Goal: Task Accomplishment & Management: Manage account settings

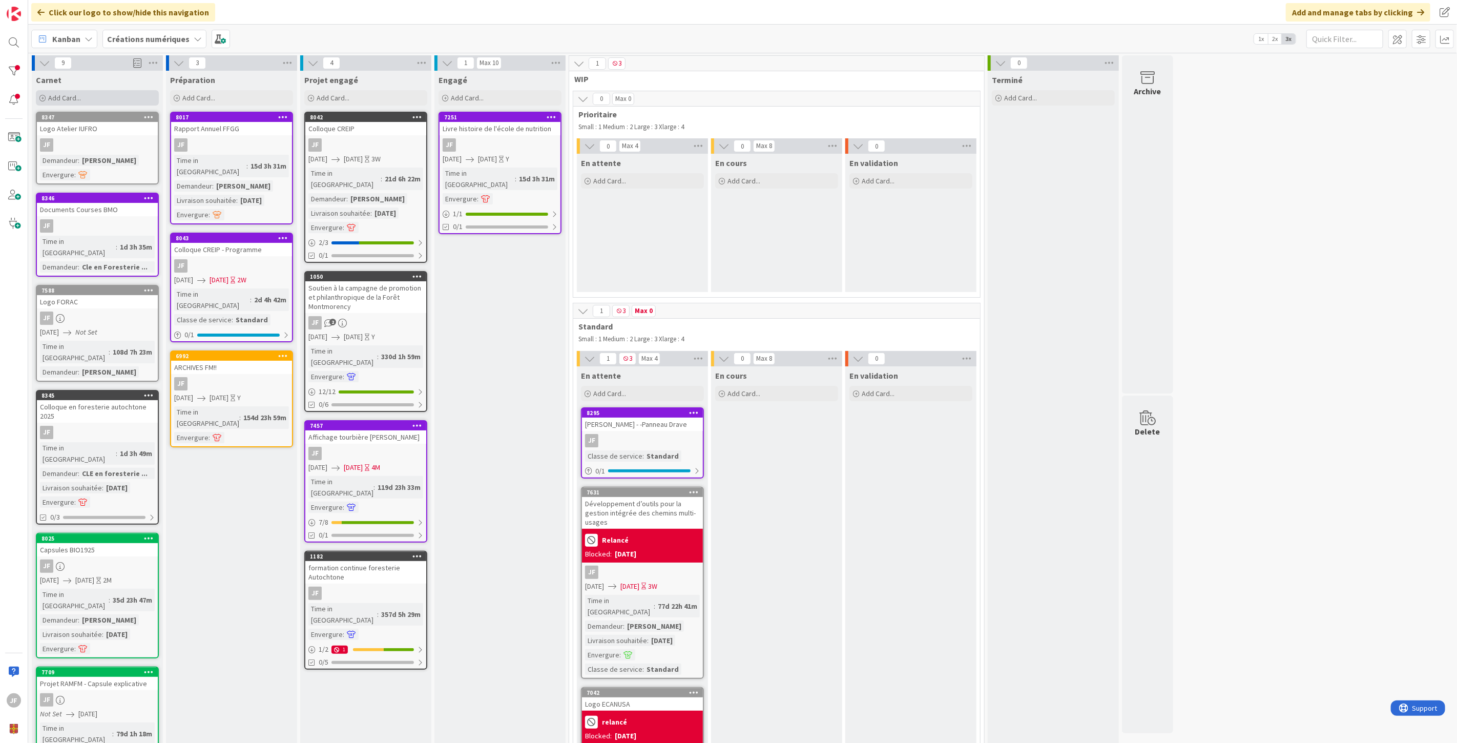
click at [62, 102] on div "Add Card..." at bounding box center [97, 97] width 123 height 15
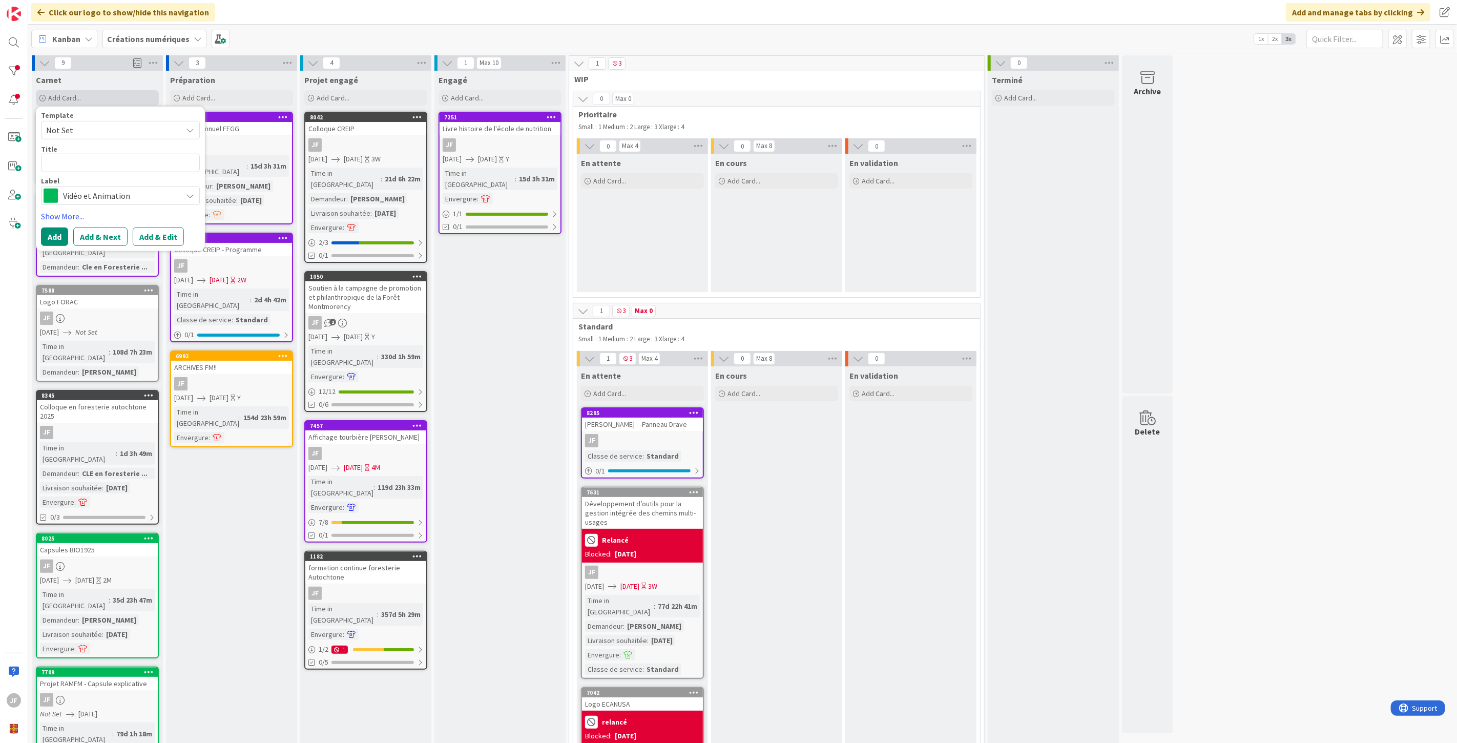
type textarea "x"
type textarea "A"
type textarea "x"
type textarea "Af"
type textarea "x"
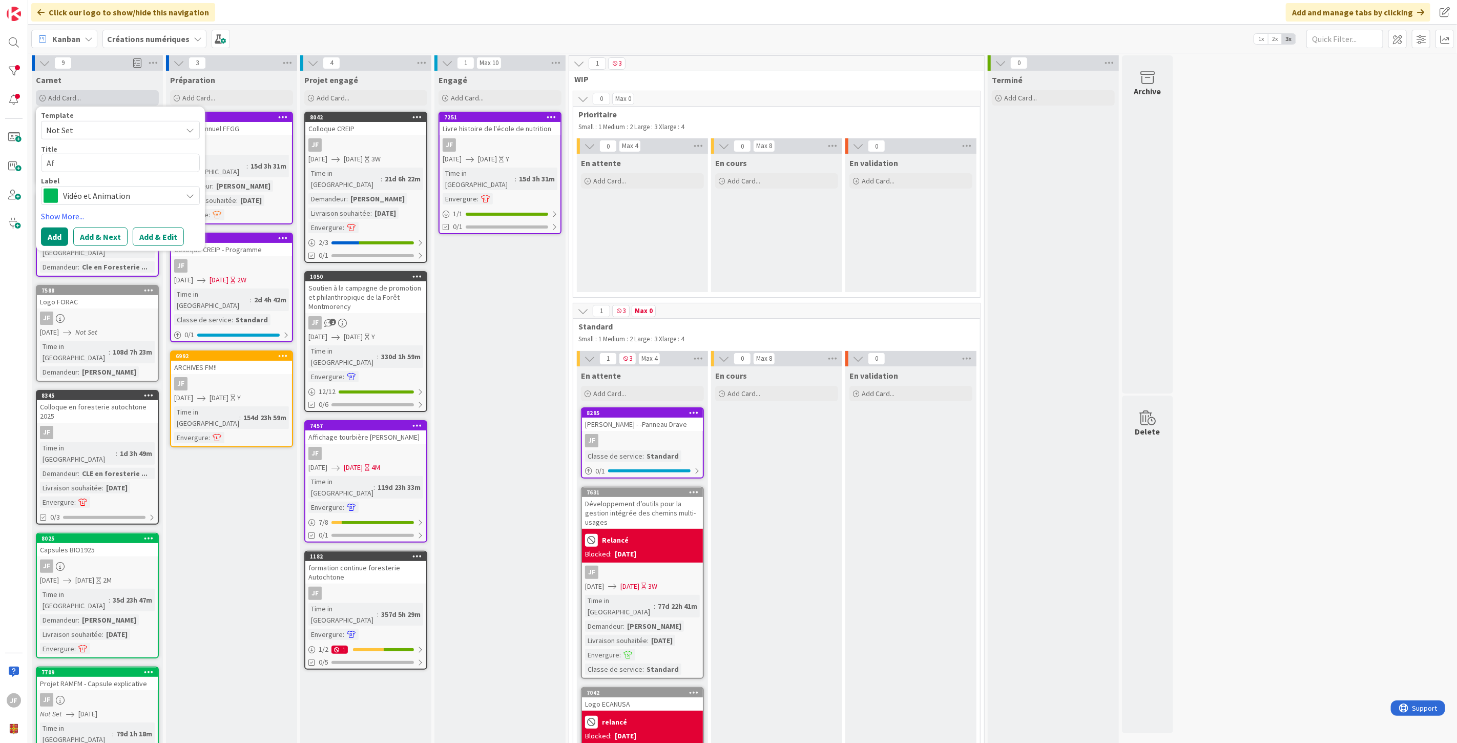
type textarea "Aff"
type textarea "x"
type textarea "Affi"
type textarea "x"
type textarea "Affic"
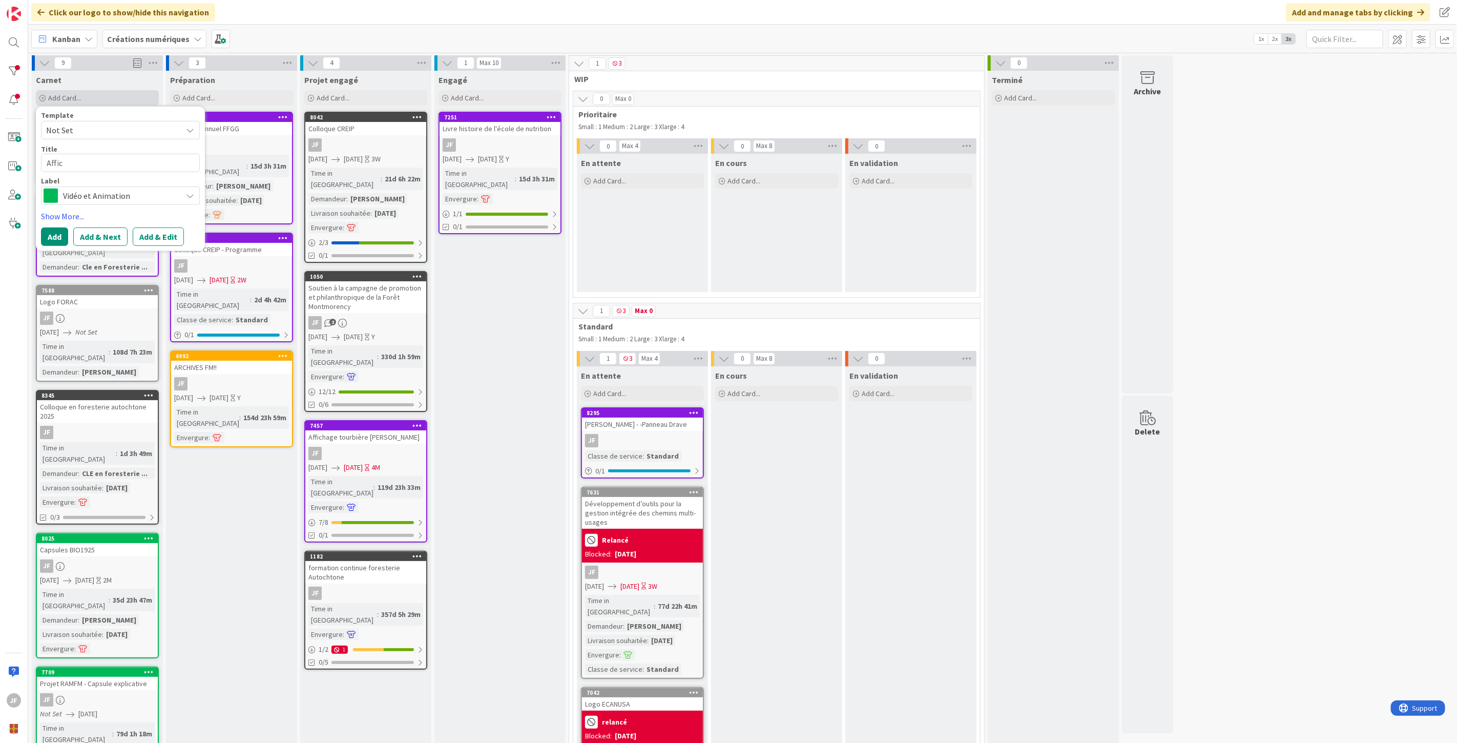
type textarea "x"
type textarea "Affich"
type textarea "x"
type textarea "Afficha"
type textarea "x"
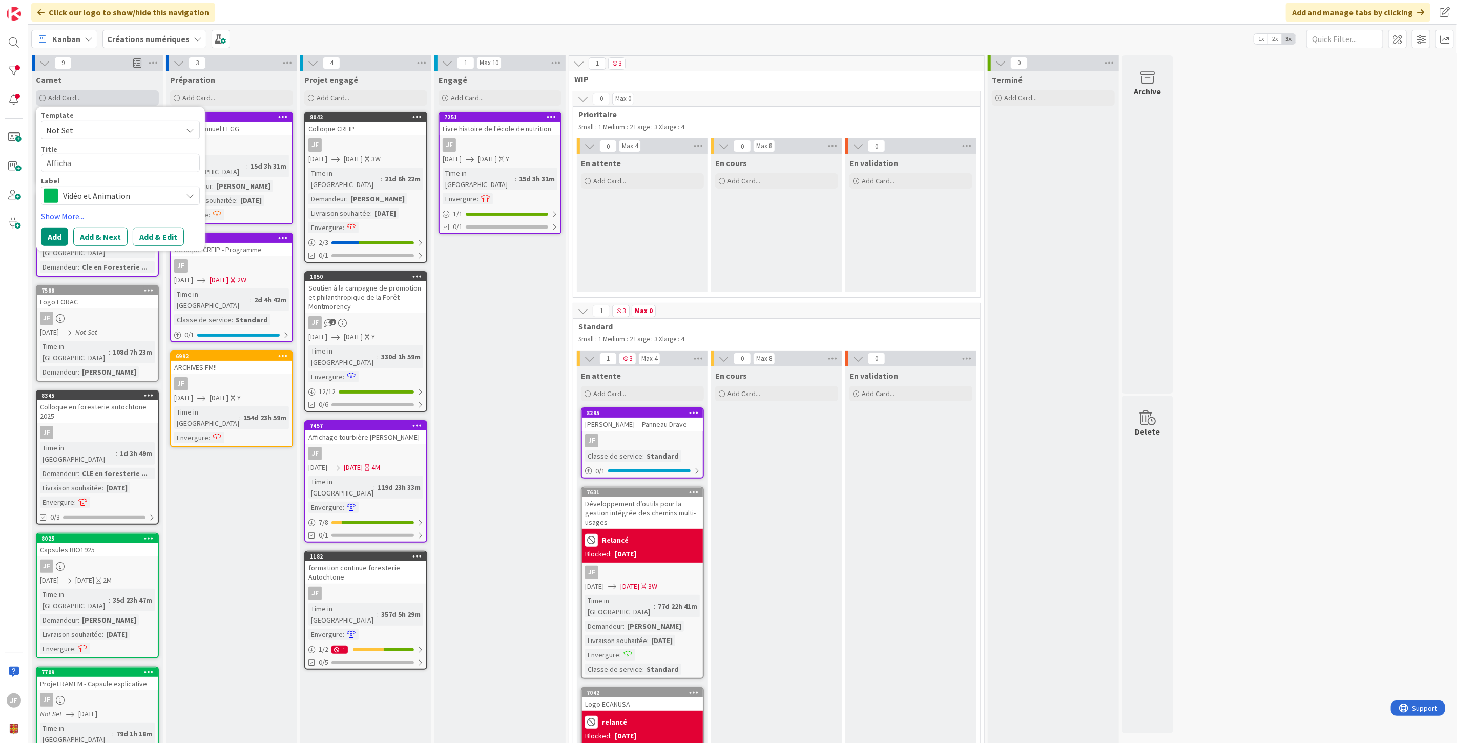
type textarea "Affichag"
type textarea "x"
type textarea "Affichage"
type textarea "x"
type textarea "Affichage"
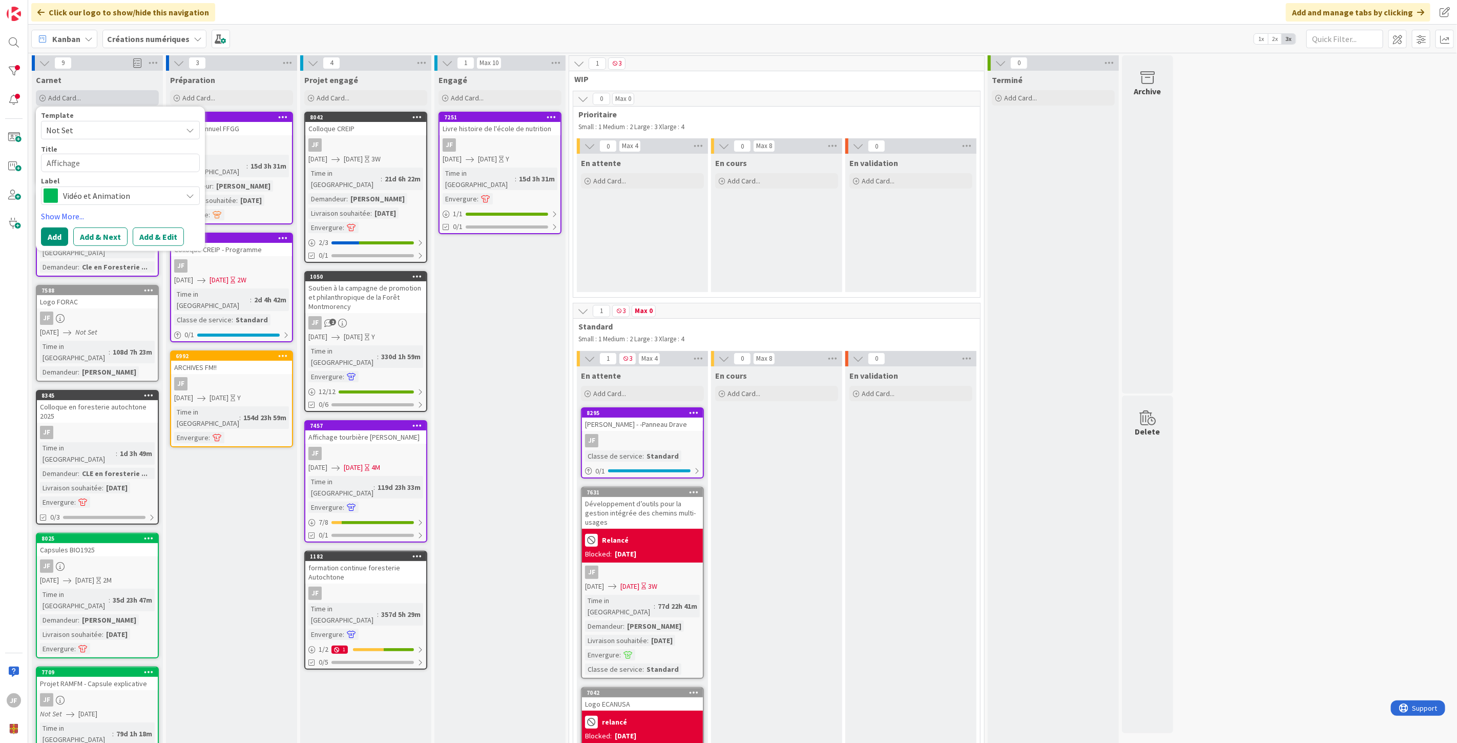
type textarea "x"
type textarea "Affichage s"
type textarea "x"
type textarea "Affichage se"
type textarea "x"
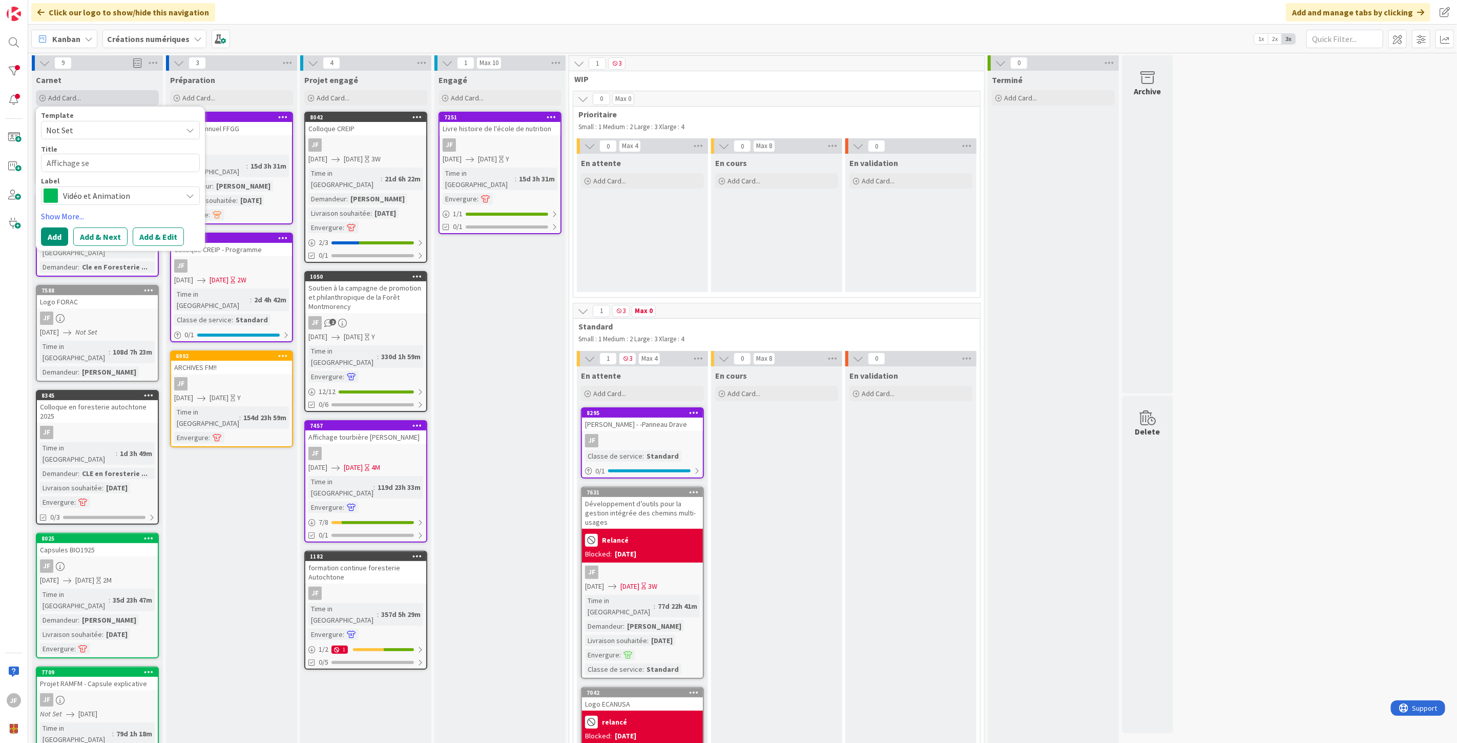
type textarea "Affichage ser"
type textarea "x"
type textarea "Affichage serr"
type textarea "x"
type textarea "Affichage serre"
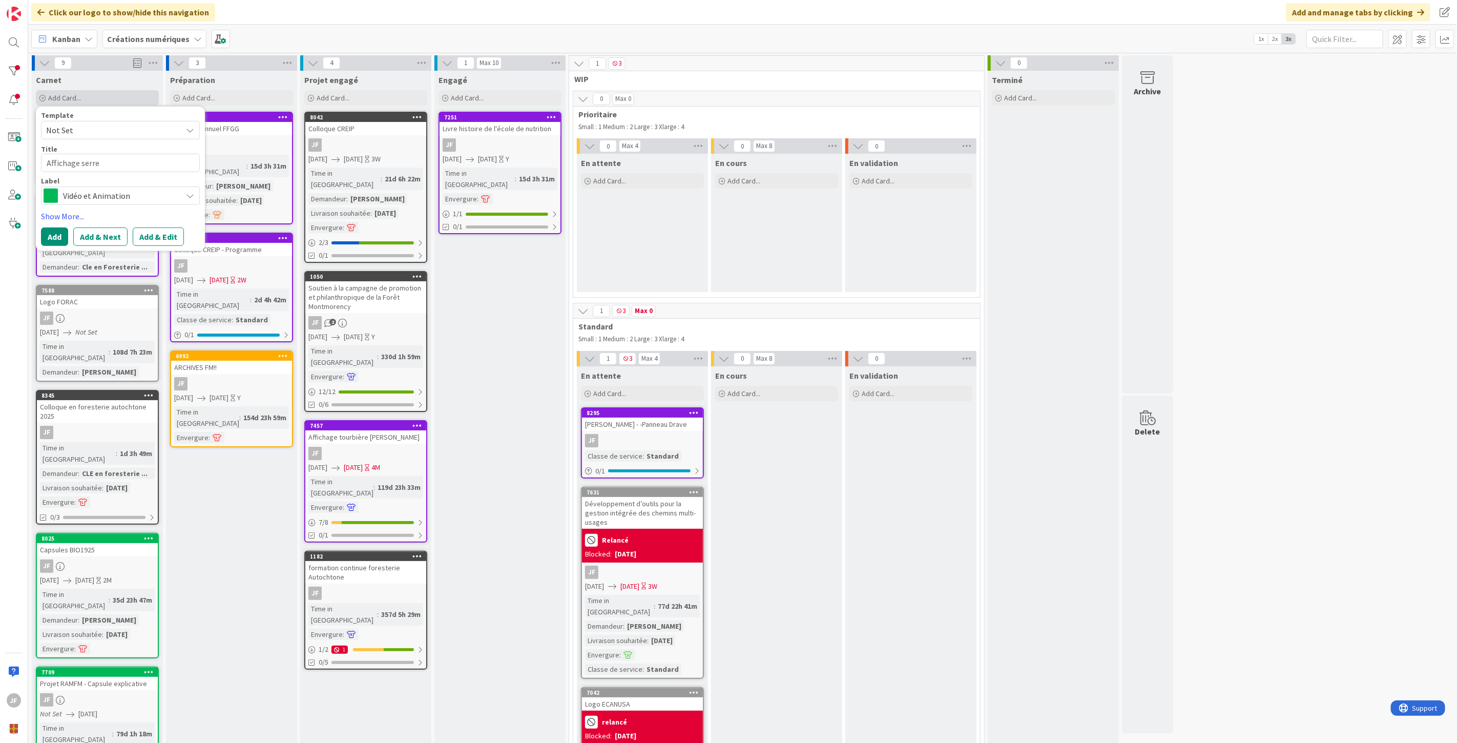
type textarea "x"
type textarea "Affichage serre"
type textarea "x"
type textarea "Affichage serre p"
type textarea "x"
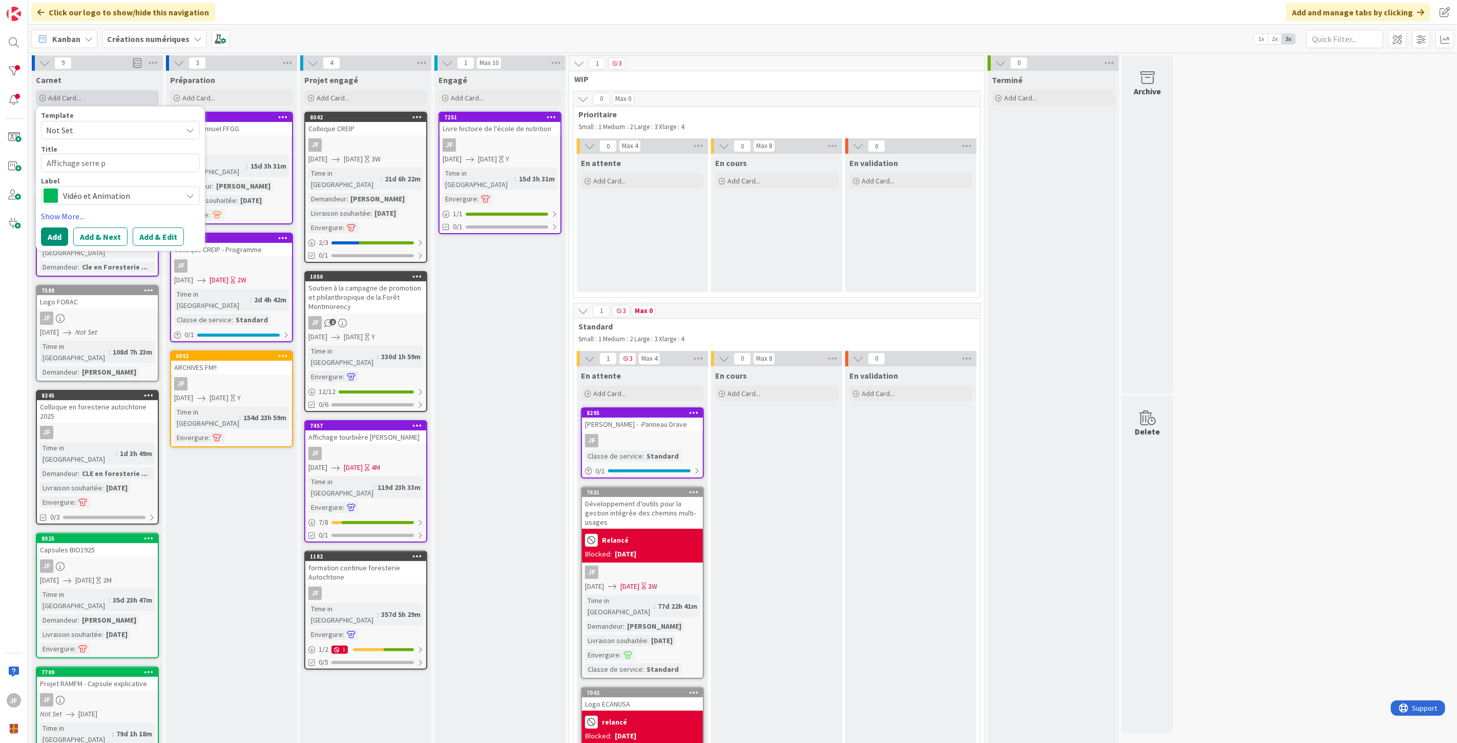
type textarea "Affichage serre po"
type textarea "x"
type textarea "Affichage serre pou"
type textarea "x"
type textarea "Affichage serre pour"
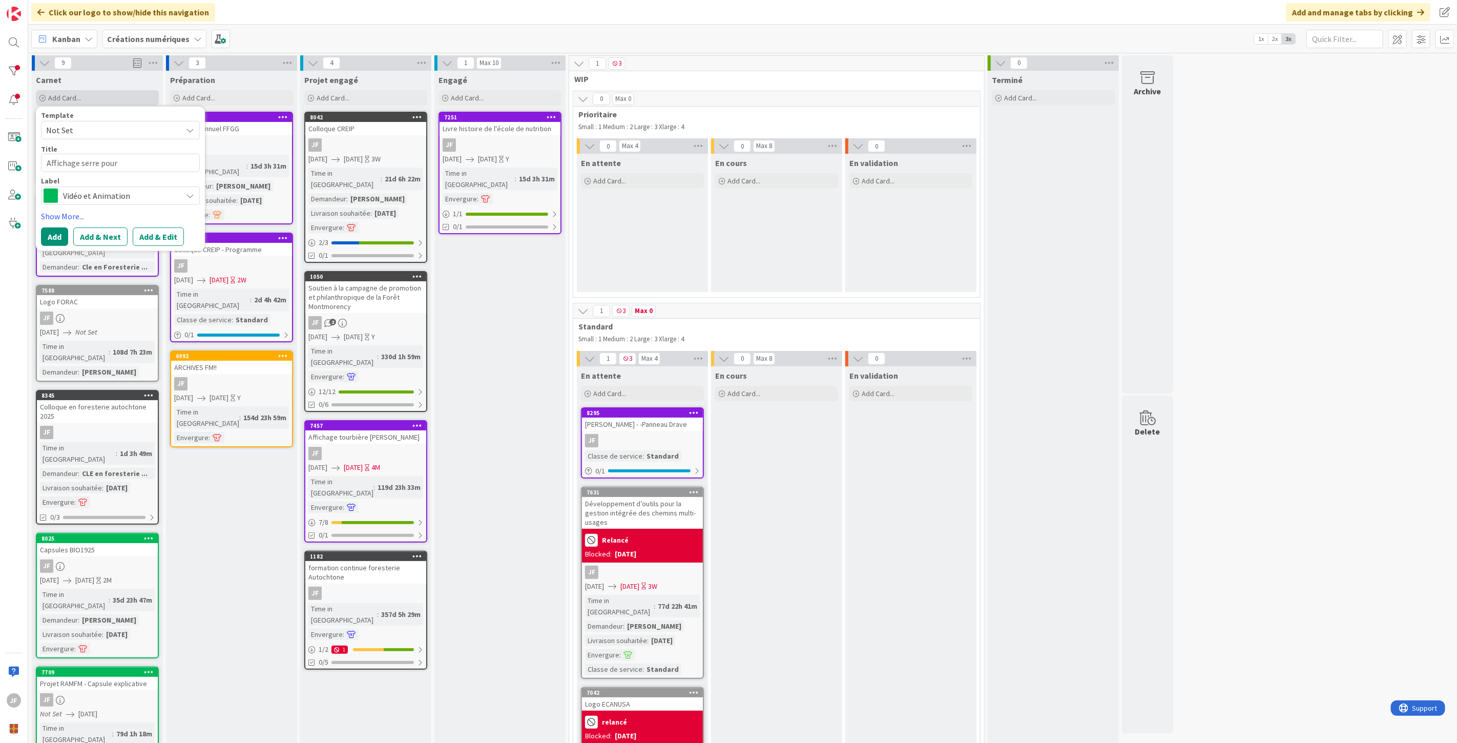
type textarea "x"
type textarea "Affichage serre pour"
type textarea "x"
type textarea "Affichage serre pour"
type textarea "x"
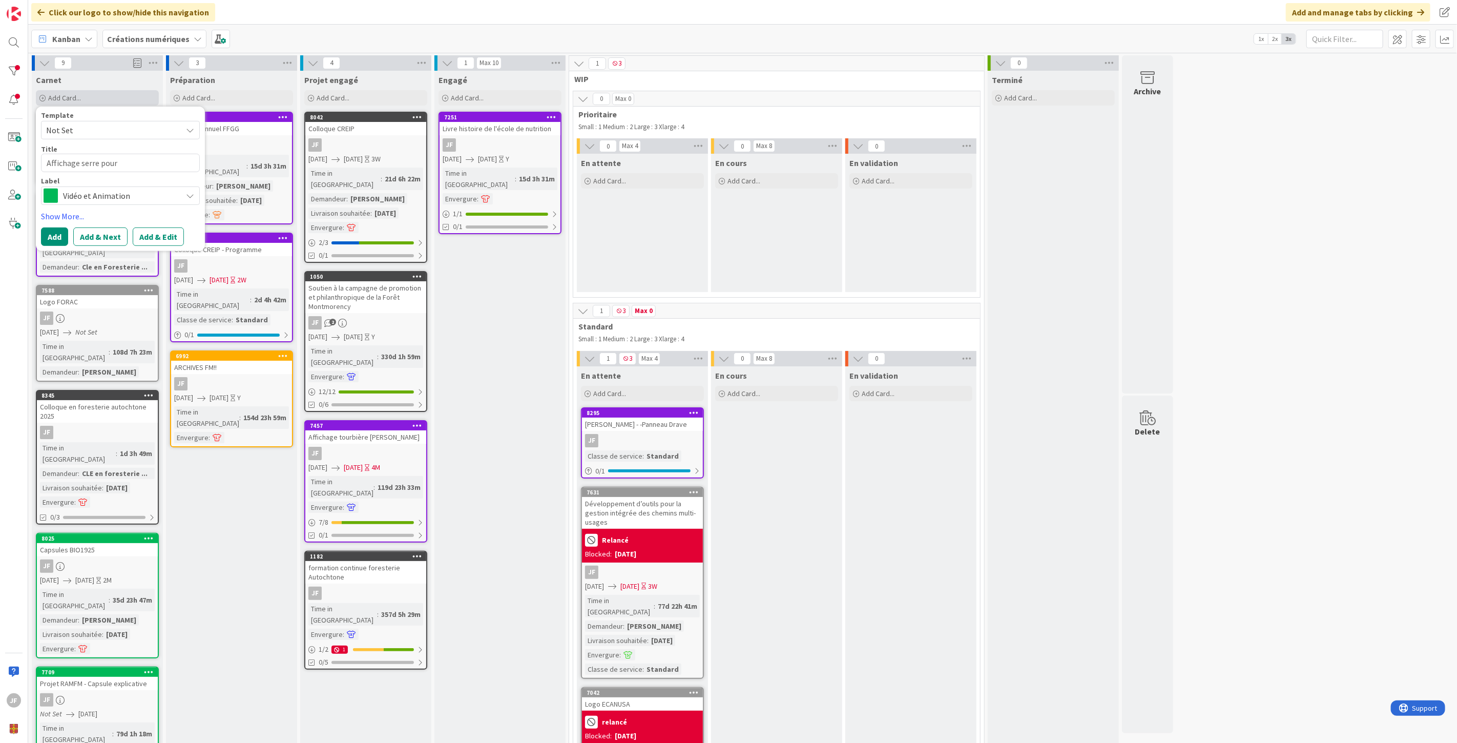
type textarea "Affichage serre pou"
type textarea "x"
type textarea "Affichage serre po"
type textarea "x"
type textarea "Affichage serre p"
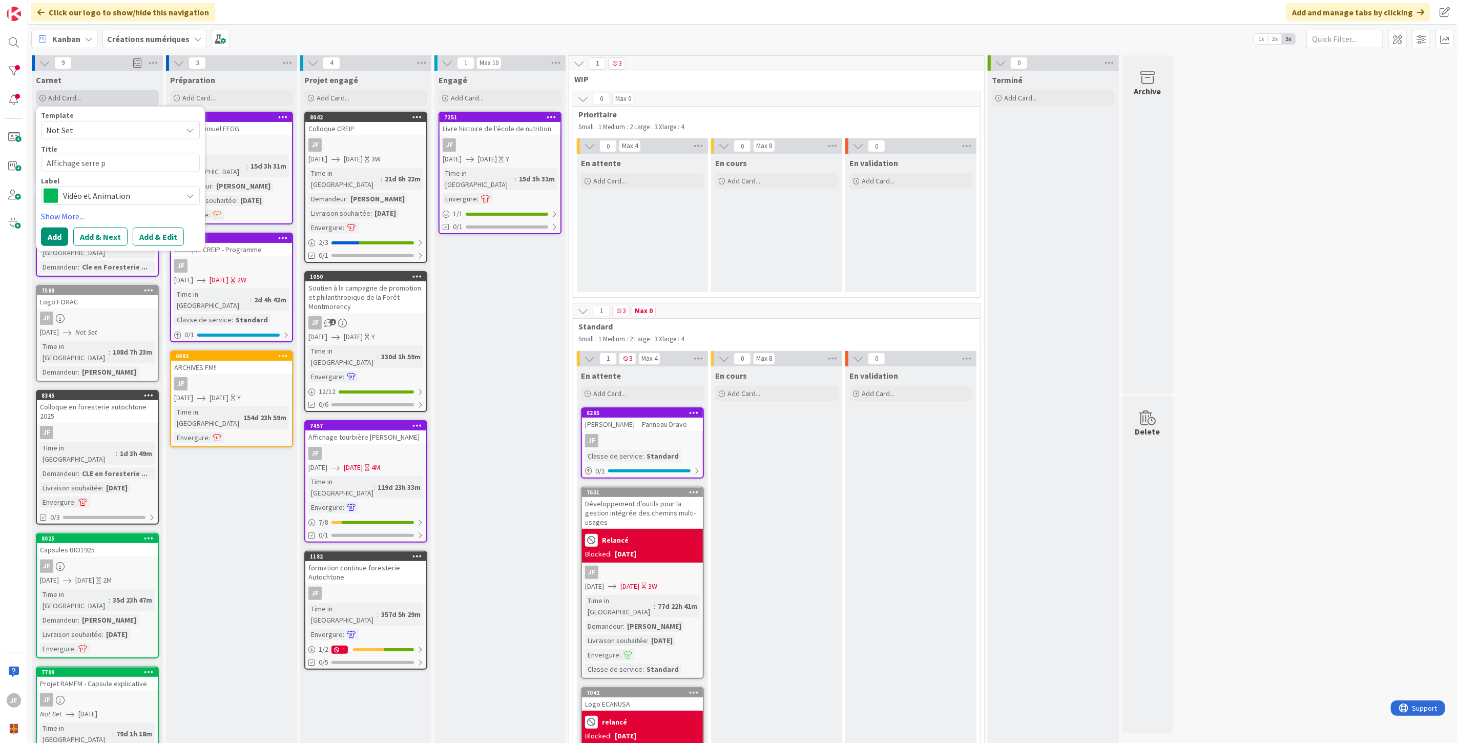
type textarea "x"
type textarea "Affichage serre"
type textarea "x"
type textarea "Affichage serre e"
type textarea "x"
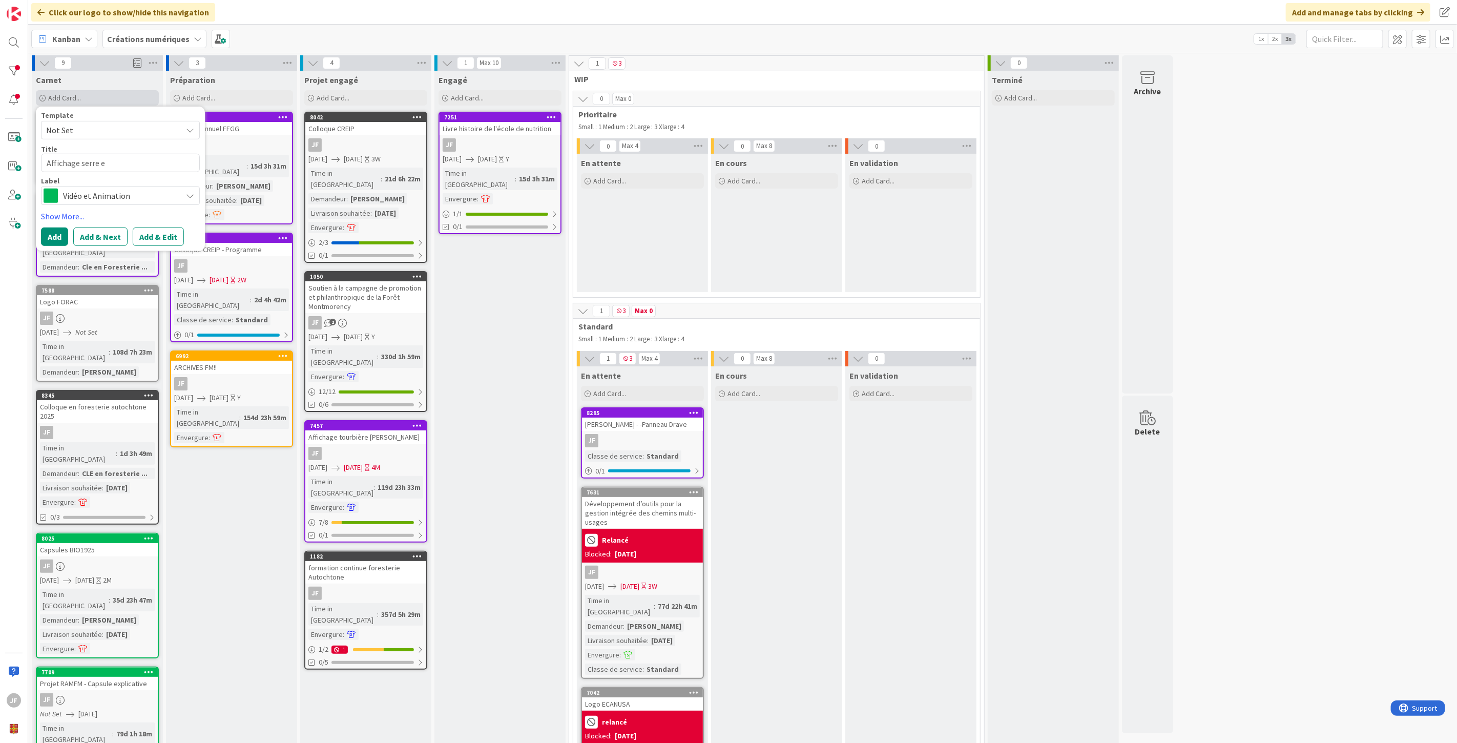
type textarea "Affichage serre ex"
type textarea "x"
type textarea "Affichage serre ext"
type textarea "x"
type textarea "Affichage serre exte"
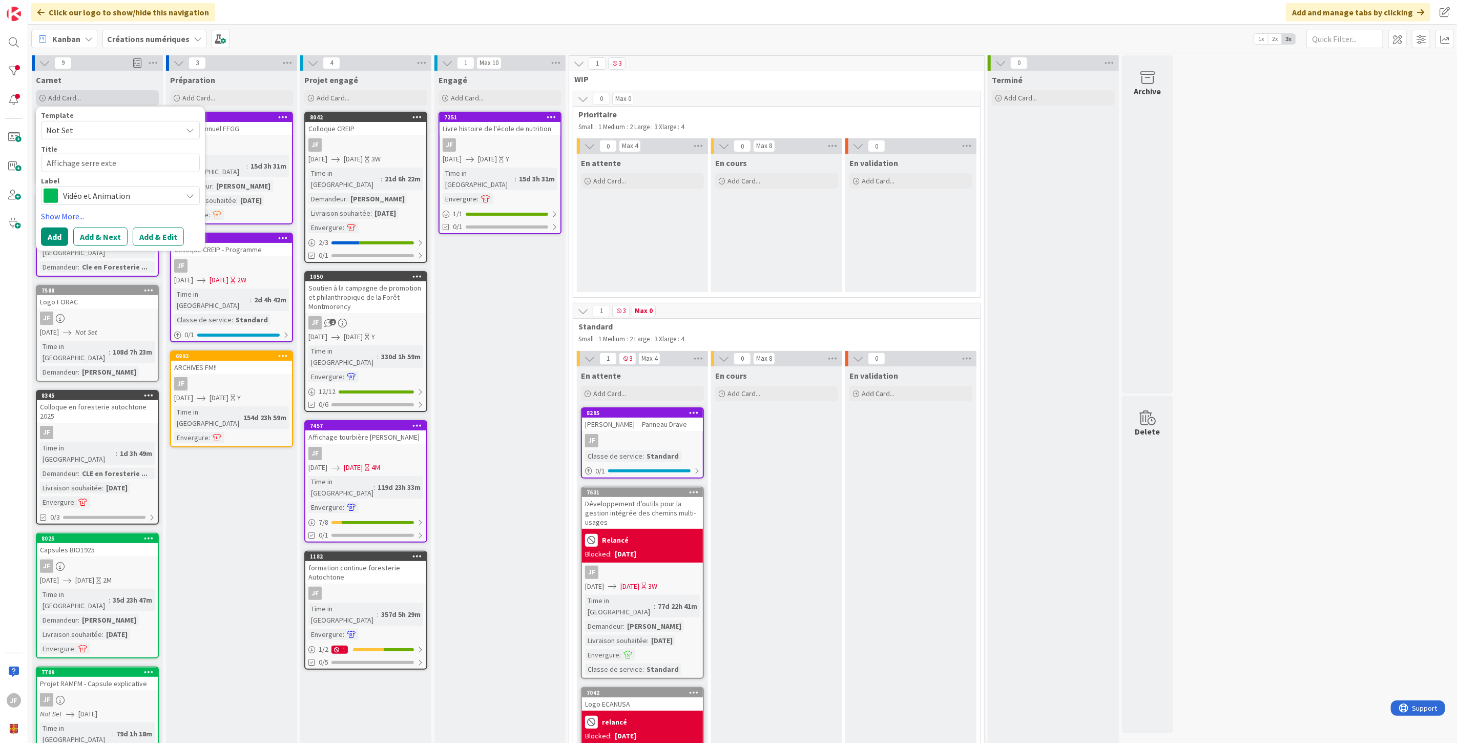
type textarea "x"
type textarea "Affichage serre exter"
type textarea "x"
type textarea "Affichage serre exteri"
type textarea "x"
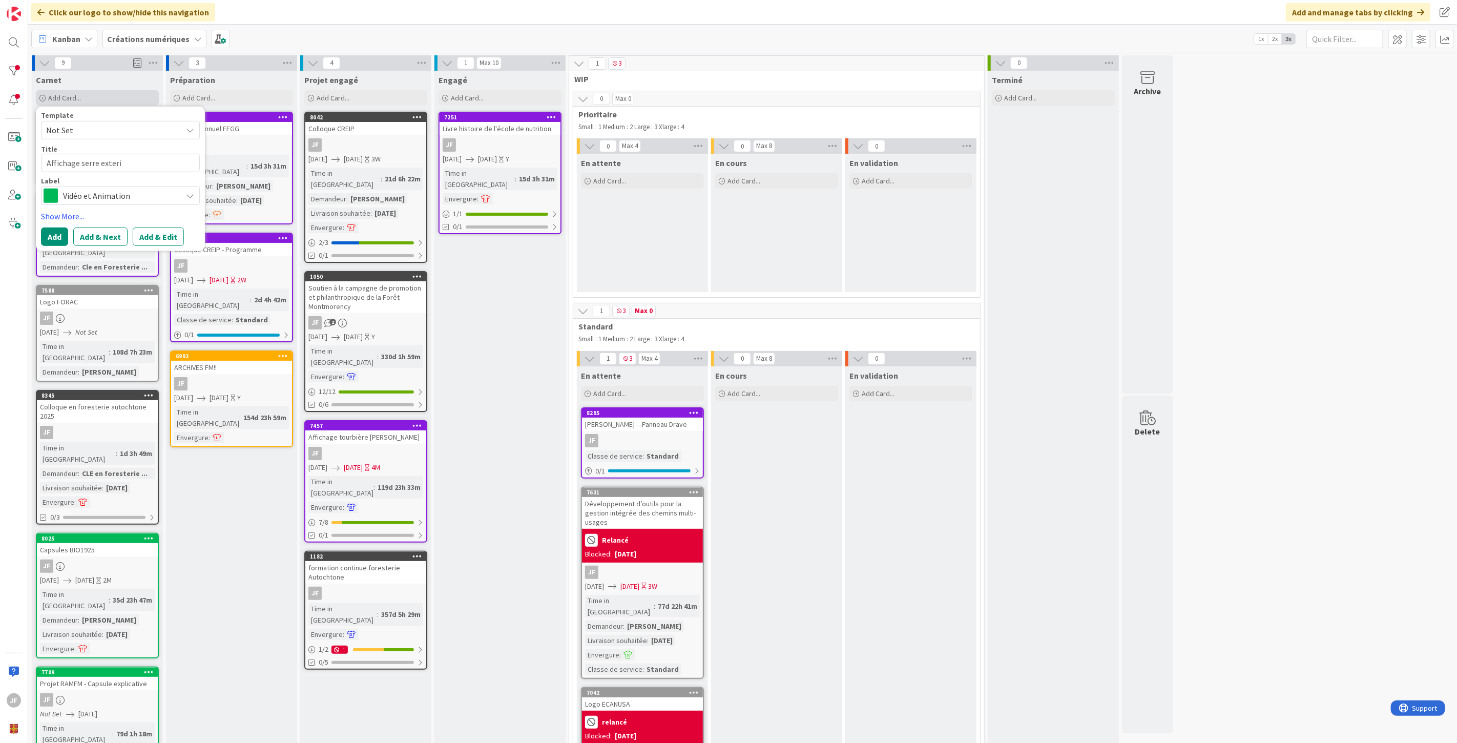
type textarea "Affichage serre exterie"
type textarea "x"
type textarea "Affichage serre exterieur"
type textarea "x"
type textarea "Affichage serre exterieur"
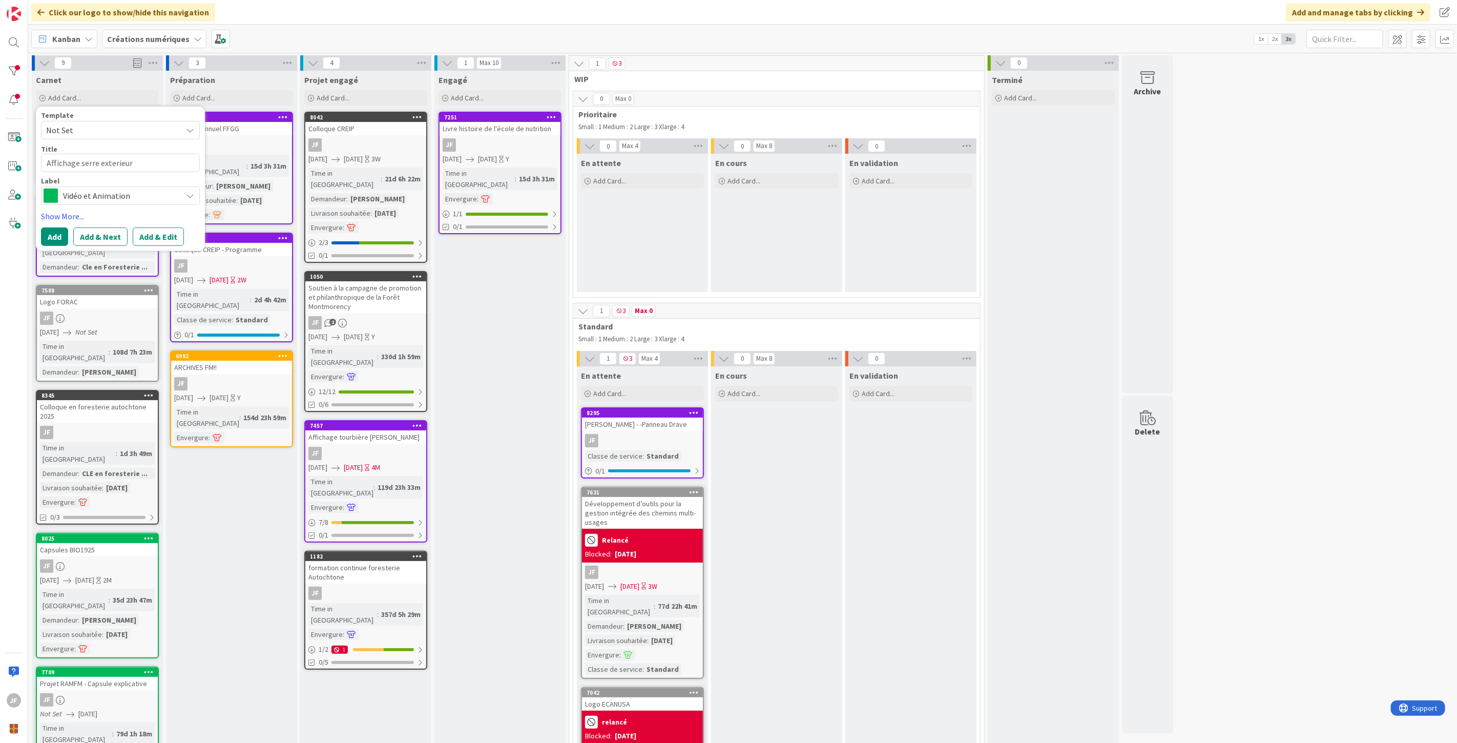
click at [172, 194] on span "Vidéo et Animation" at bounding box center [120, 195] width 114 height 14
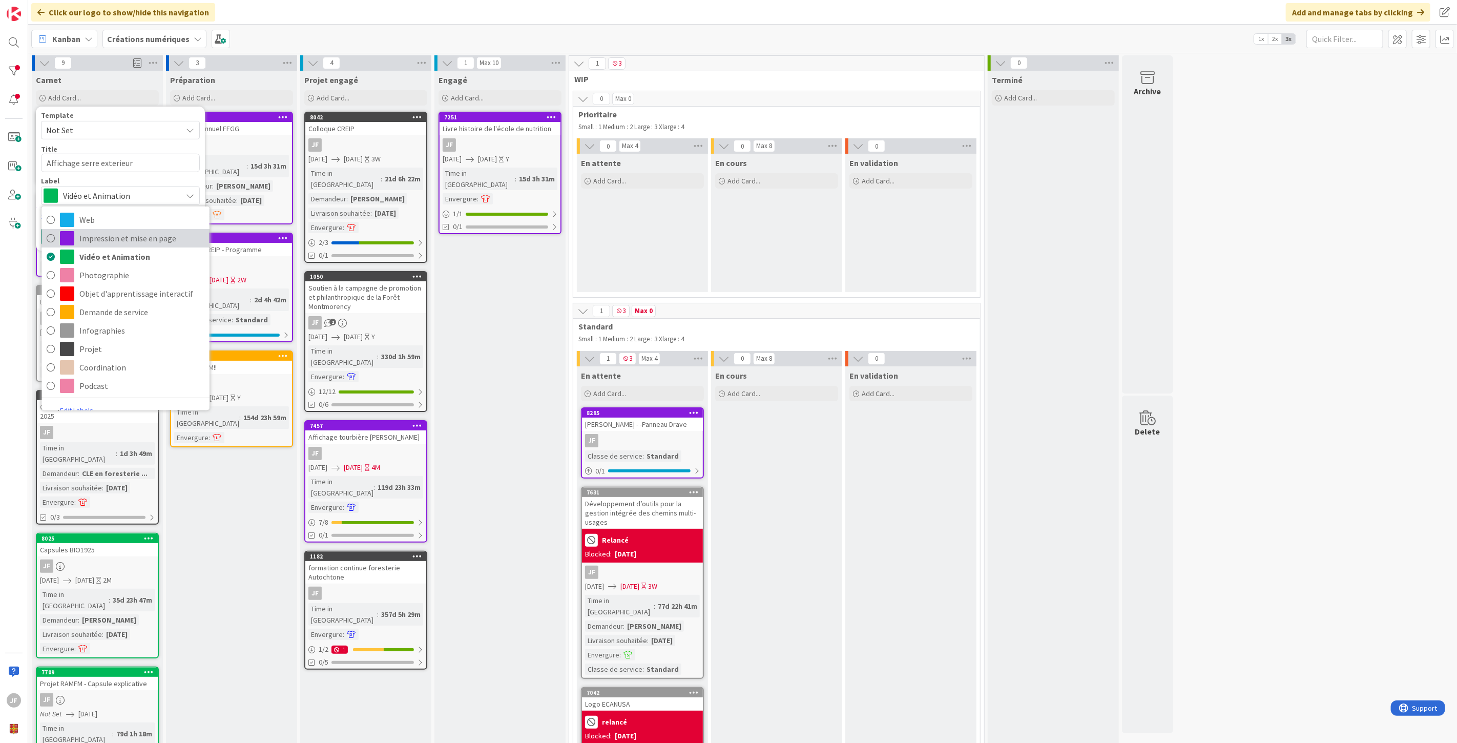
click at [147, 233] on span "Impression et mise en page" at bounding box center [141, 237] width 125 height 15
type textarea "x"
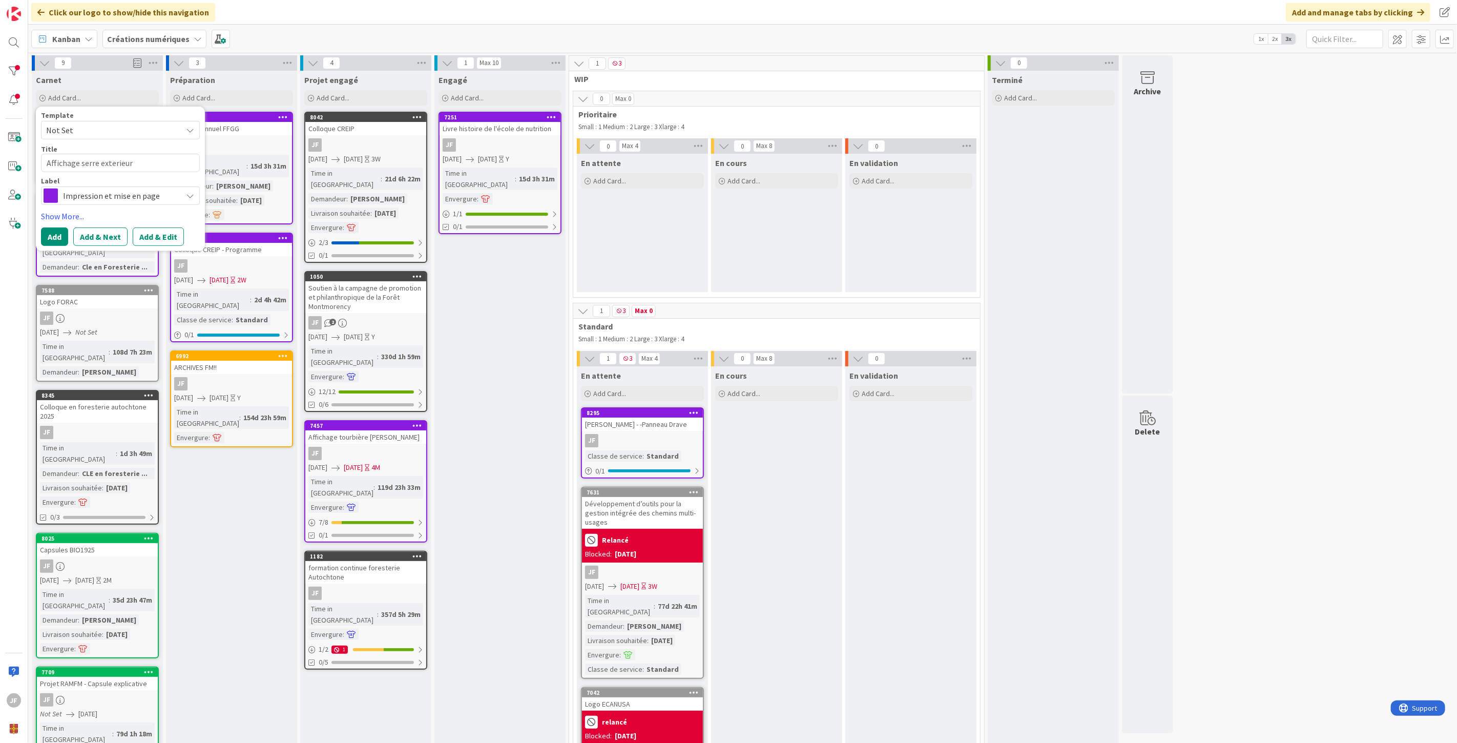
click at [154, 223] on div "Template Not Set Title 25 / 128 Affichage serre exterieur Label Impression et m…" at bounding box center [120, 179] width 159 height 134
click at [156, 229] on button "Add & Edit" at bounding box center [158, 236] width 51 height 18
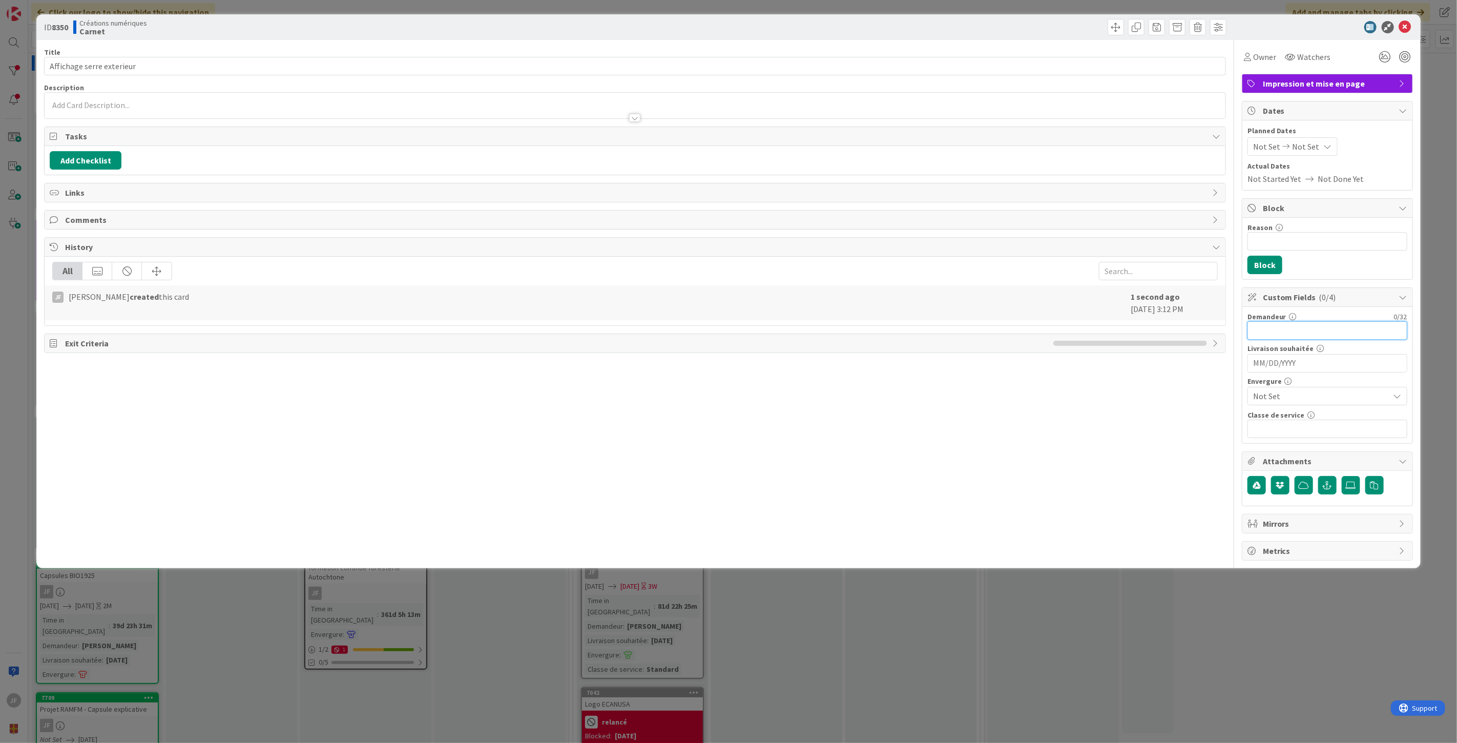
click at [1280, 332] on input "text" at bounding box center [1327, 330] width 160 height 18
type input "[PERSON_NAME]"
click at [1271, 55] on span "Owner" at bounding box center [1264, 57] width 23 height 12
click at [1336, 270] on div "Reason 0 / 256 Block" at bounding box center [1327, 248] width 170 height 61
click at [1279, 141] on div "Not Set Not Set" at bounding box center [1292, 146] width 90 height 18
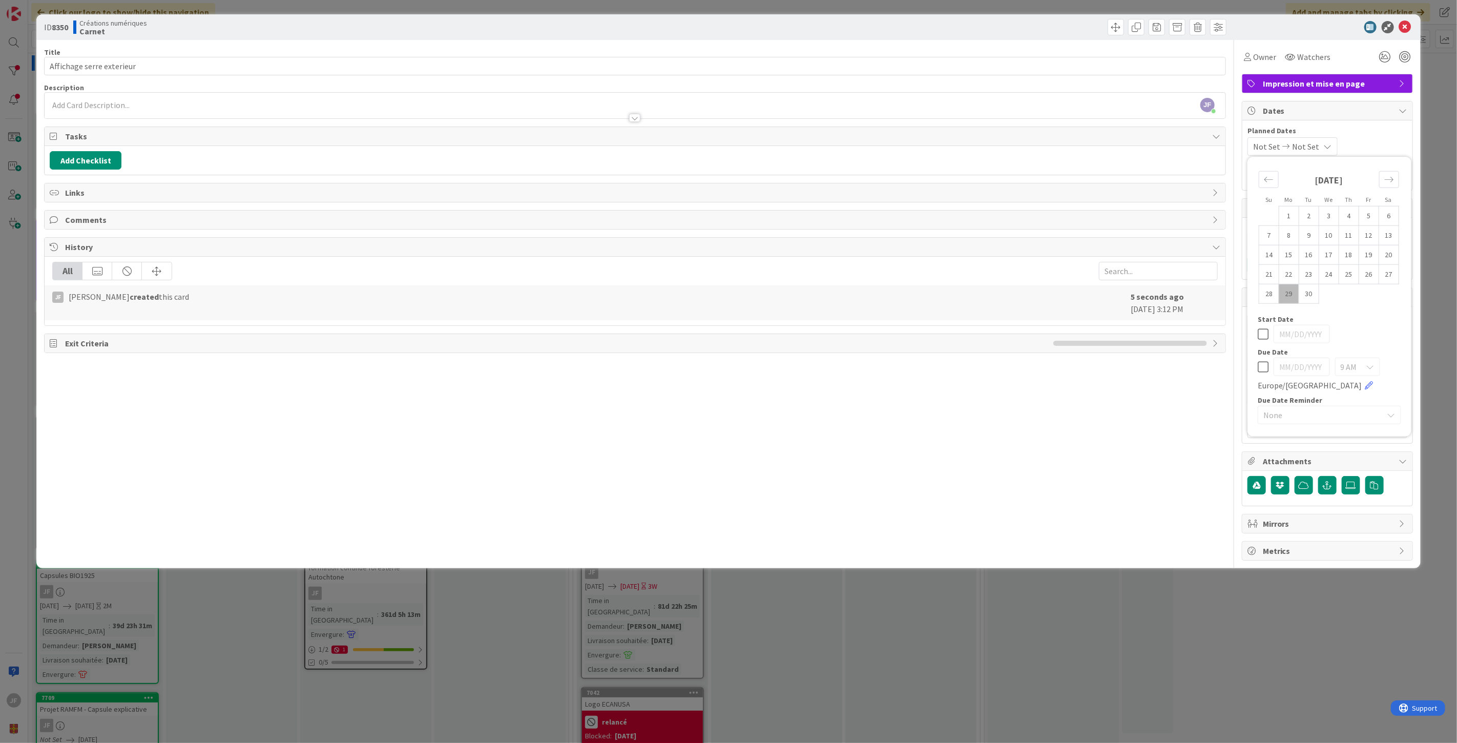
click at [1279, 141] on div "Not Set Not Set" at bounding box center [1292, 146] width 90 height 18
click at [1362, 134] on span "Planned Dates" at bounding box center [1327, 130] width 160 height 11
click at [1301, 401] on div "Not Set" at bounding box center [1327, 396] width 160 height 18
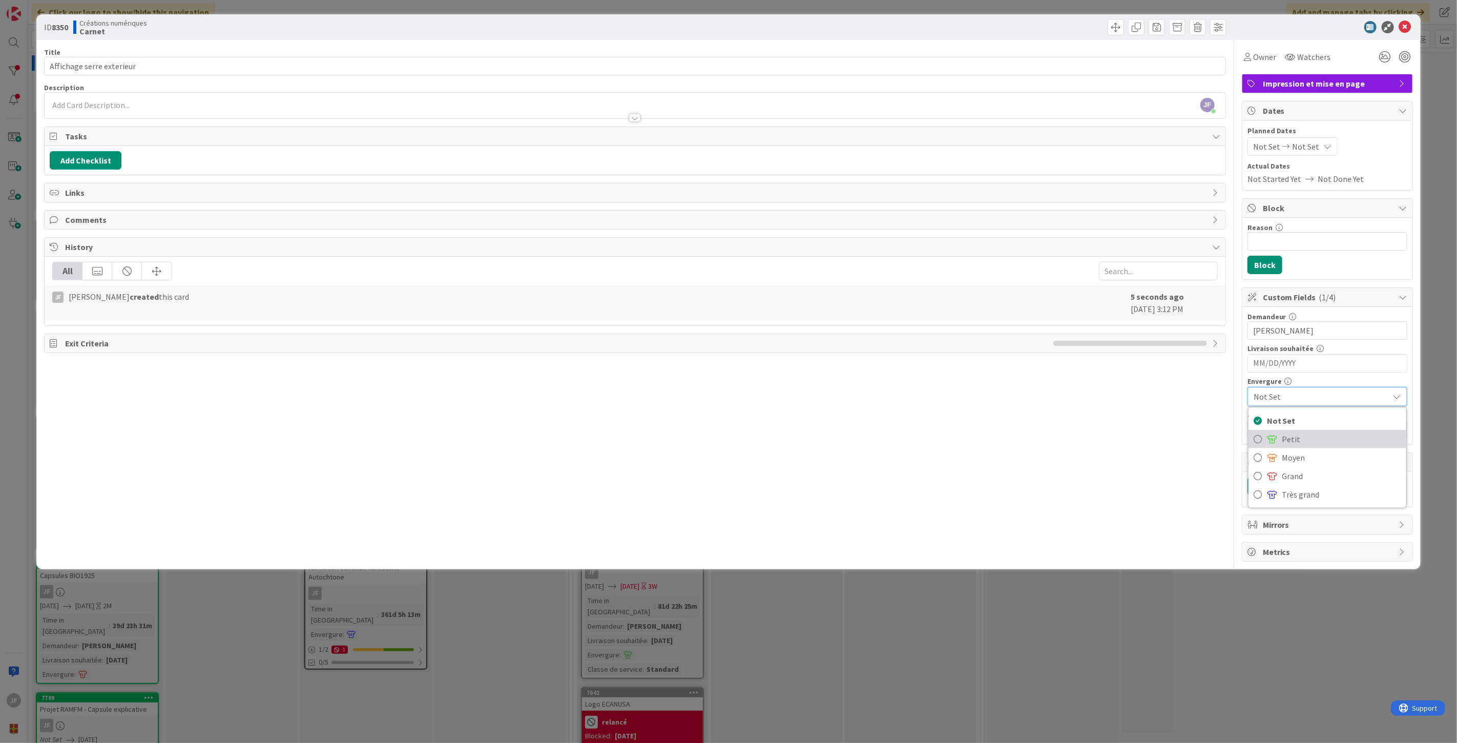
click at [1286, 436] on span "Petit" at bounding box center [1341, 438] width 119 height 15
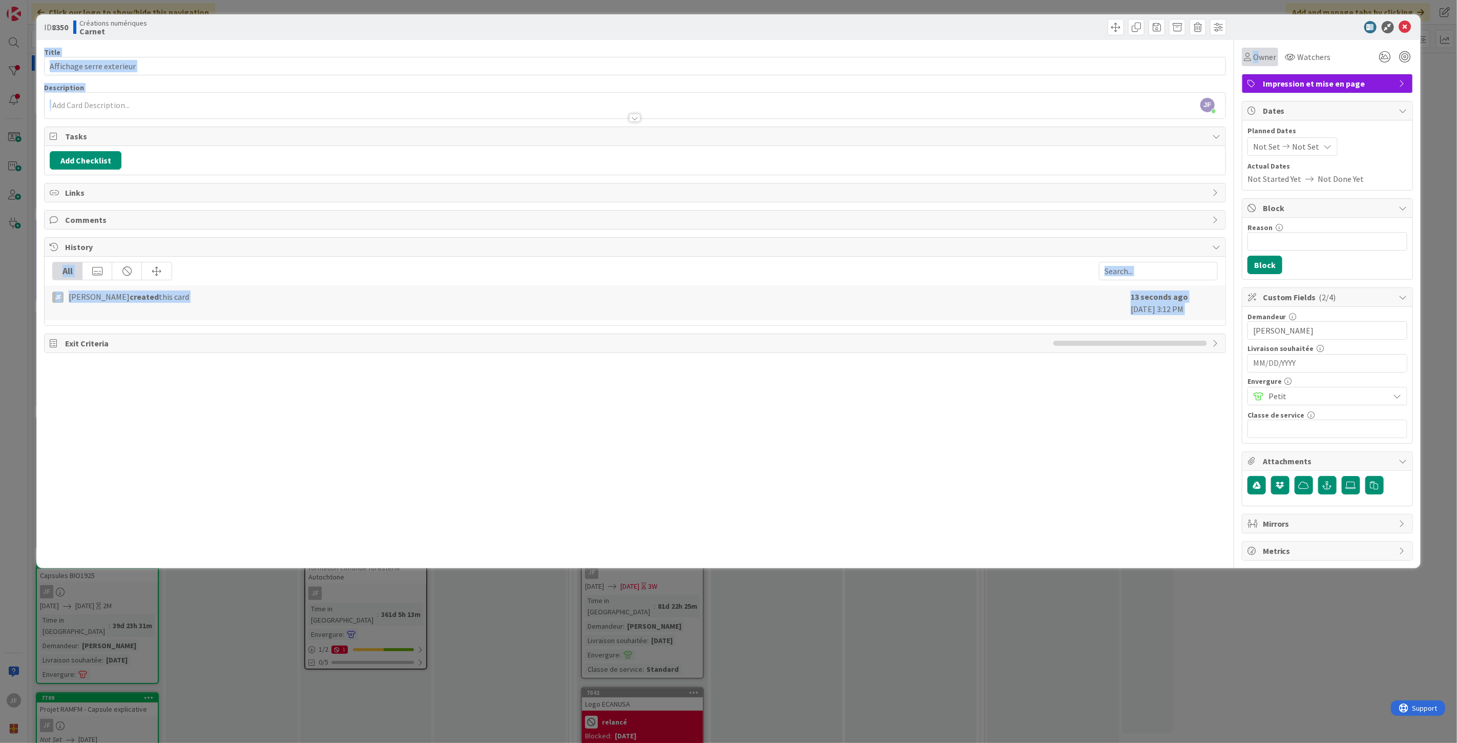
drag, startPoint x: 1405, startPoint y: 27, endPoint x: 1261, endPoint y: 52, distance: 146.2
click at [1259, 49] on div "ID 8350 Créations numériques Carnet Title 25 / 128 Affichage serre exterieur De…" at bounding box center [728, 291] width 1384 height 554
click at [1264, 54] on span "Owner" at bounding box center [1264, 57] width 23 height 12
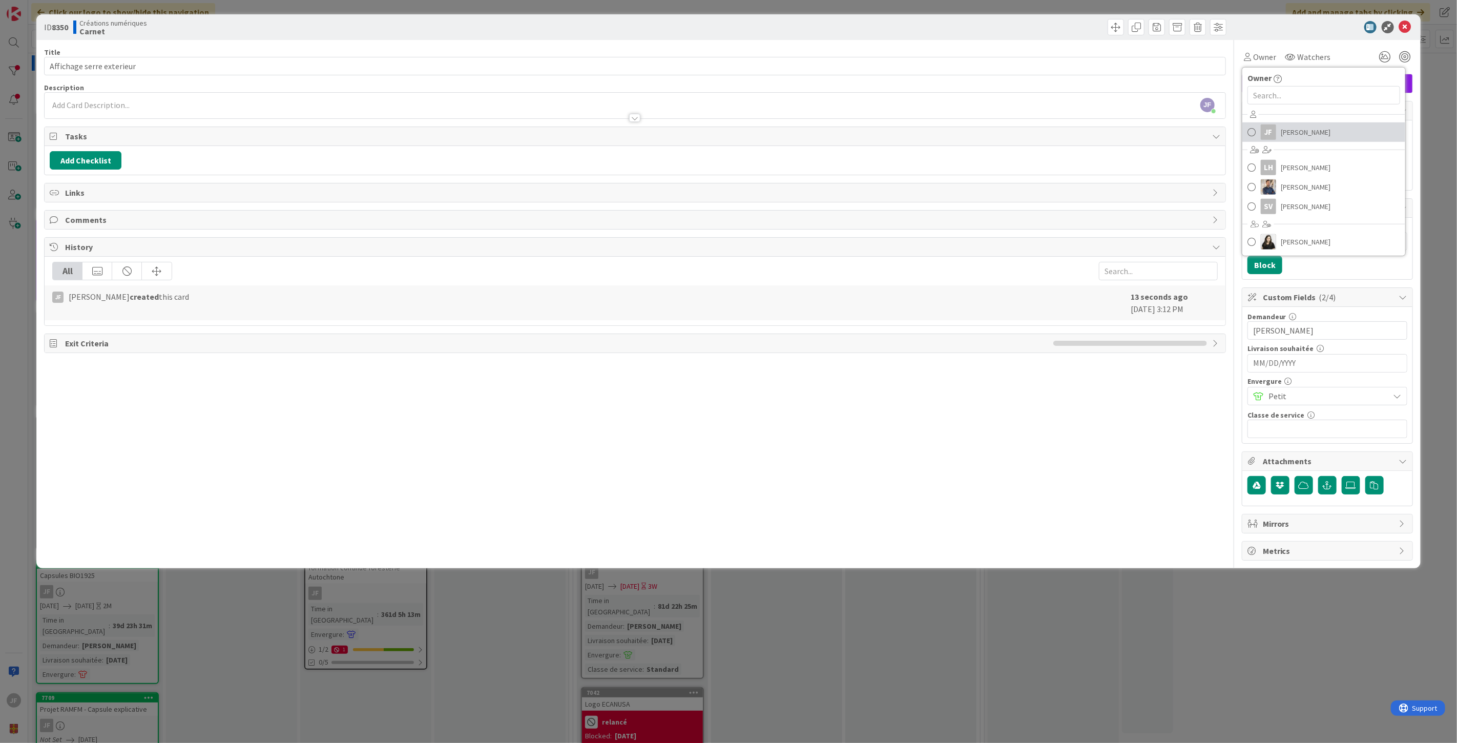
click at [1250, 132] on span at bounding box center [1251, 131] width 8 height 15
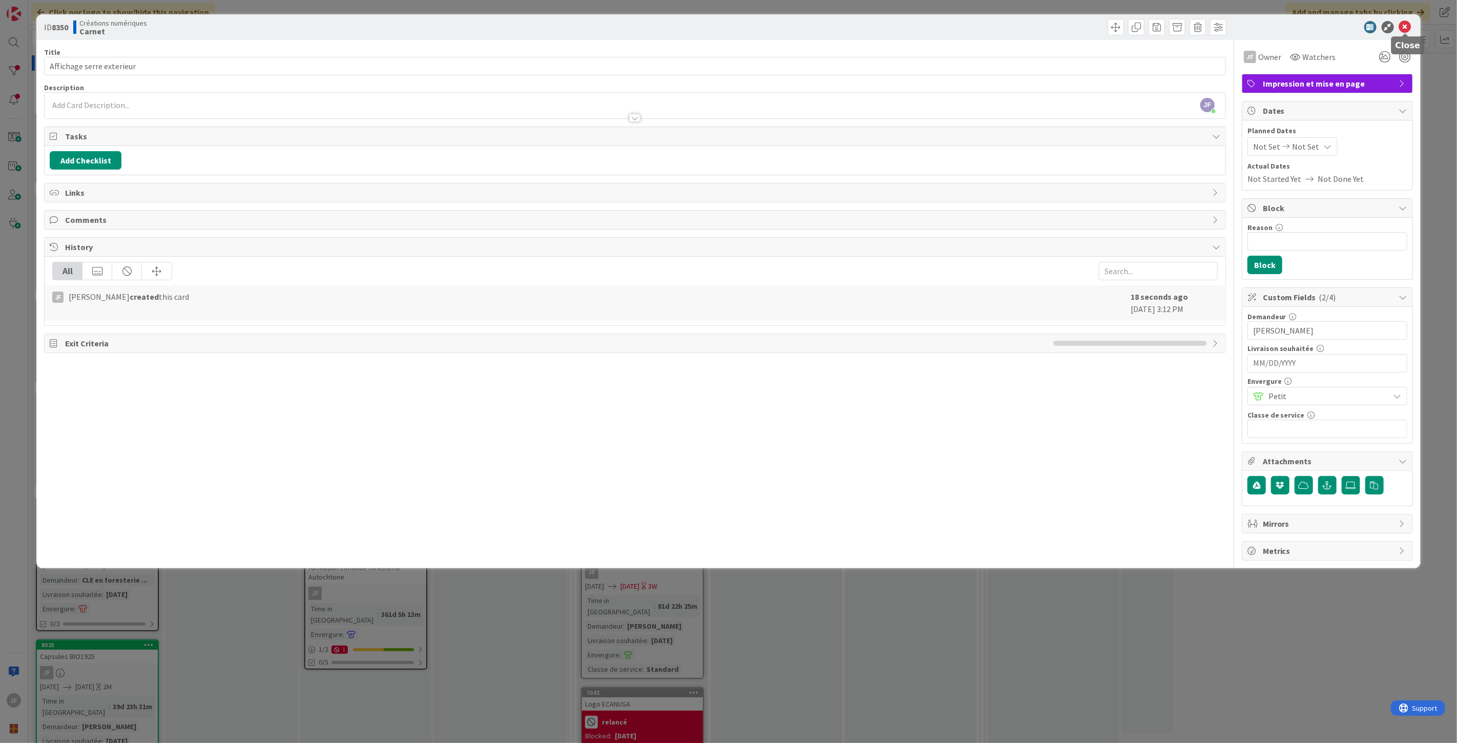
click at [1408, 30] on icon at bounding box center [1405, 27] width 12 height 12
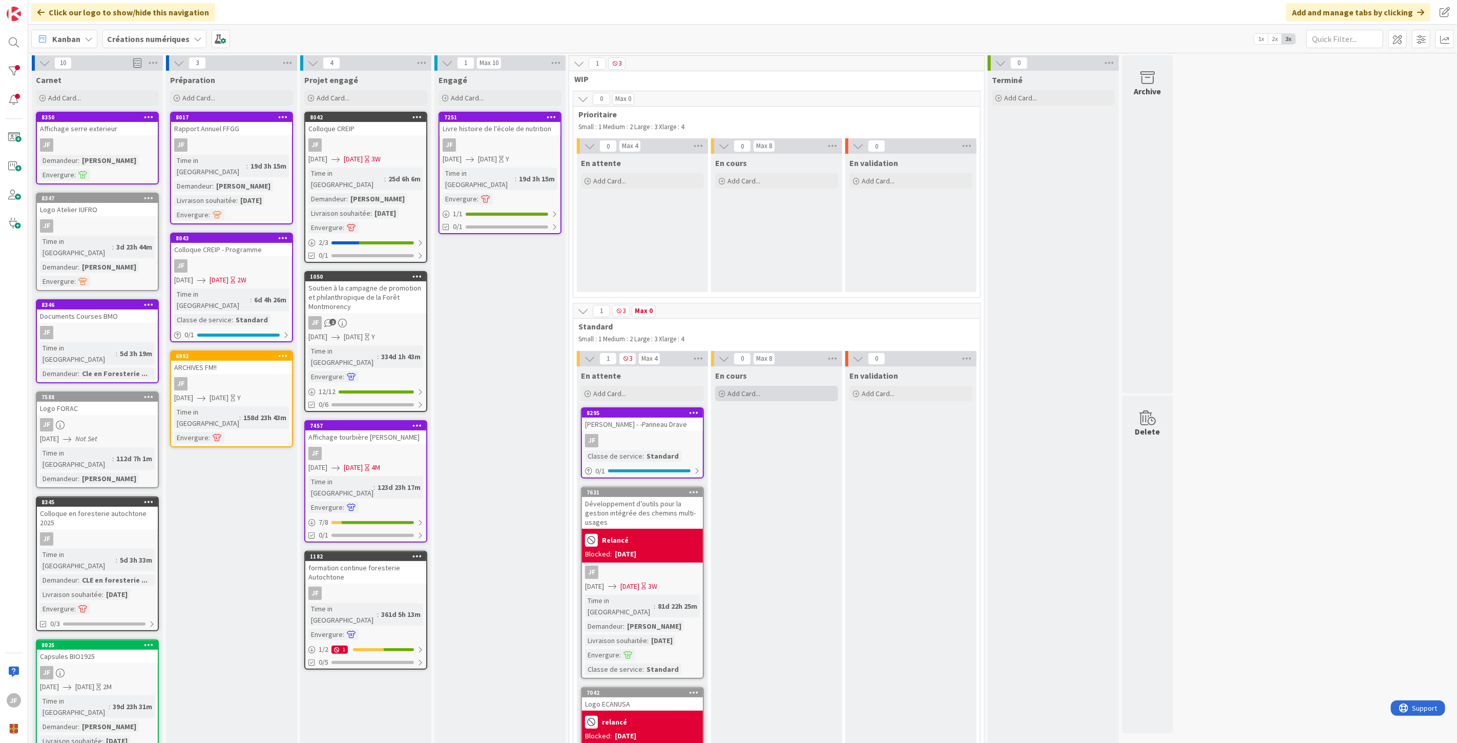
click at [785, 390] on div "Add Card..." at bounding box center [776, 393] width 123 height 15
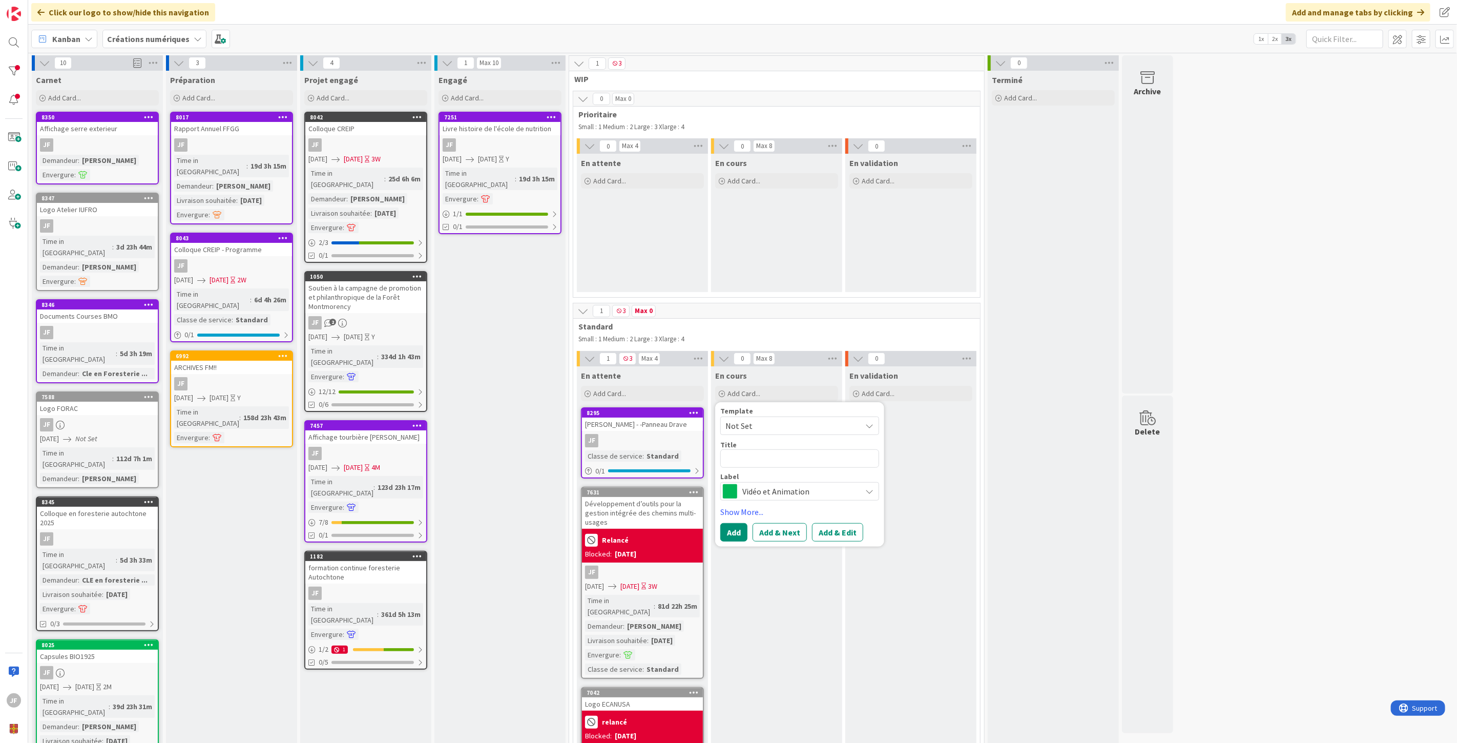
click at [811, 488] on span "Vidéo et Animation" at bounding box center [799, 490] width 114 height 14
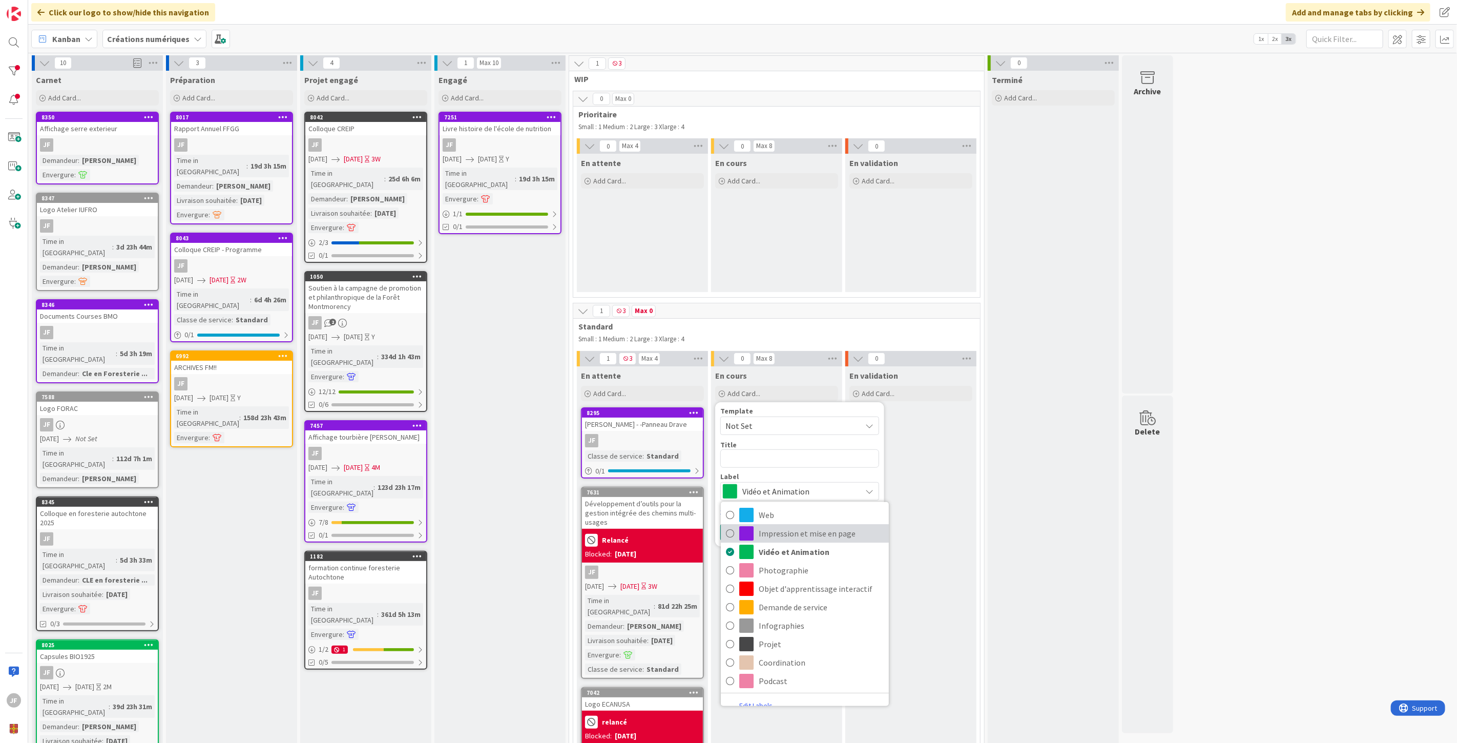
click at [818, 528] on span "Impression et mise en page" at bounding box center [820, 532] width 125 height 15
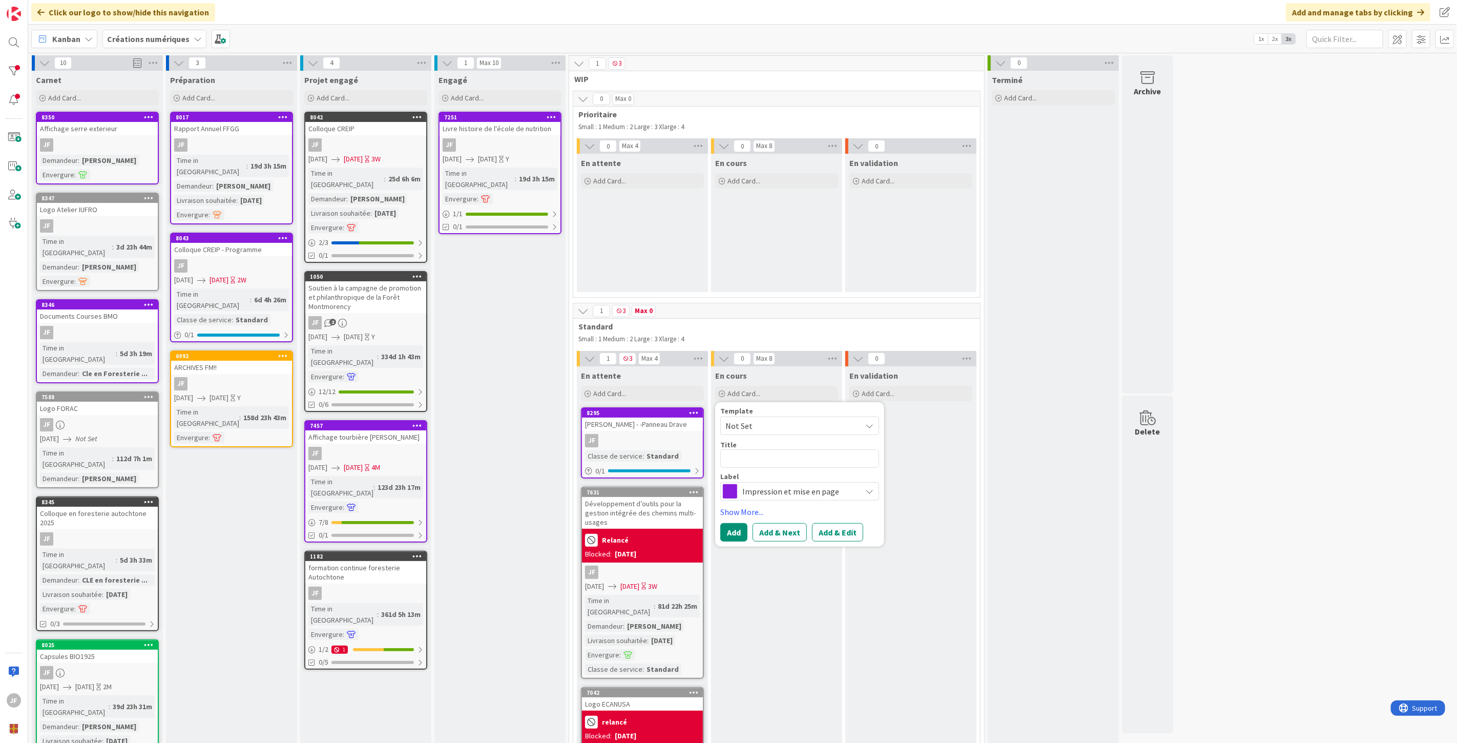
click at [818, 491] on span "Impression et mise en page" at bounding box center [799, 490] width 114 height 14
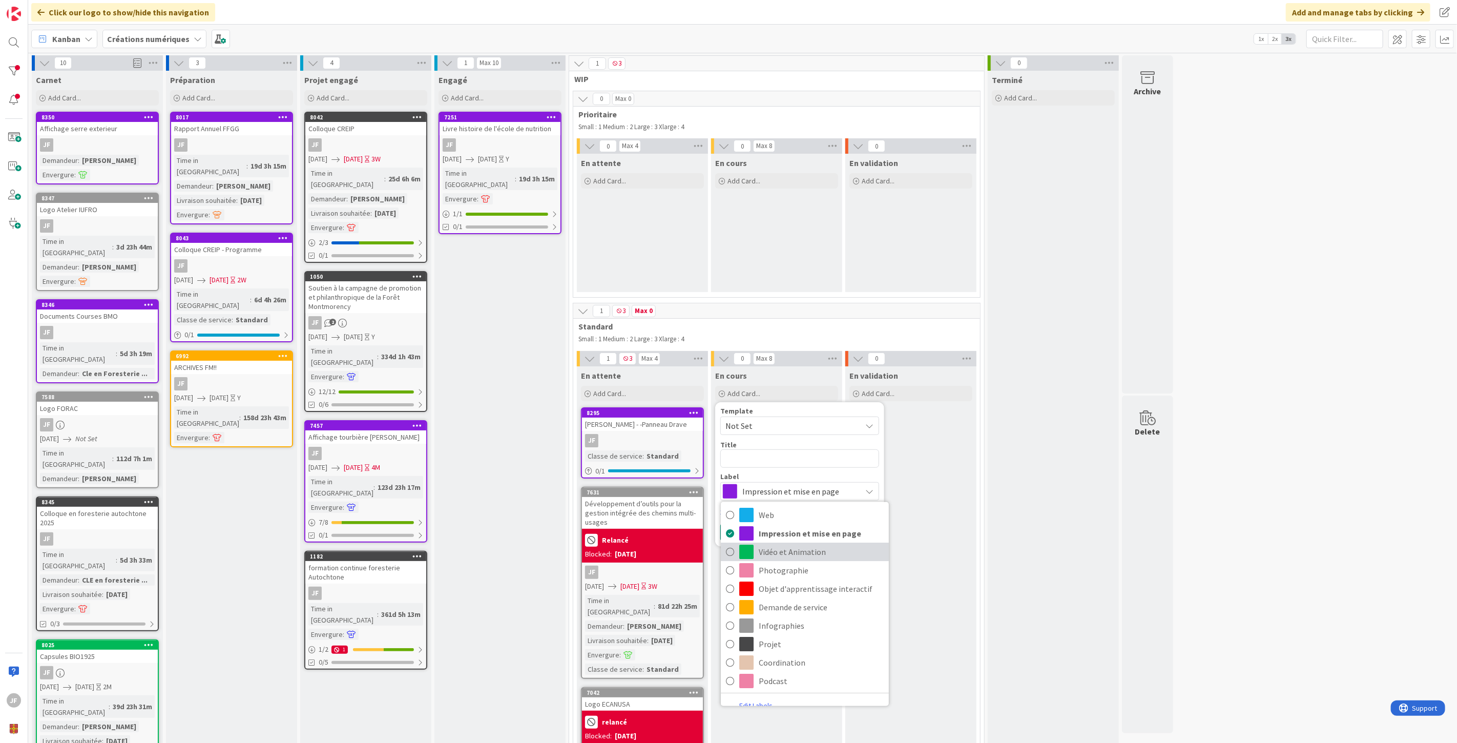
click at [794, 546] on span "Vidéo et Animation" at bounding box center [820, 551] width 125 height 15
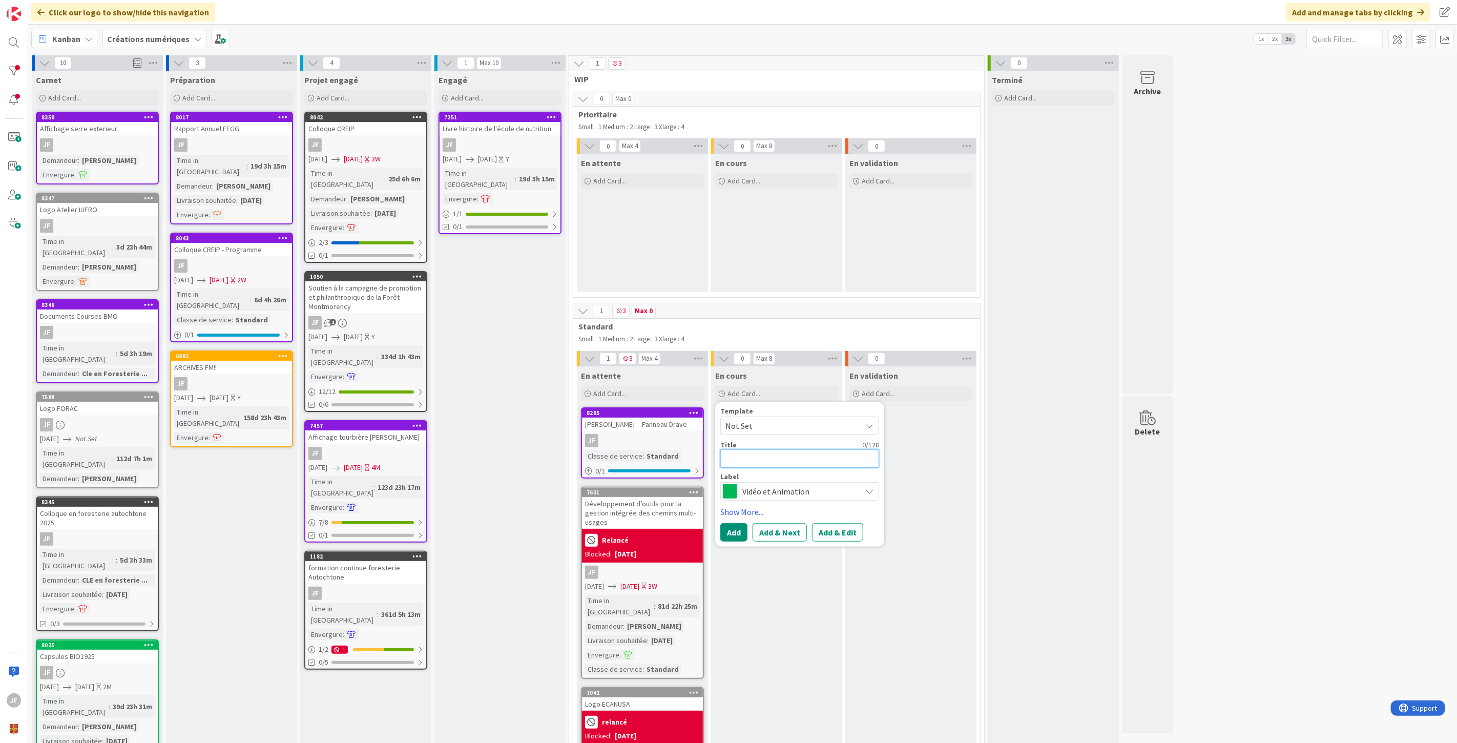
click at [746, 461] on textarea at bounding box center [799, 458] width 159 height 18
type textarea "x"
type textarea "c"
type textarea "x"
type textarea "cl"
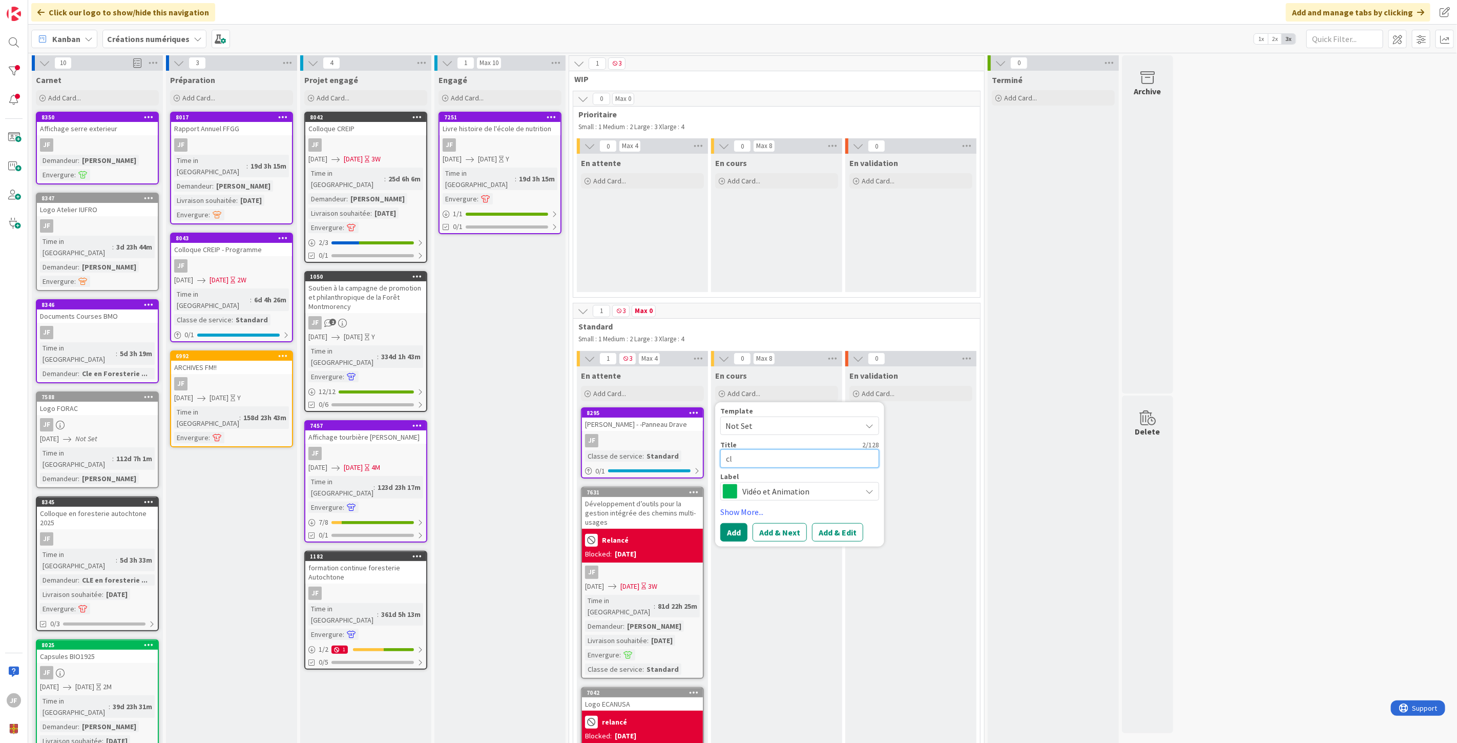
type textarea "x"
type textarea "cli"
type textarea "x"
type textarea "clip"
type textarea "x"
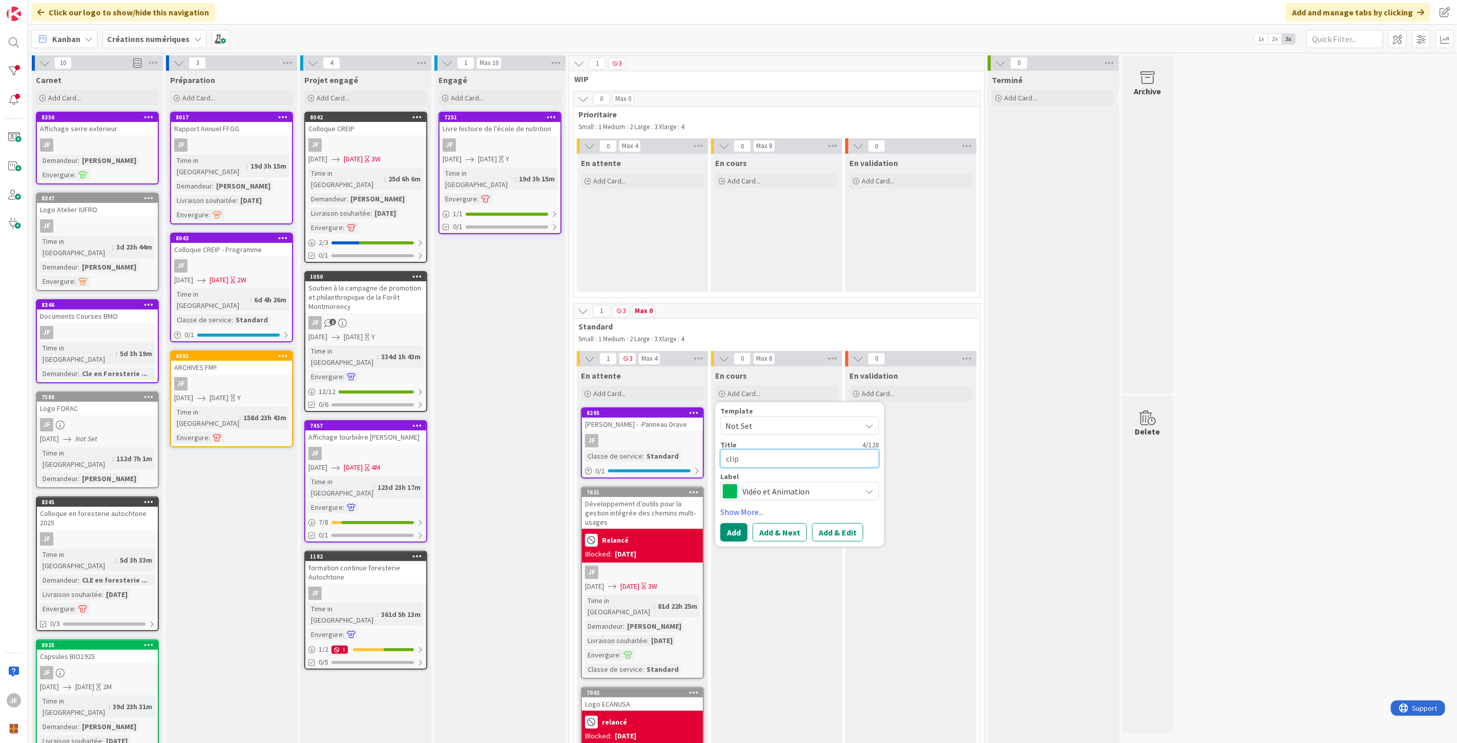
type textarea "clip"
type textarea "x"
type textarea "clip t"
type textarea "x"
type textarea "clip ti"
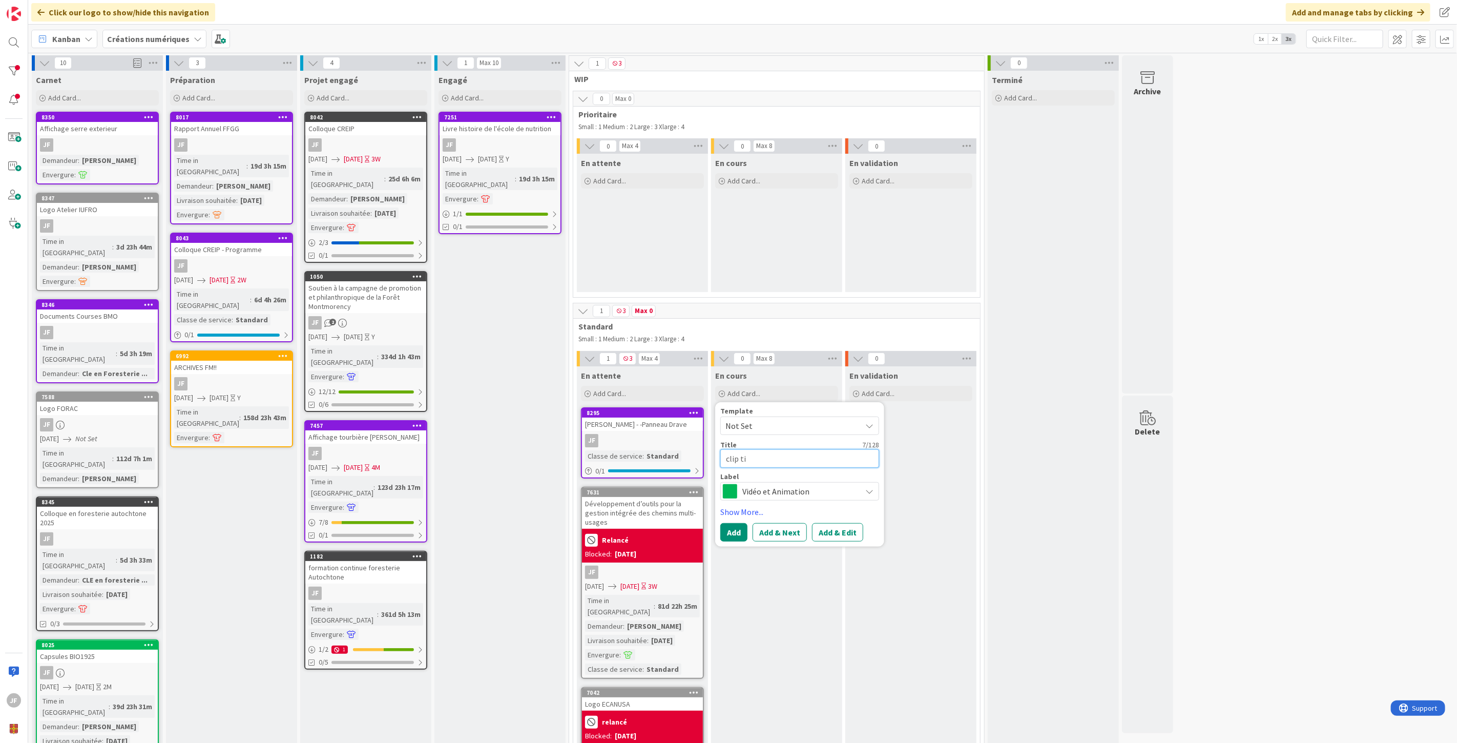
type textarea "x"
type textarea "clip tik"
type textarea "x"
type textarea "clip tik"
type textarea "x"
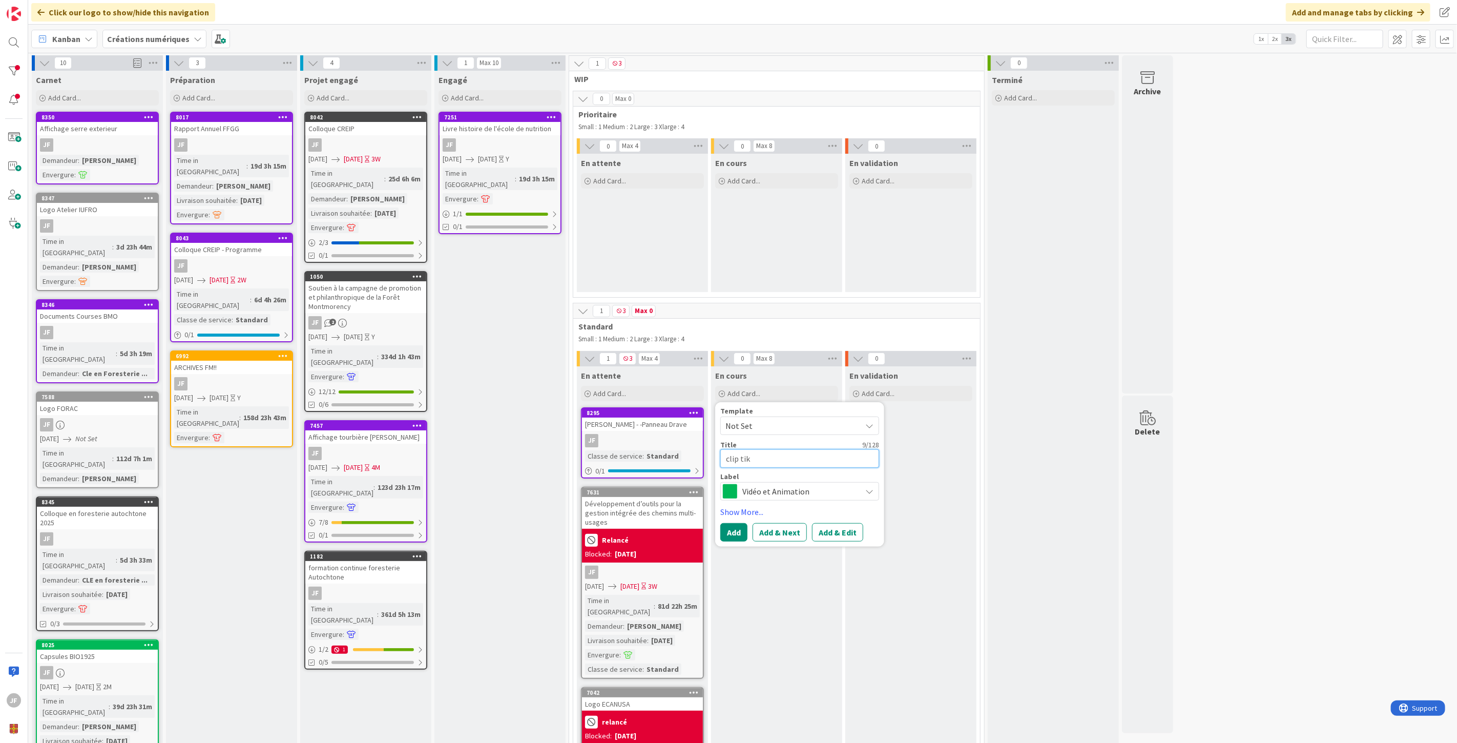
type textarea "clip tik t"
type textarea "x"
type textarea "clip tik to"
type textarea "x"
type textarea "clip tik tok"
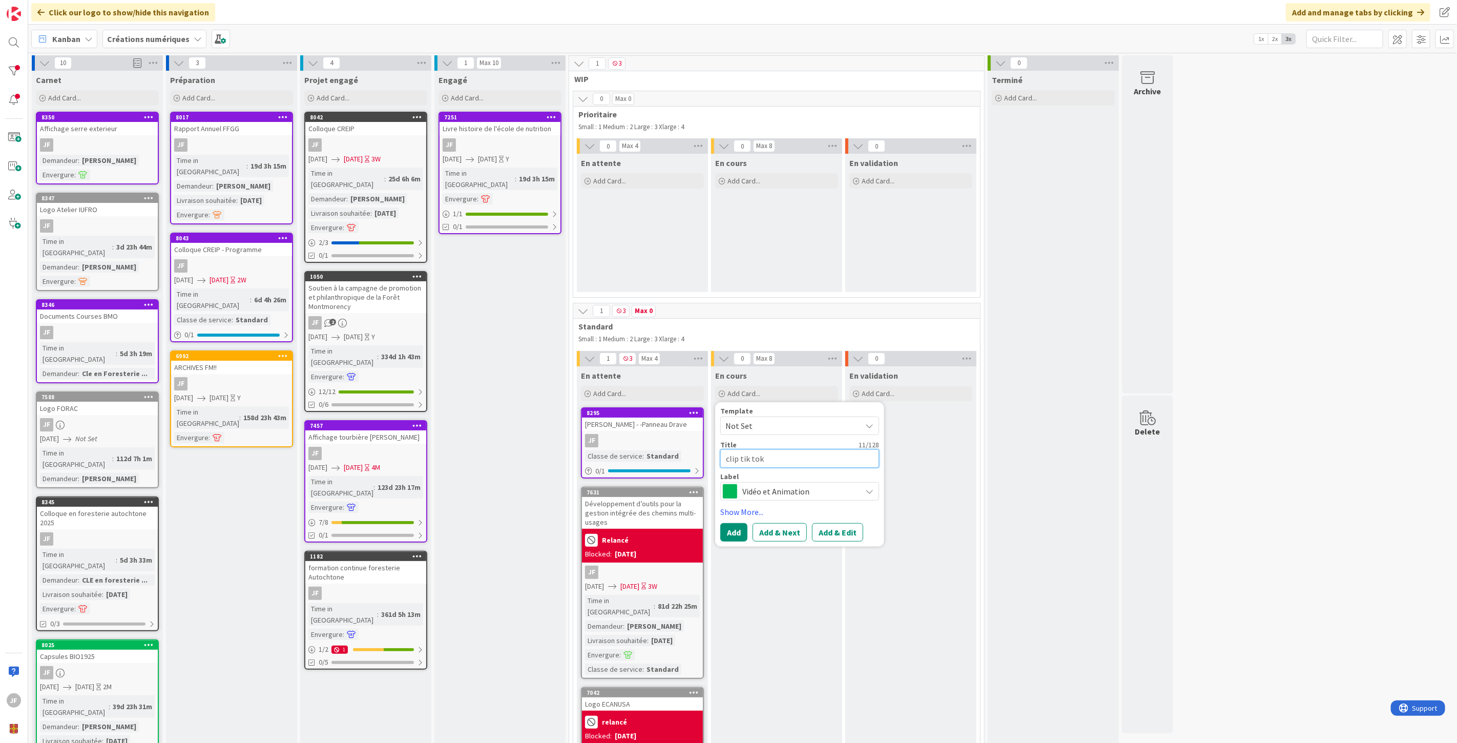
type textarea "x"
type textarea "clip tik tok"
type textarea "x"
type textarea "clip tik tok #"
type textarea "x"
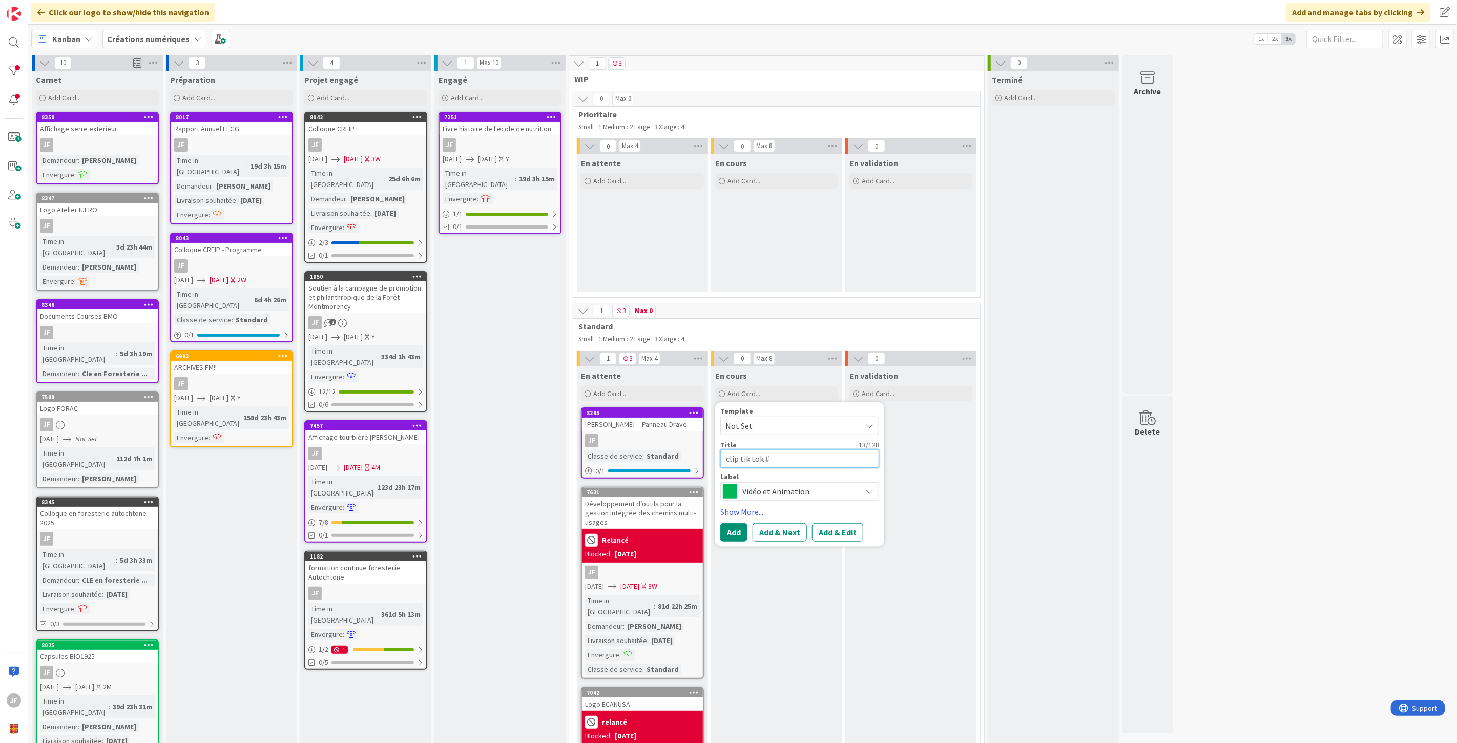
type textarea "clip tik tok #2"
type textarea "x"
type textarea "clip tik tok #2"
type textarea "x"
type textarea "clip tik tok #2 F"
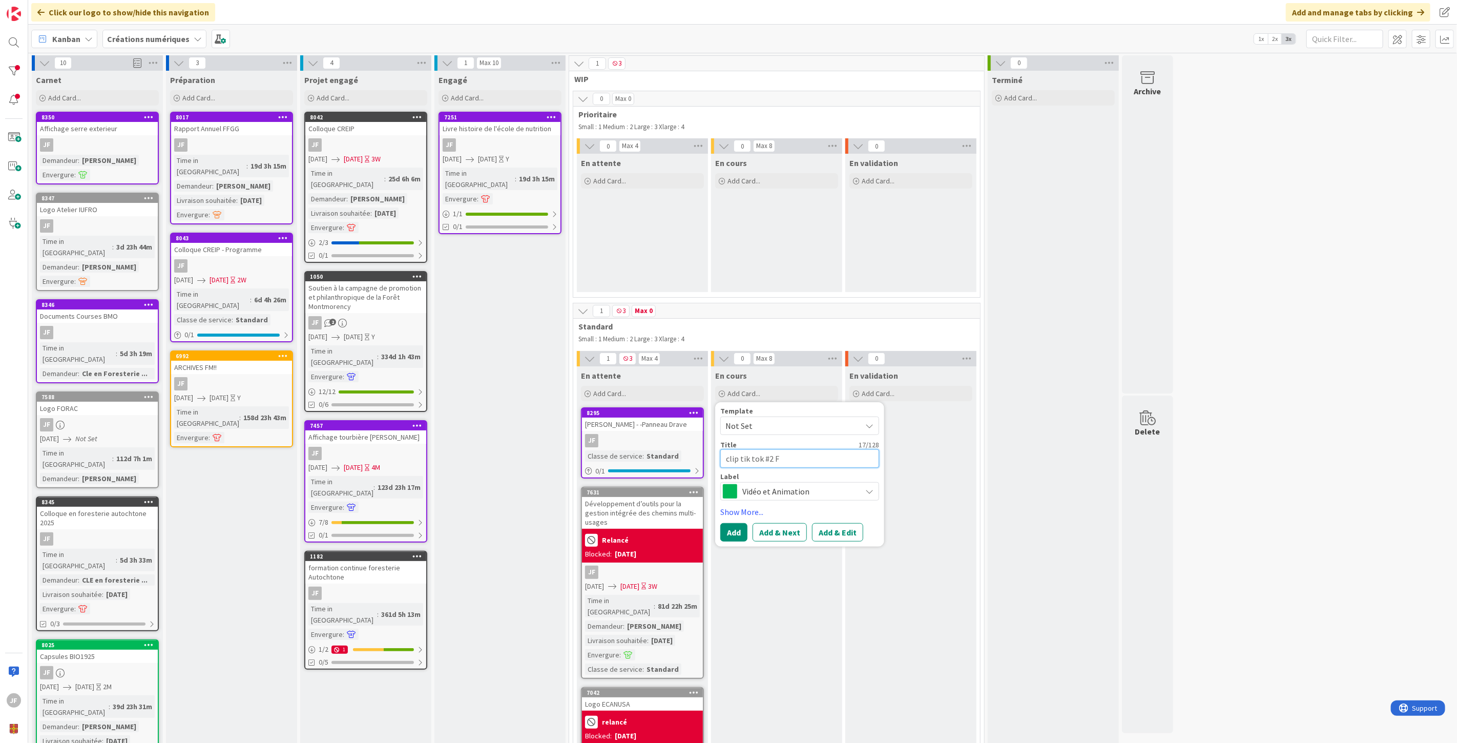
type textarea "x"
type textarea "clip tik tok #2 FF"
type textarea "x"
type textarea "clip tik tok #2 FFG"
type textarea "x"
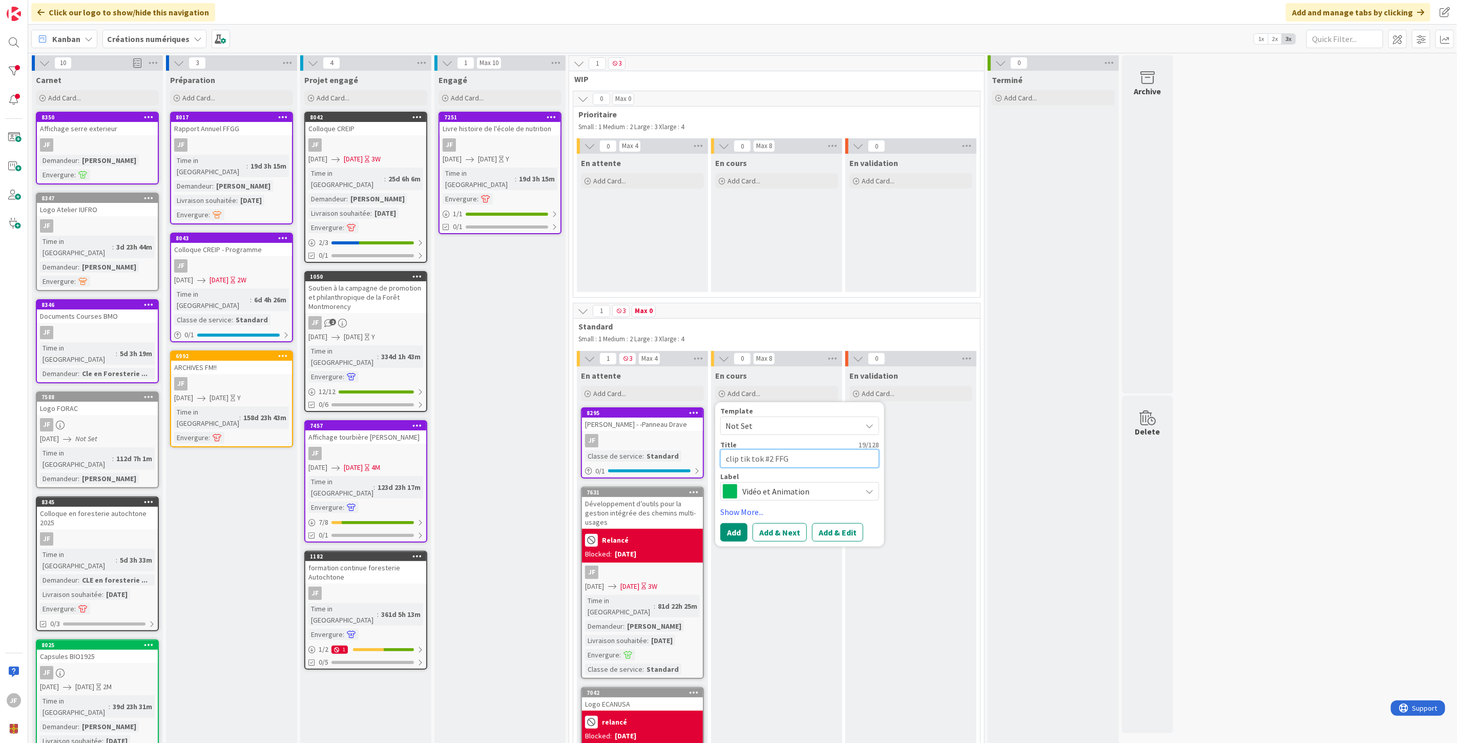
type textarea "clip tik tok #2 FFGG"
type textarea "x"
type textarea "clip tik tok #2 FFGG"
type textarea "x"
type textarea "clip tik tok #2 FFGG ("
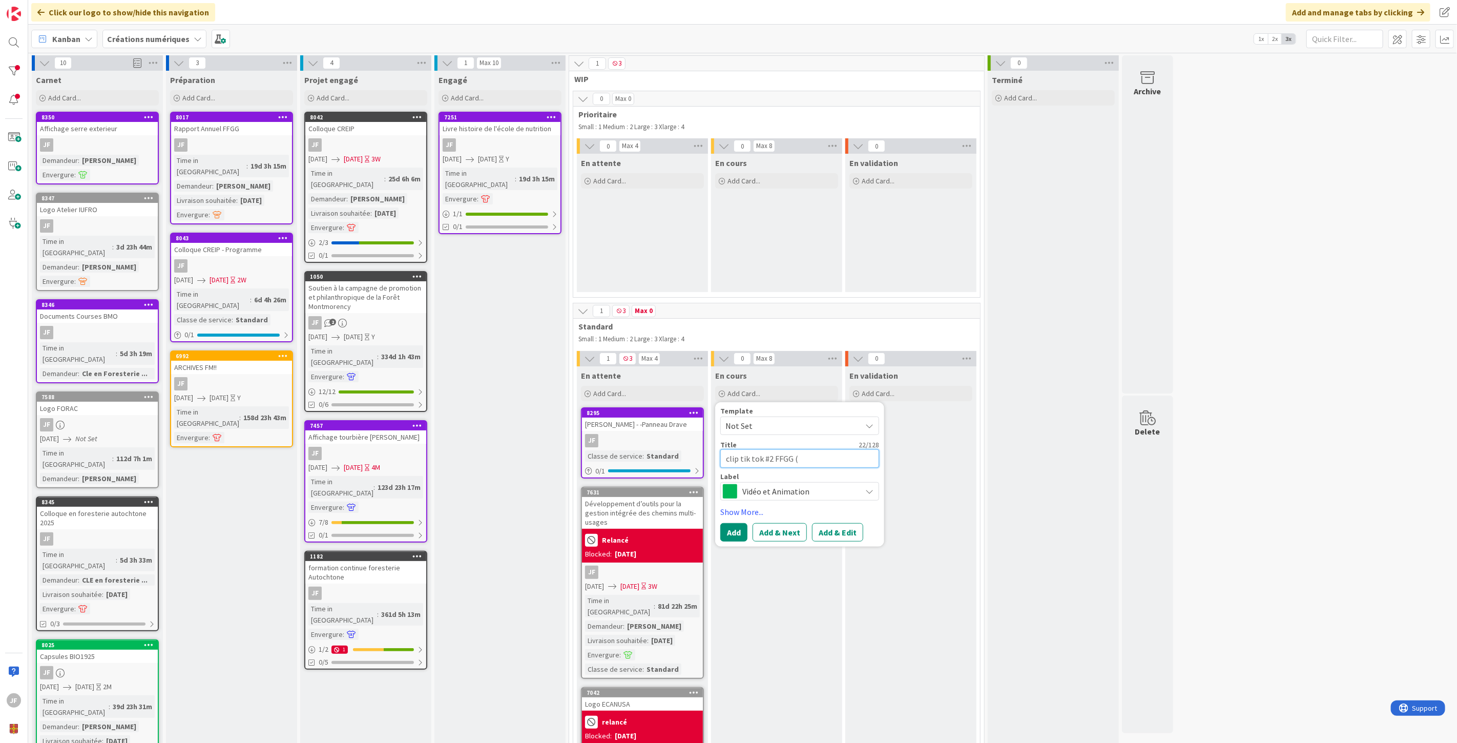
type textarea "x"
type textarea "clip tik tok #2 FFGG (g"
type textarea "x"
type textarea "clip tik tok #2 FFGG (gé"
type textarea "x"
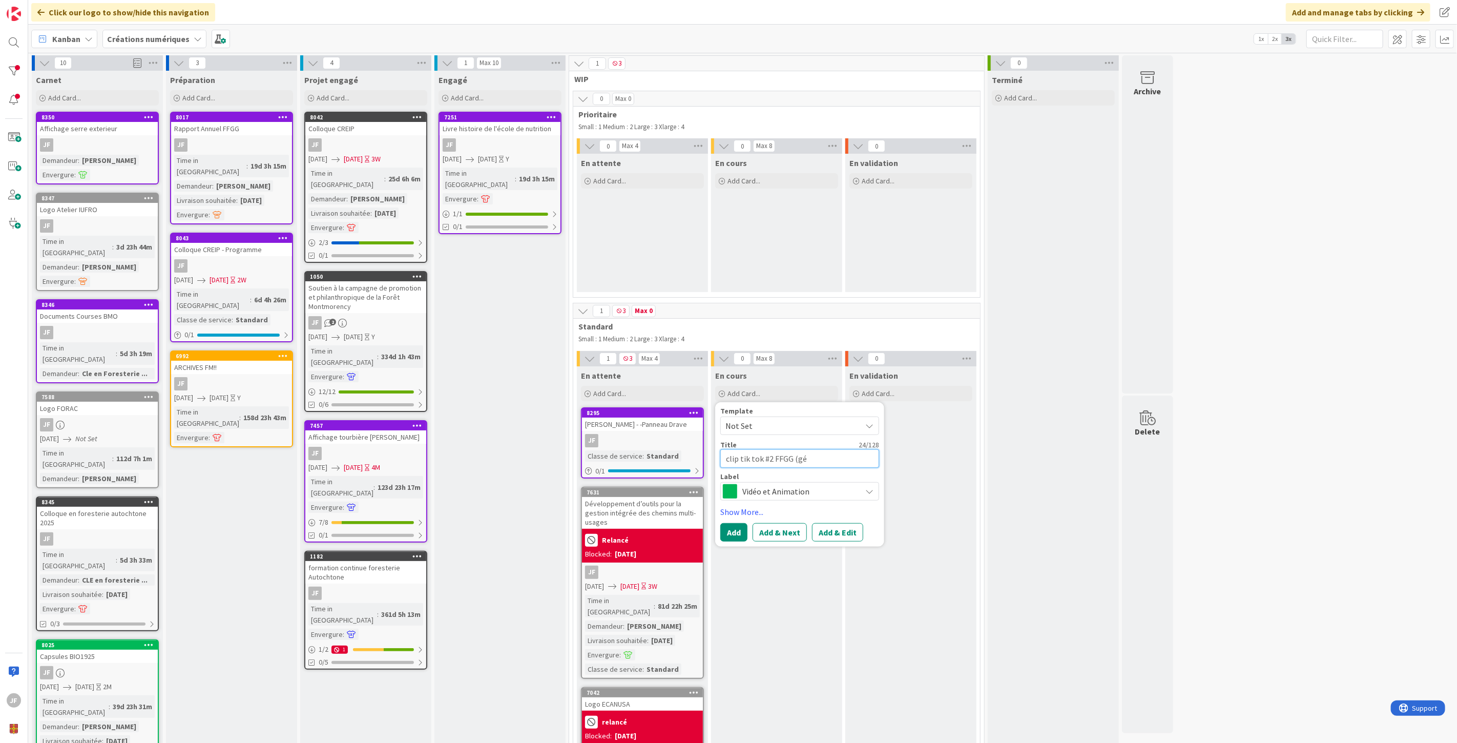
type textarea "clip tik tok #2 FFGG (géo"
type textarea "x"
type textarea "clip tik tok #2 FFGG (géog"
type textarea "x"
type textarea "clip tik tok #2 FFGG (géogr"
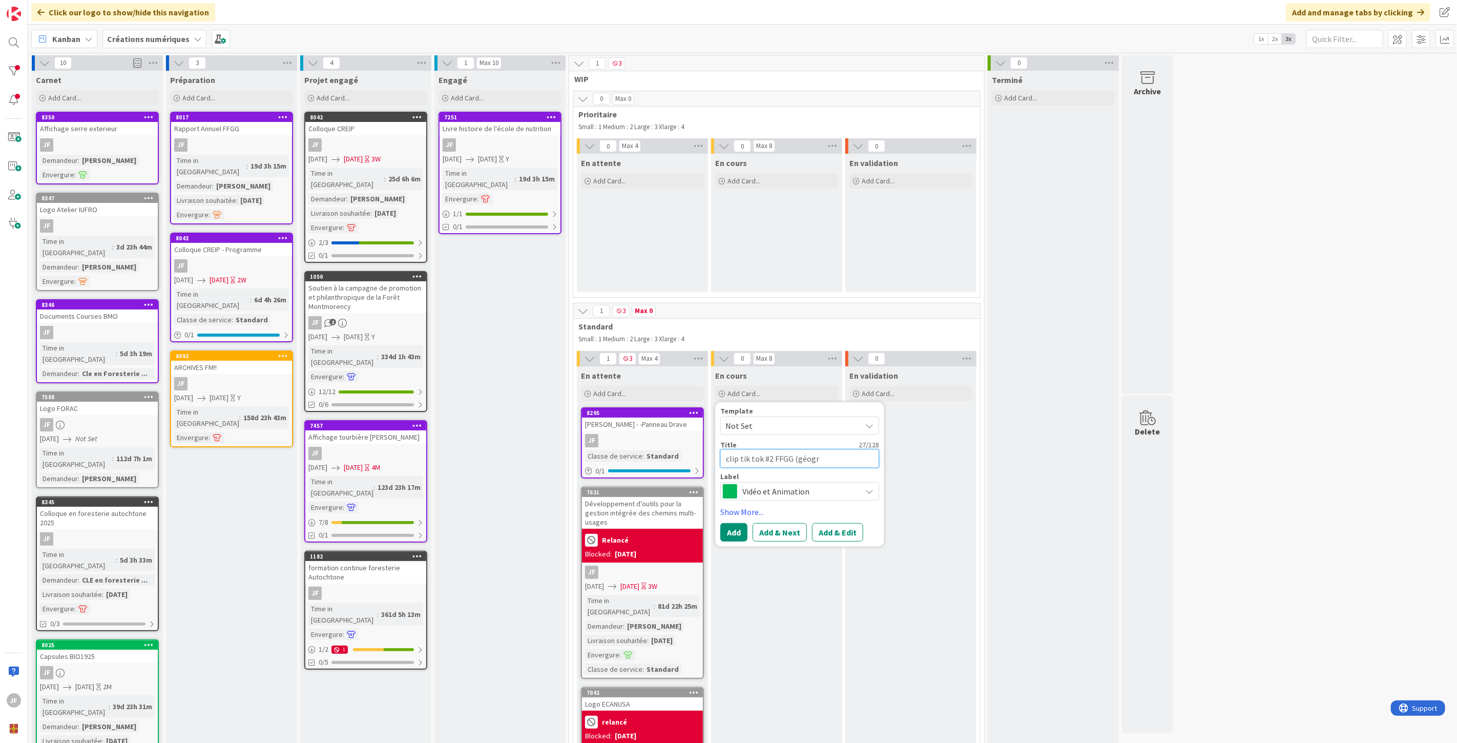
type textarea "x"
type textarea "clip tik tok #2 FFGG (géogra"
type textarea "x"
type textarea "clip tik tok #2 FFGG (géograp"
type textarea "x"
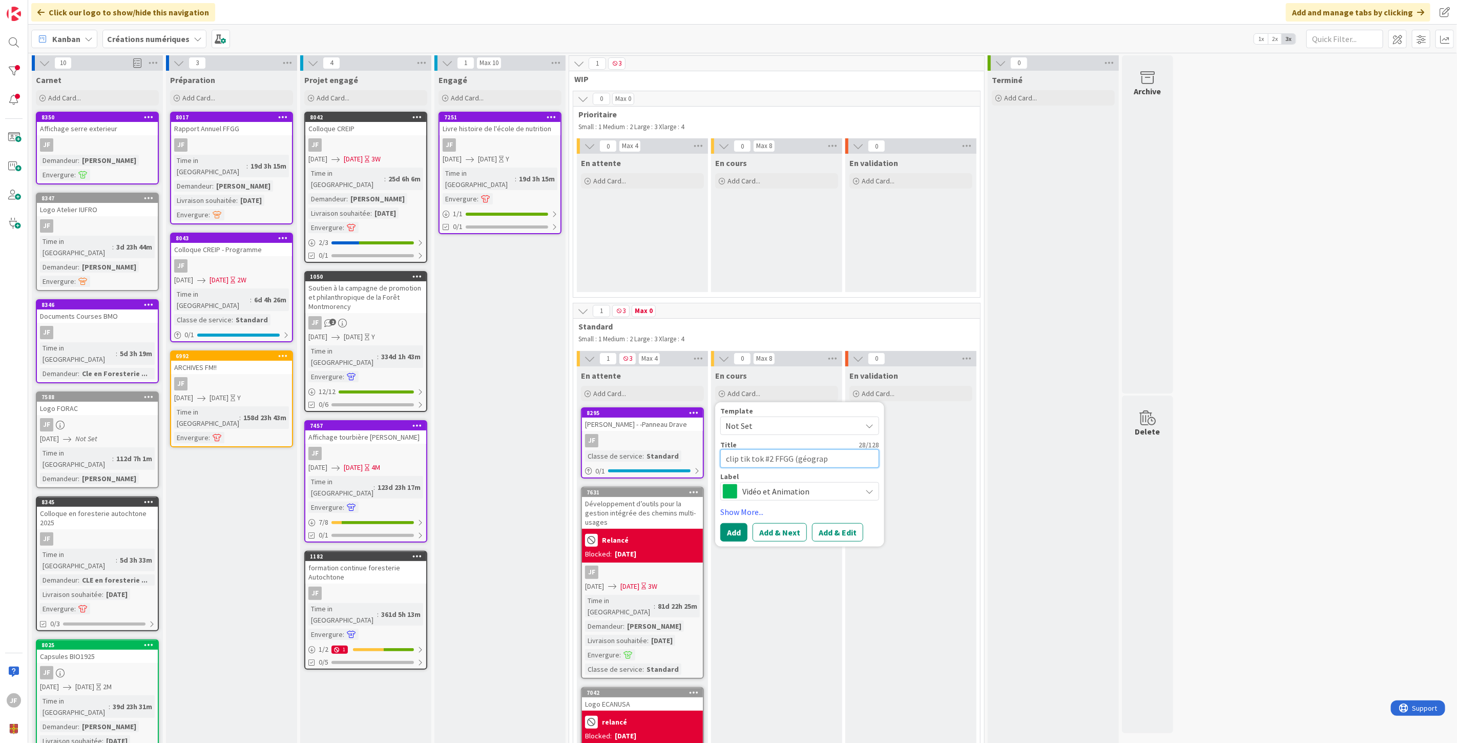
type textarea "clip tik tok #2 FFGG (géograph"
type textarea "x"
type textarea "clip tik tok #2 FFGG (géographi"
type textarea "x"
type textarea "clip tik tok #2 FFGG (géographie"
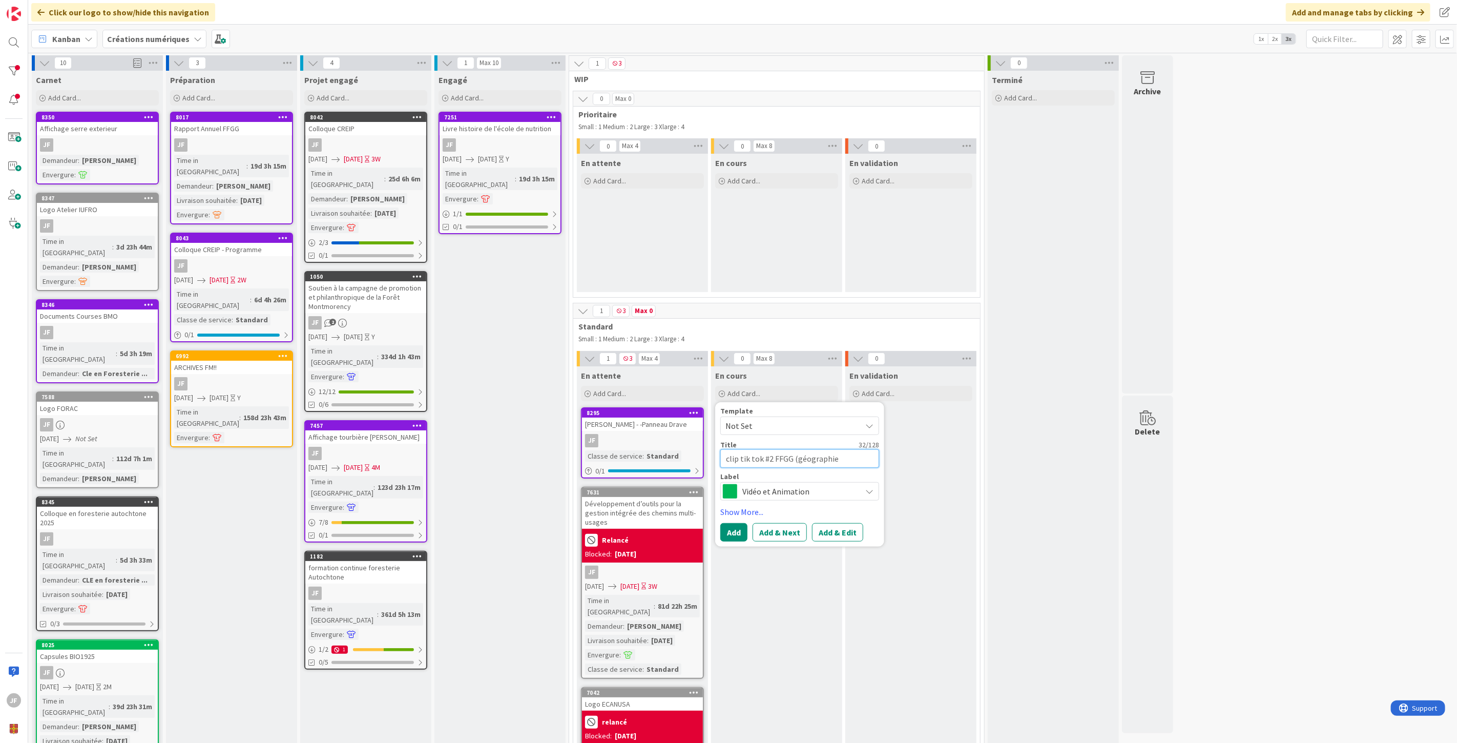
type textarea "x"
type textarea "clip tik tok #2 FFGG (géographie)"
click at [828, 530] on button "Add & Edit" at bounding box center [837, 531] width 51 height 18
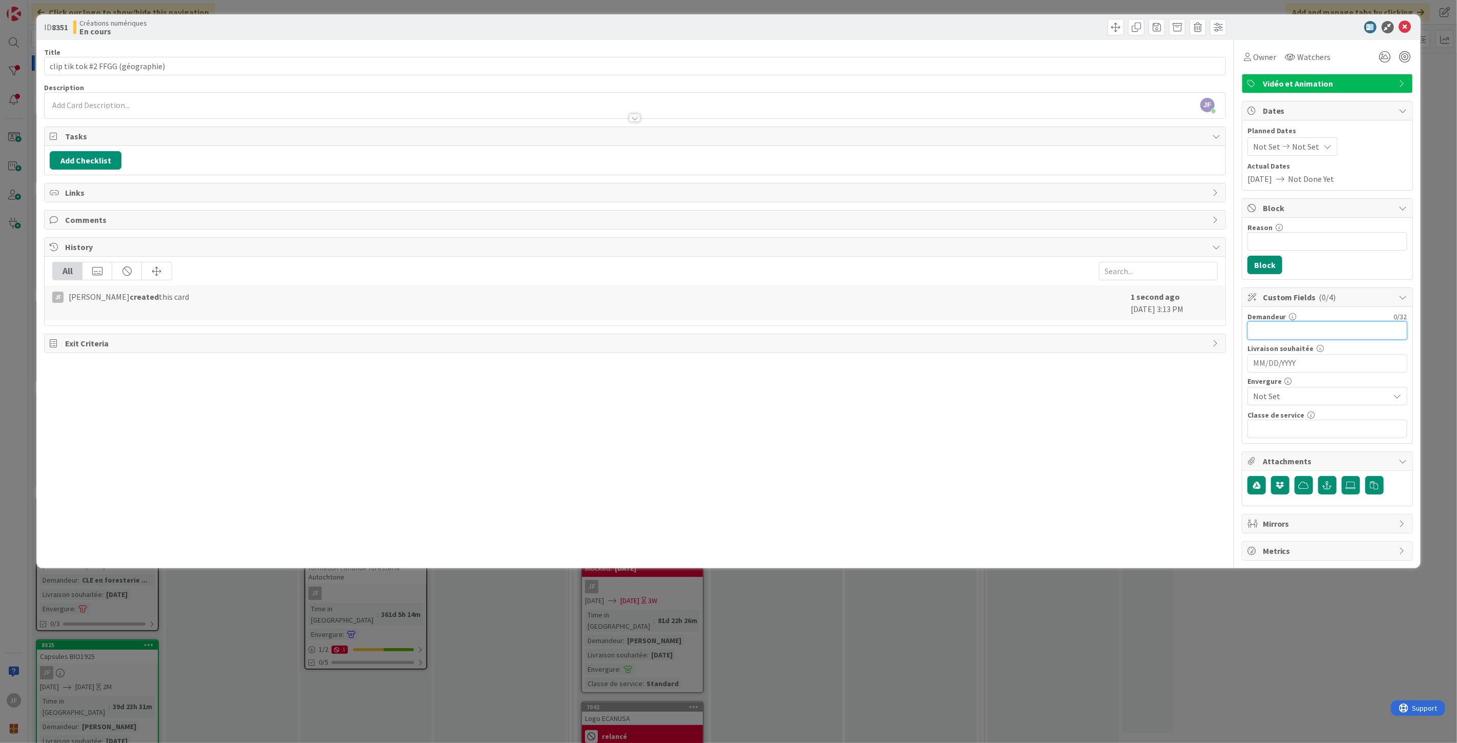
click at [1278, 328] on input "text" at bounding box center [1327, 330] width 160 height 18
type input "[PERSON_NAME]"
click at [1292, 394] on span "Not Set" at bounding box center [1318, 396] width 131 height 14
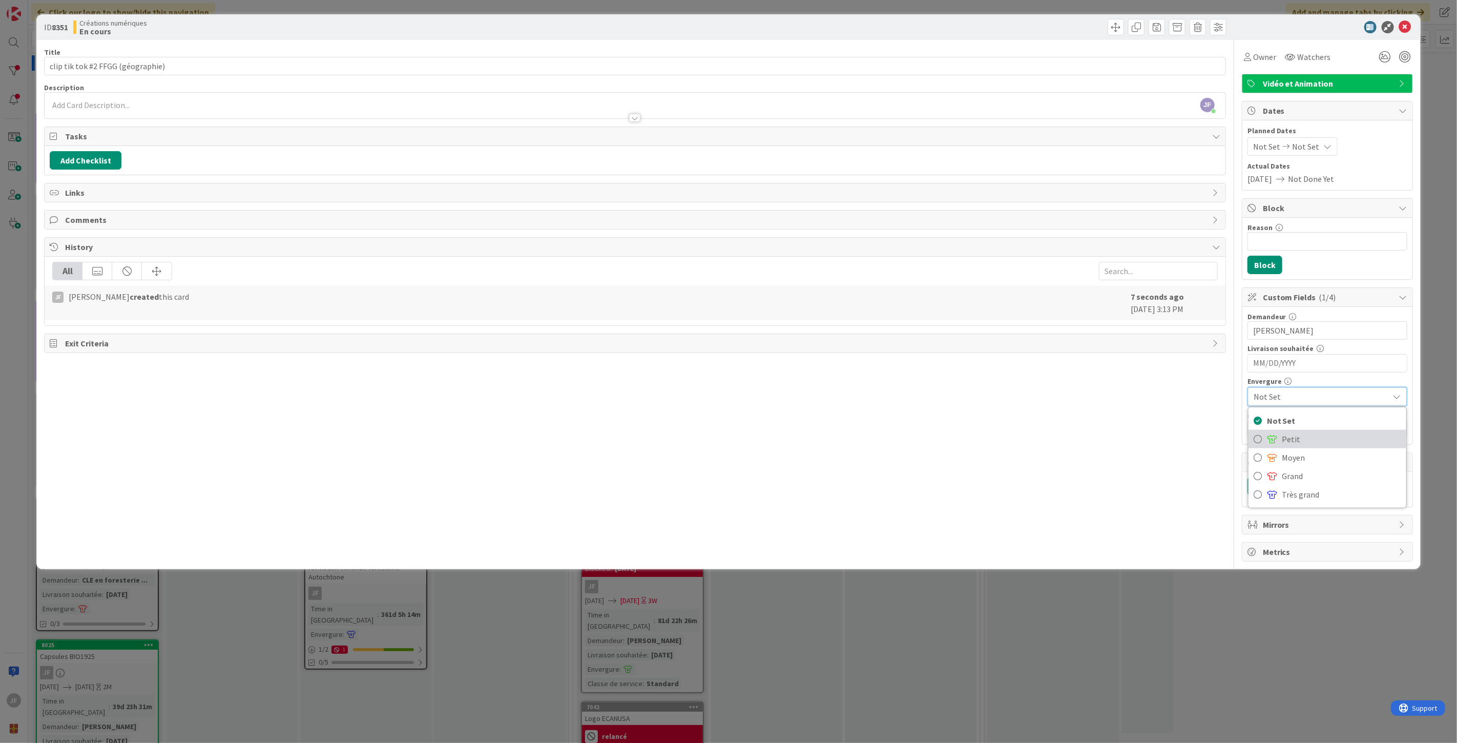
click at [1289, 433] on span "Petit" at bounding box center [1341, 438] width 119 height 15
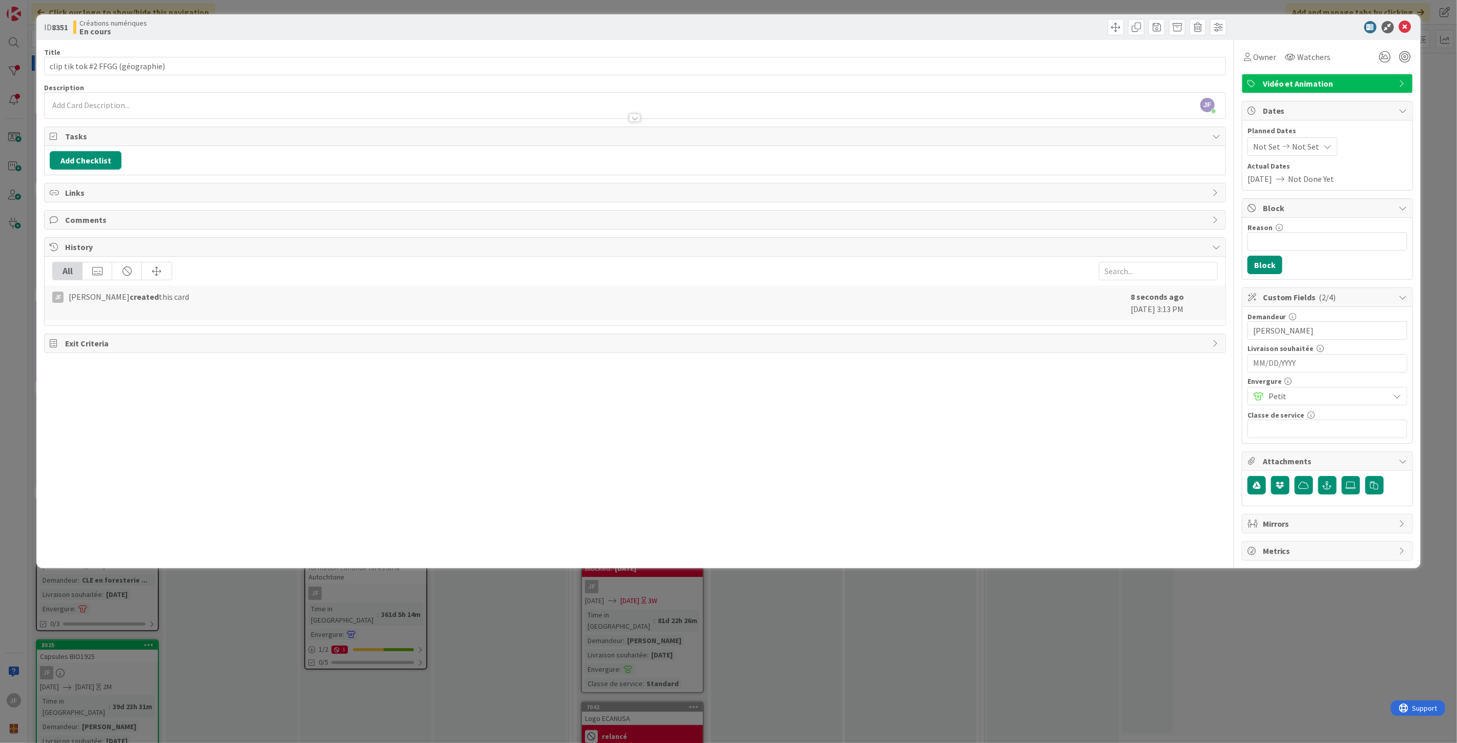
click at [1272, 142] on span "Not Set" at bounding box center [1266, 146] width 27 height 12
click at [1366, 277] on td "26" at bounding box center [1368, 273] width 20 height 19
type input "[DATE]"
click at [1311, 297] on td "30" at bounding box center [1308, 293] width 20 height 19
type input "[DATE]"
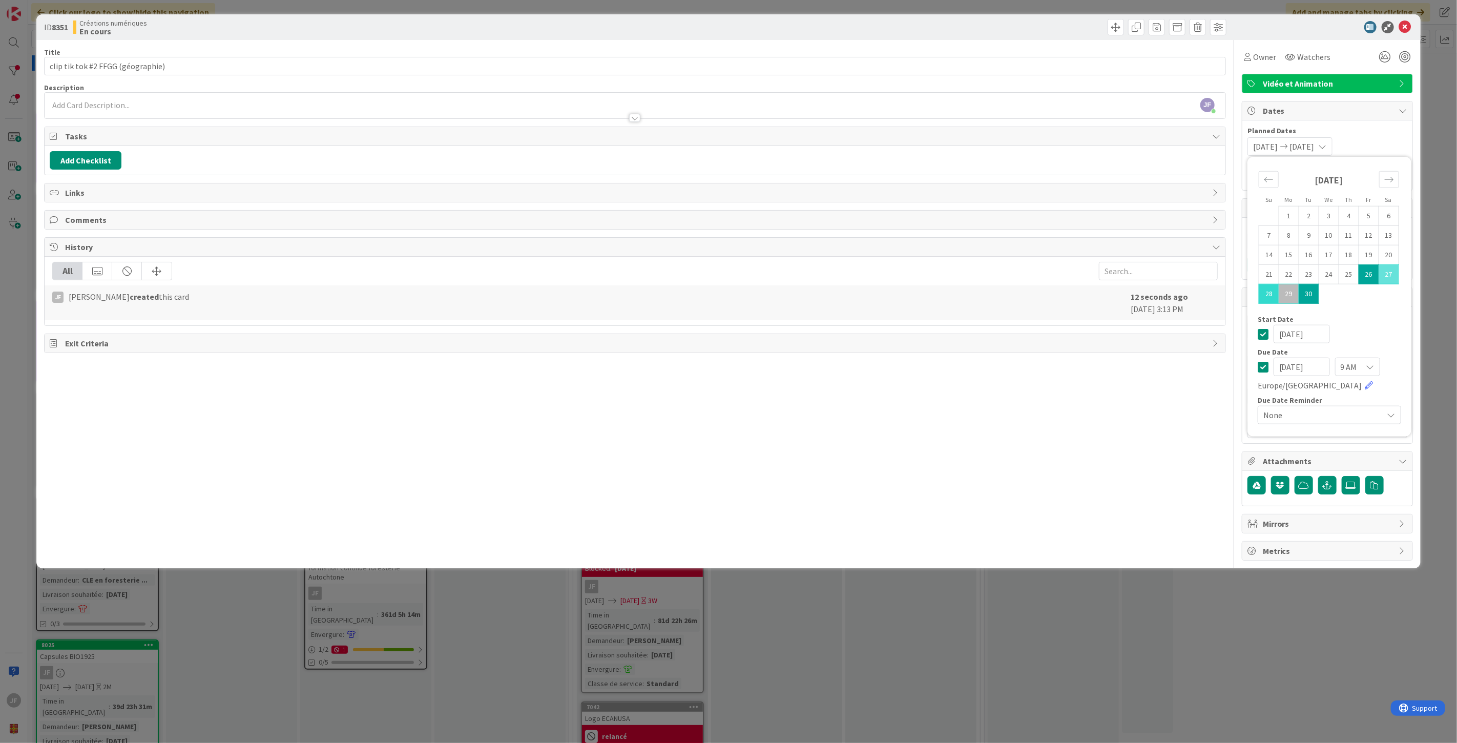
click at [1271, 295] on td "28" at bounding box center [1268, 293] width 20 height 19
type input "[DATE]"
click at [1269, 53] on span "Owner" at bounding box center [1264, 57] width 23 height 12
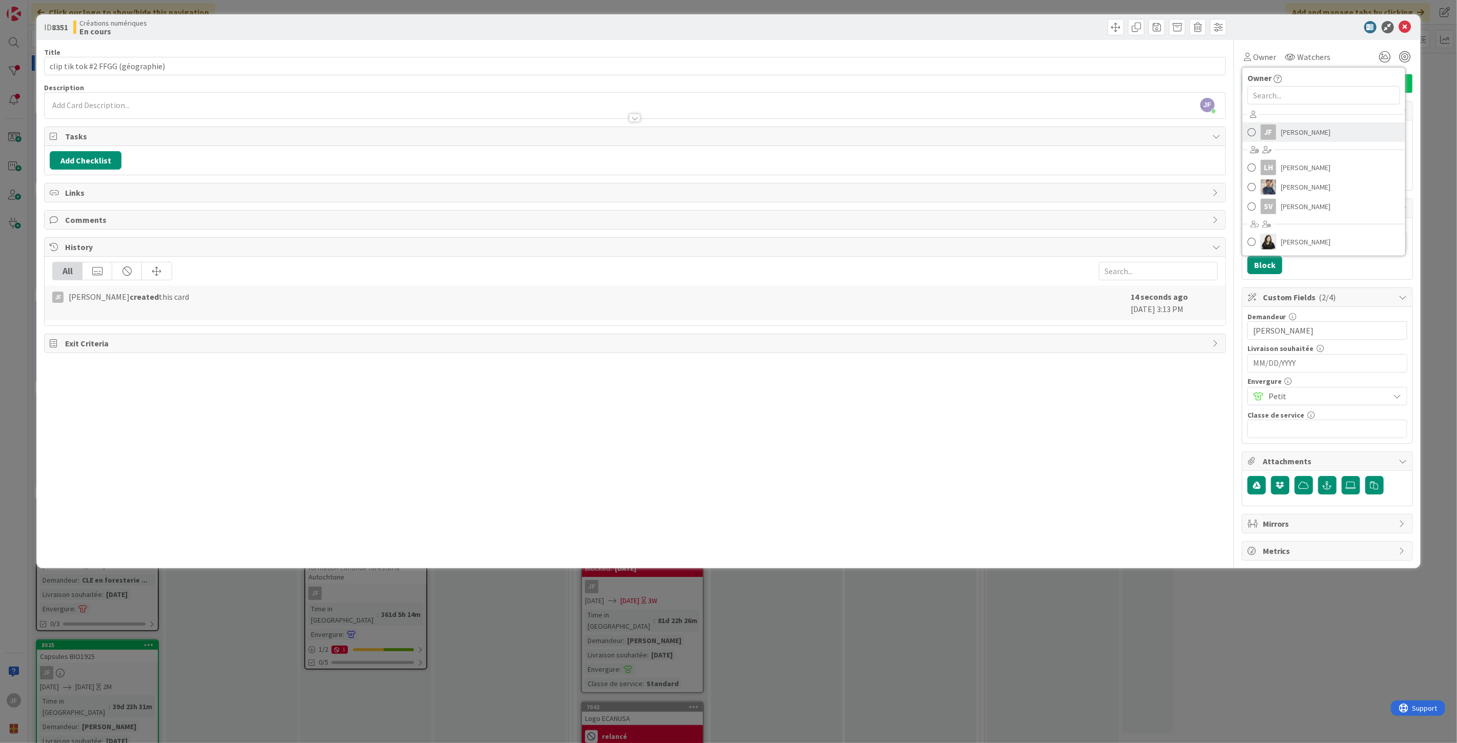
click at [1289, 132] on span "[PERSON_NAME]" at bounding box center [1306, 131] width 50 height 15
click at [1408, 25] on icon at bounding box center [1405, 27] width 12 height 12
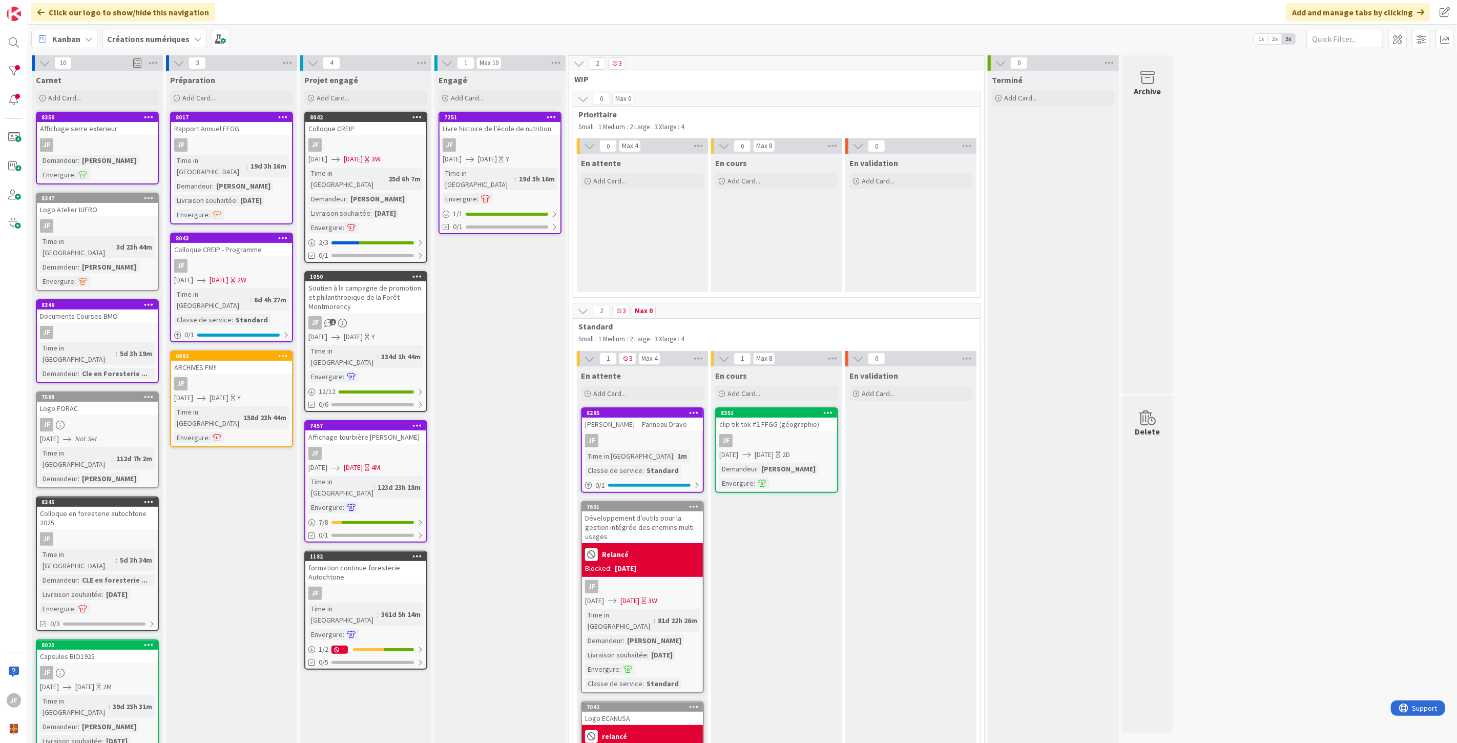
click at [366, 422] on div "7457 Affichage tourbière [PERSON_NAME] JF [DATE] [DATE] 4M Time in [GEOGRAPHIC_…" at bounding box center [365, 481] width 123 height 122
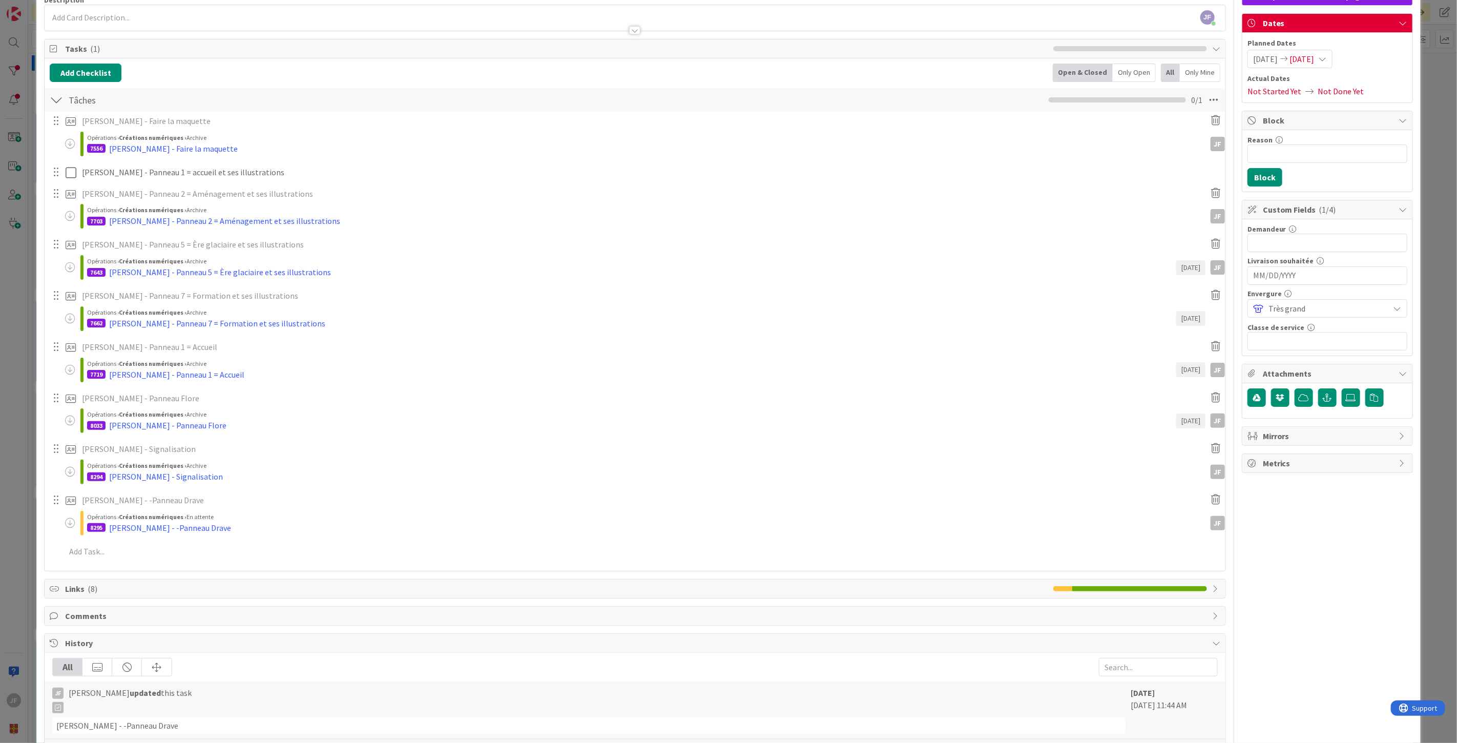
scroll to position [114, 0]
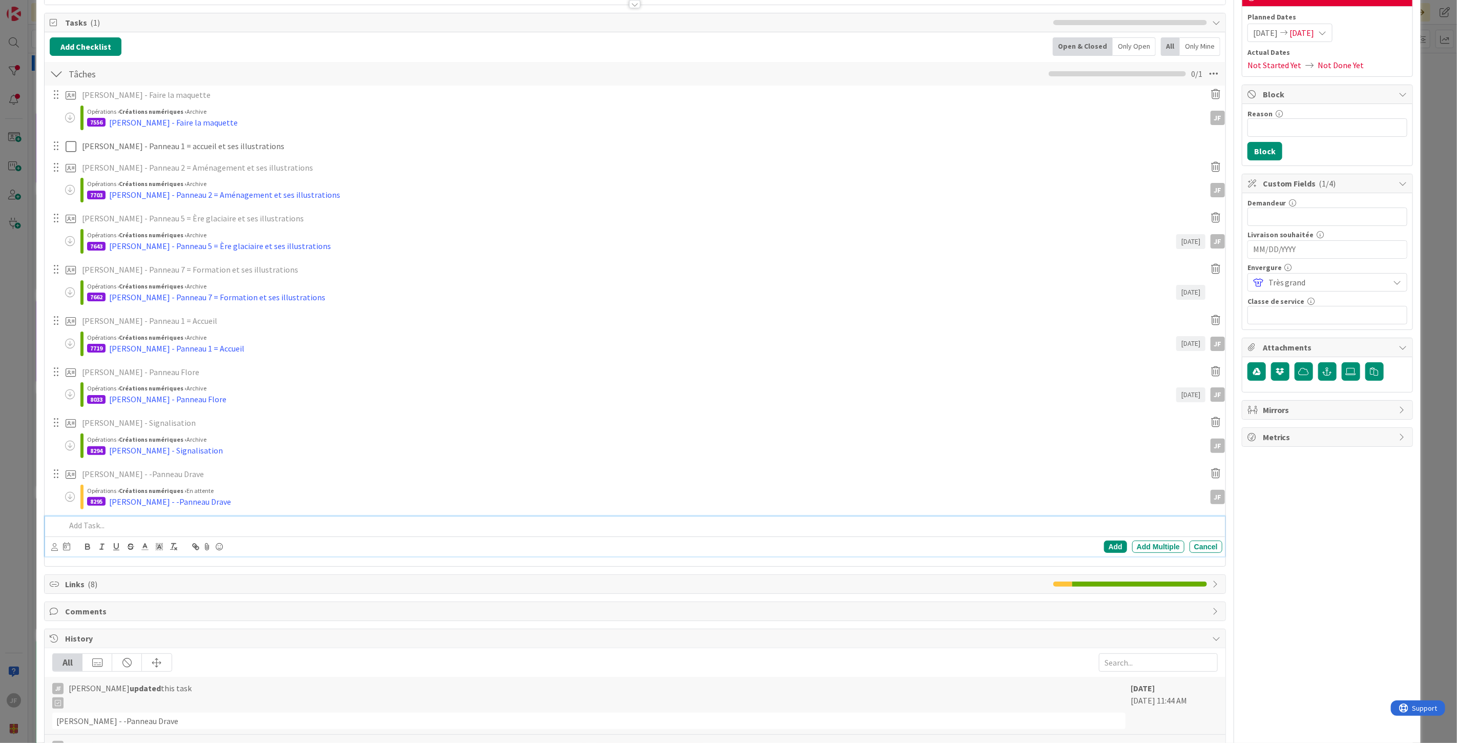
click at [87, 523] on p at bounding box center [642, 525] width 1152 height 12
click at [70, 547] on div "Add Add Multiple Cancel" at bounding box center [636, 546] width 1171 height 14
click at [64, 546] on icon at bounding box center [66, 546] width 7 height 8
click at [260, 499] on div "8295 [PERSON_NAME] - -Panneau Drave" at bounding box center [648, 501] width 1123 height 12
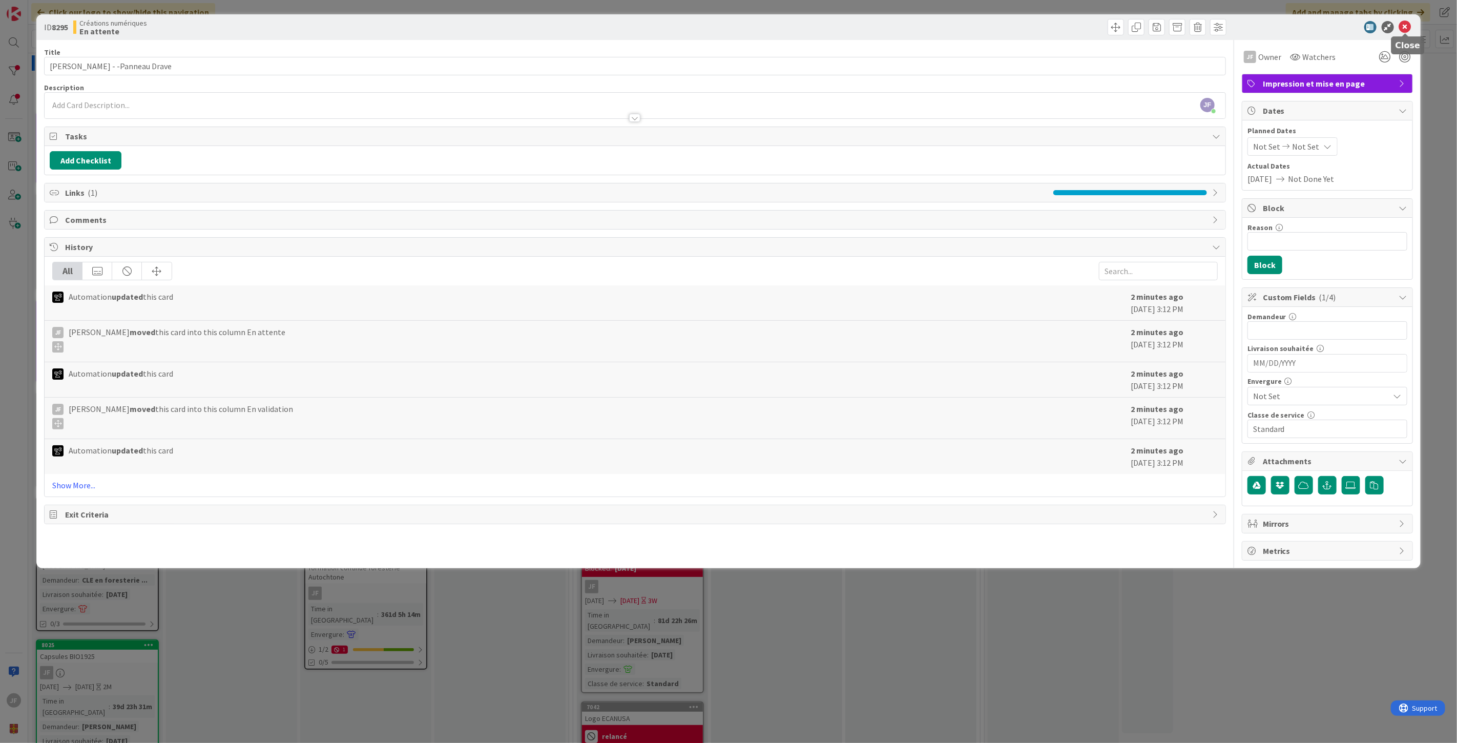
click at [1406, 24] on icon at bounding box center [1405, 27] width 12 height 12
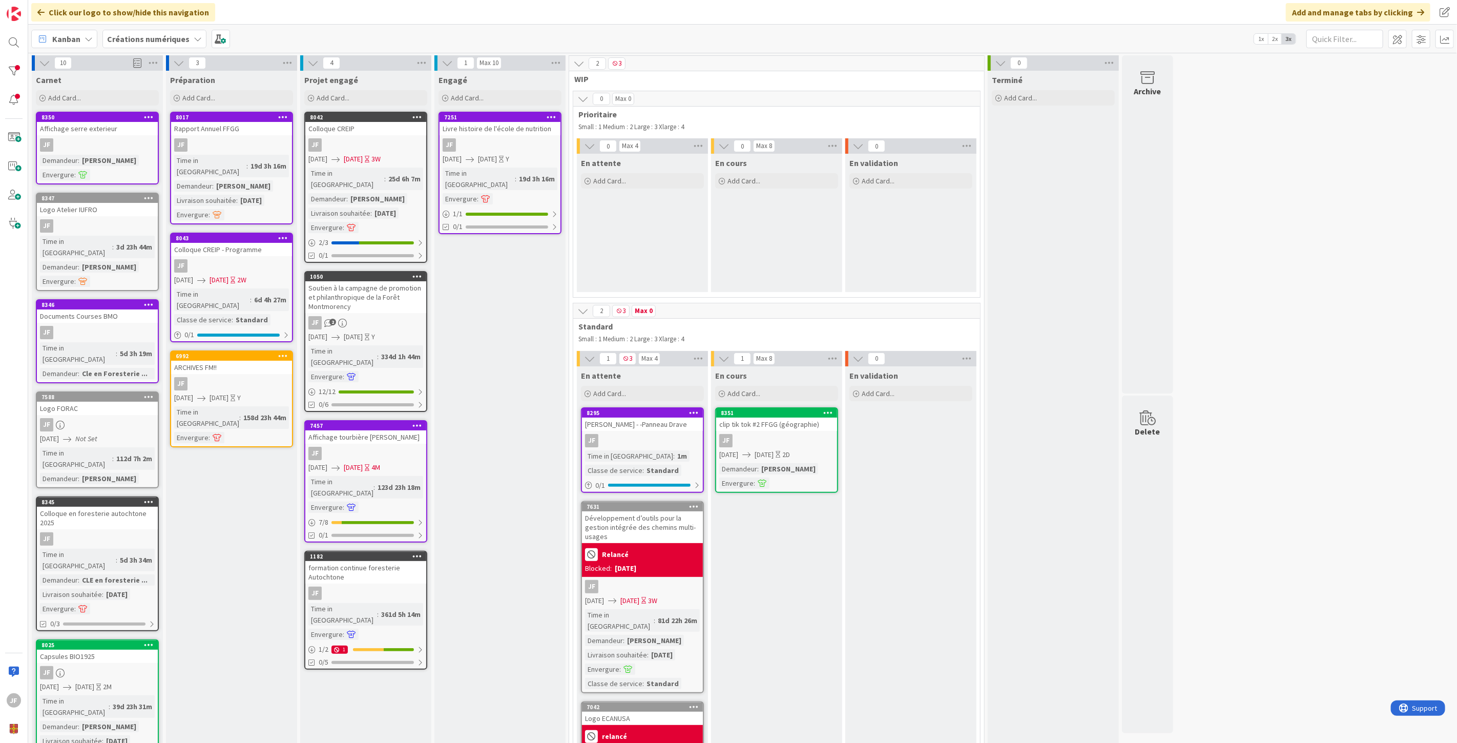
click at [367, 430] on div "Affichage tourbière [PERSON_NAME]" at bounding box center [365, 436] width 121 height 13
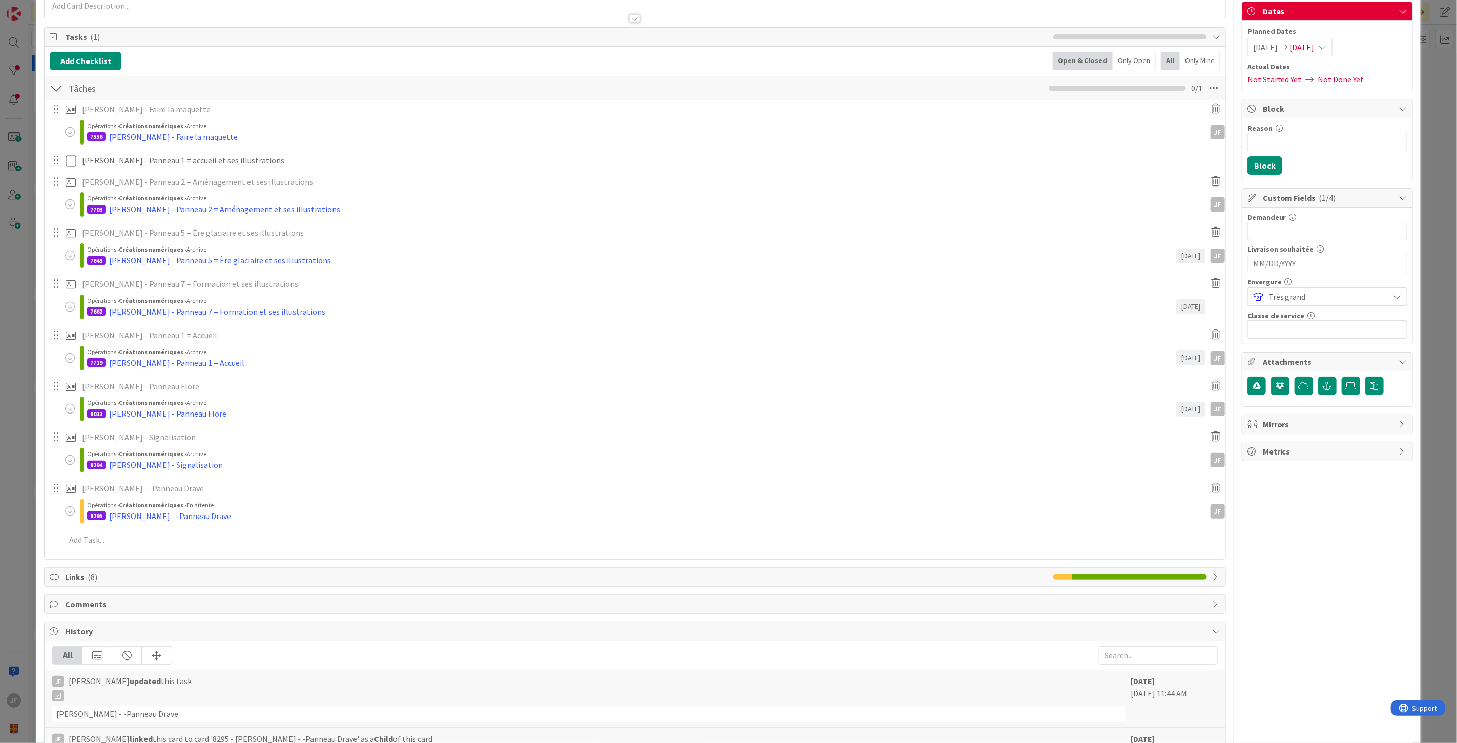
scroll to position [114, 0]
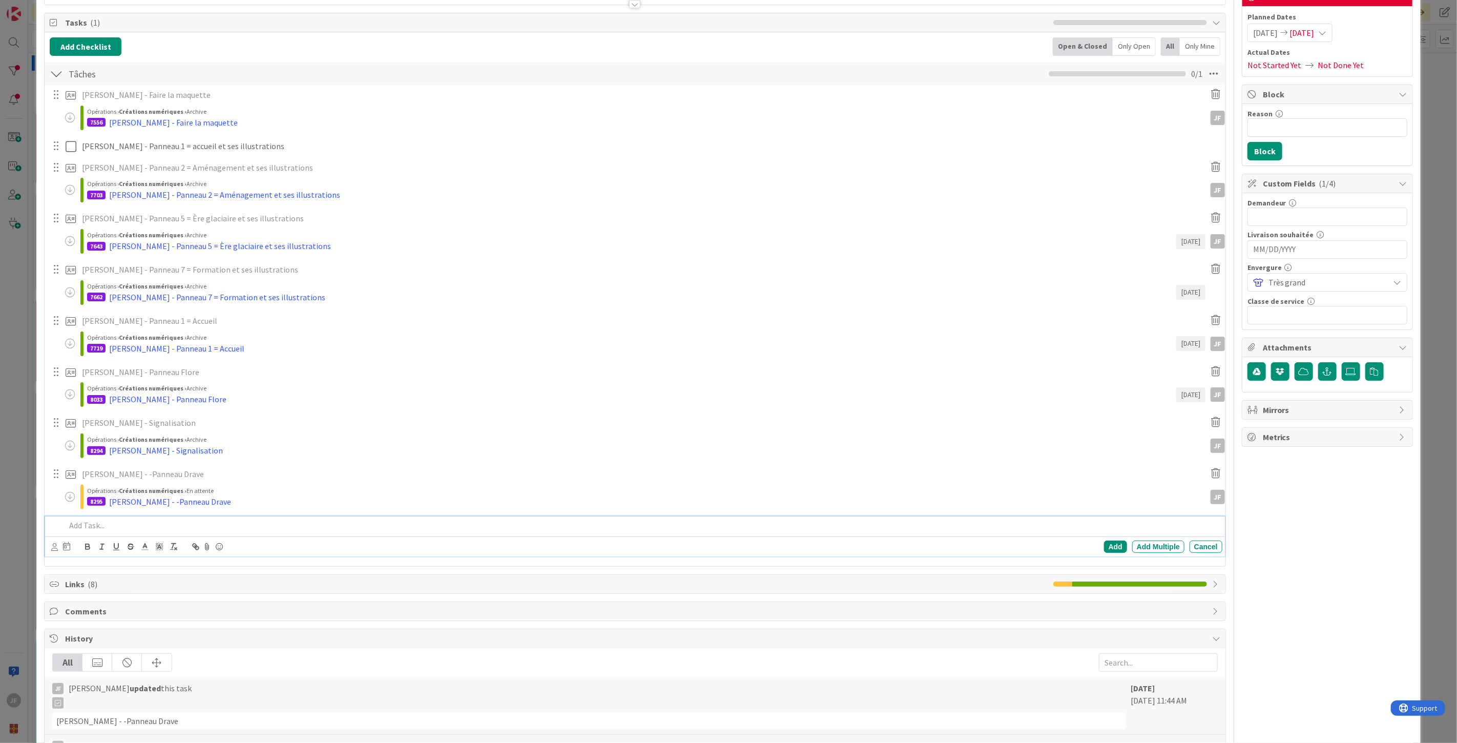
click at [110, 530] on div at bounding box center [641, 525] width 1160 height 18
click at [120, 520] on p "[PERSON_NAME] - Pannewau A" at bounding box center [642, 525] width 1152 height 12
click at [1112, 543] on div "Add" at bounding box center [1115, 546] width 23 height 12
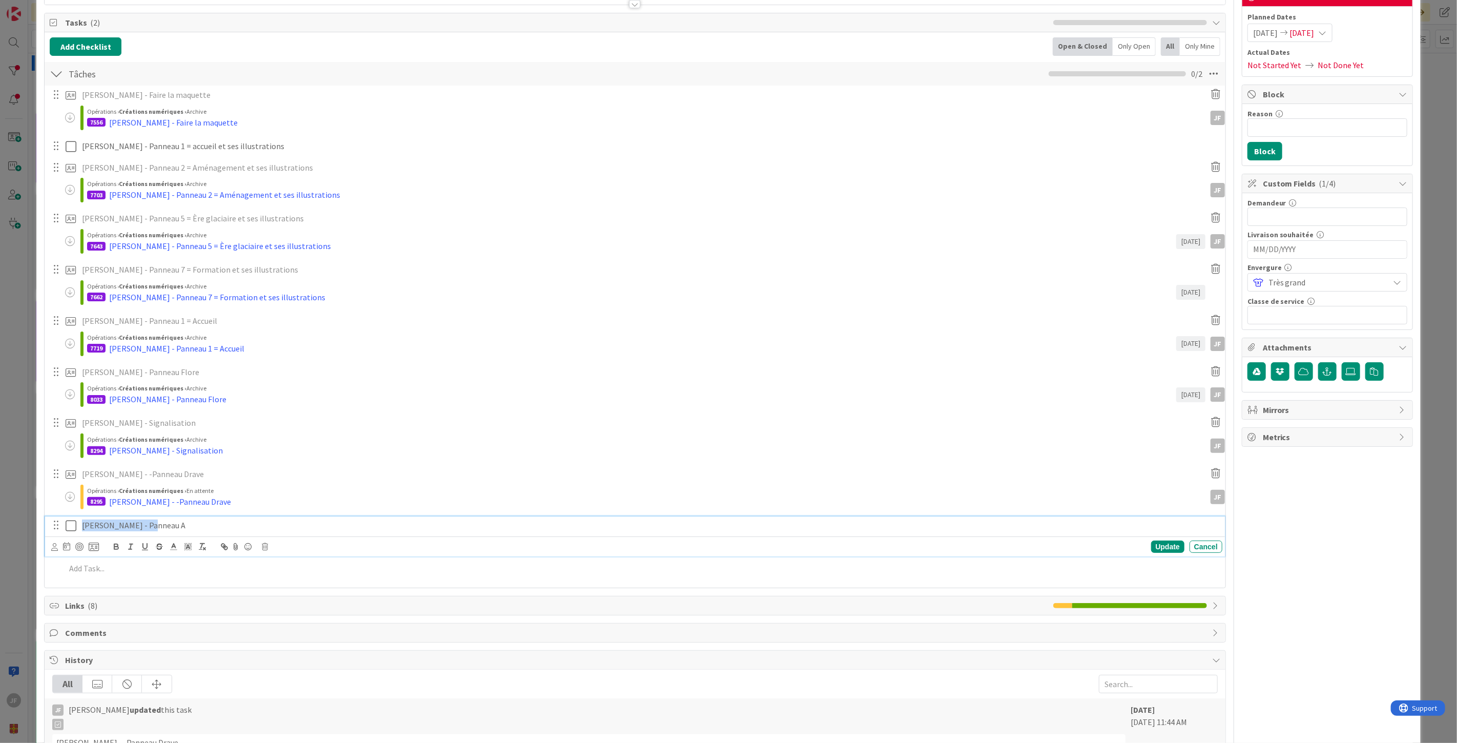
drag, startPoint x: 154, startPoint y: 524, endPoint x: 73, endPoint y: 524, distance: 80.9
click at [73, 524] on div "[PERSON_NAME] - Panneau A" at bounding box center [635, 525] width 1173 height 18
click at [85, 521] on p "[PERSON_NAME] - Panneau A" at bounding box center [649, 525] width 1135 height 12
drag, startPoint x: 164, startPoint y: 525, endPoint x: 52, endPoint y: 519, distance: 112.4
click at [52, 519] on div "[PERSON_NAME] A" at bounding box center [635, 525] width 1173 height 18
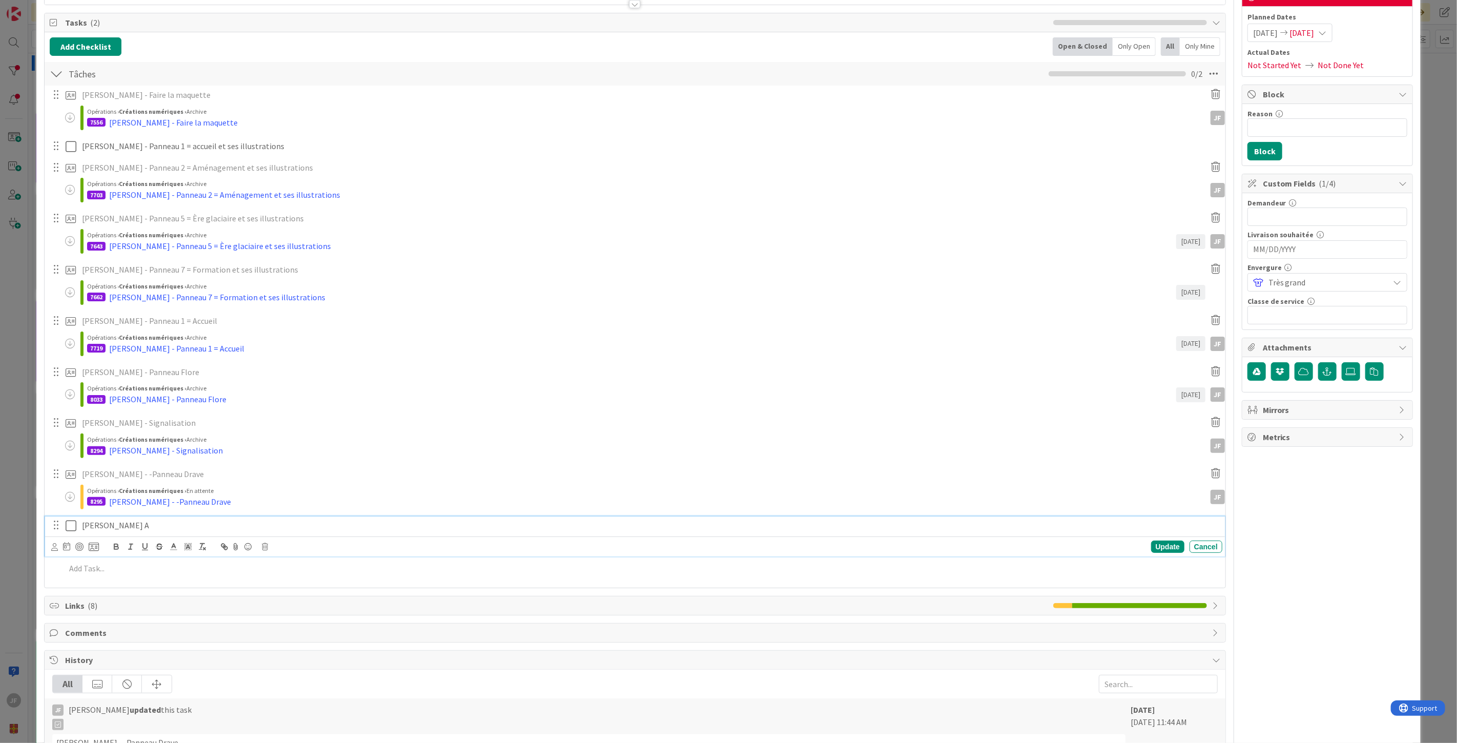
copy p "[PERSON_NAME] A"
click at [1162, 548] on div "Update" at bounding box center [1167, 546] width 33 height 12
click at [95, 546] on p at bounding box center [642, 547] width 1152 height 12
drag, startPoint x: 132, startPoint y: 545, endPoint x: 126, endPoint y: 543, distance: 6.3
click at [126, 543] on p "[PERSON_NAME] A" at bounding box center [642, 547] width 1152 height 12
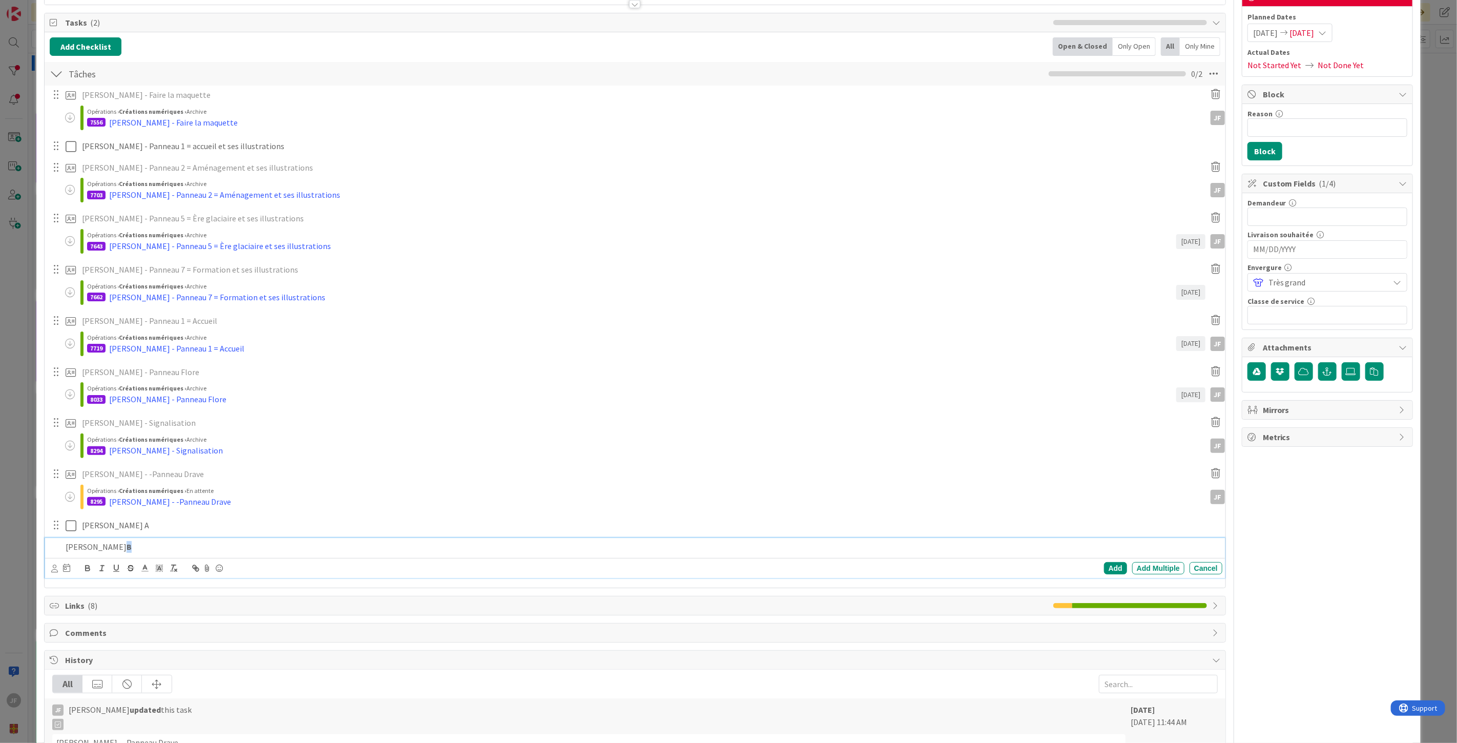
drag, startPoint x: 136, startPoint y: 543, endPoint x: 127, endPoint y: 542, distance: 8.8
click at [127, 542] on p "[PERSON_NAME] - Panneau B" at bounding box center [642, 547] width 1152 height 12
click at [1105, 564] on div "Add" at bounding box center [1115, 568] width 23 height 12
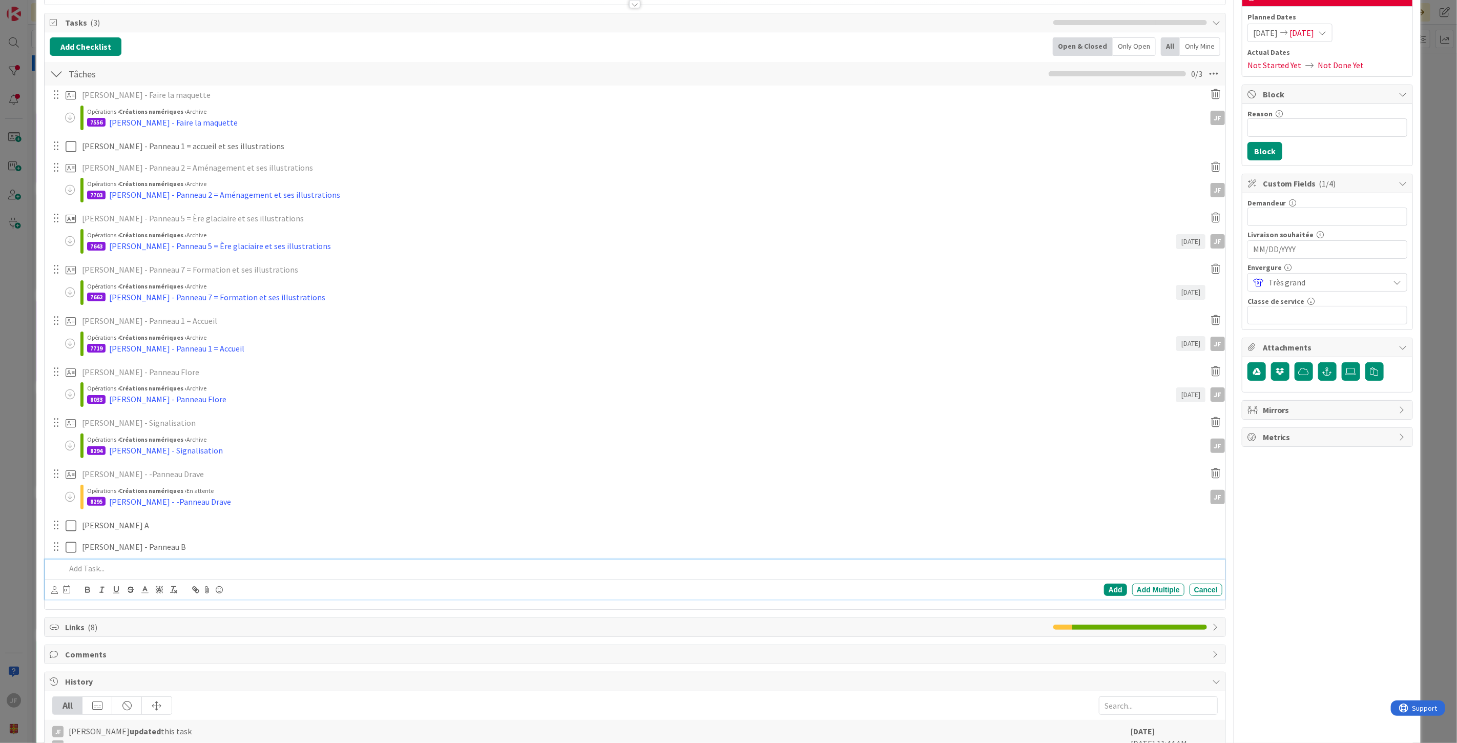
click at [116, 565] on p at bounding box center [642, 568] width 1152 height 12
drag, startPoint x: 134, startPoint y: 567, endPoint x: 126, endPoint y: 565, distance: 8.0
click at [126, 565] on p "[PERSON_NAME] A" at bounding box center [642, 568] width 1152 height 12
click at [1110, 588] on div "Add" at bounding box center [1115, 589] width 23 height 12
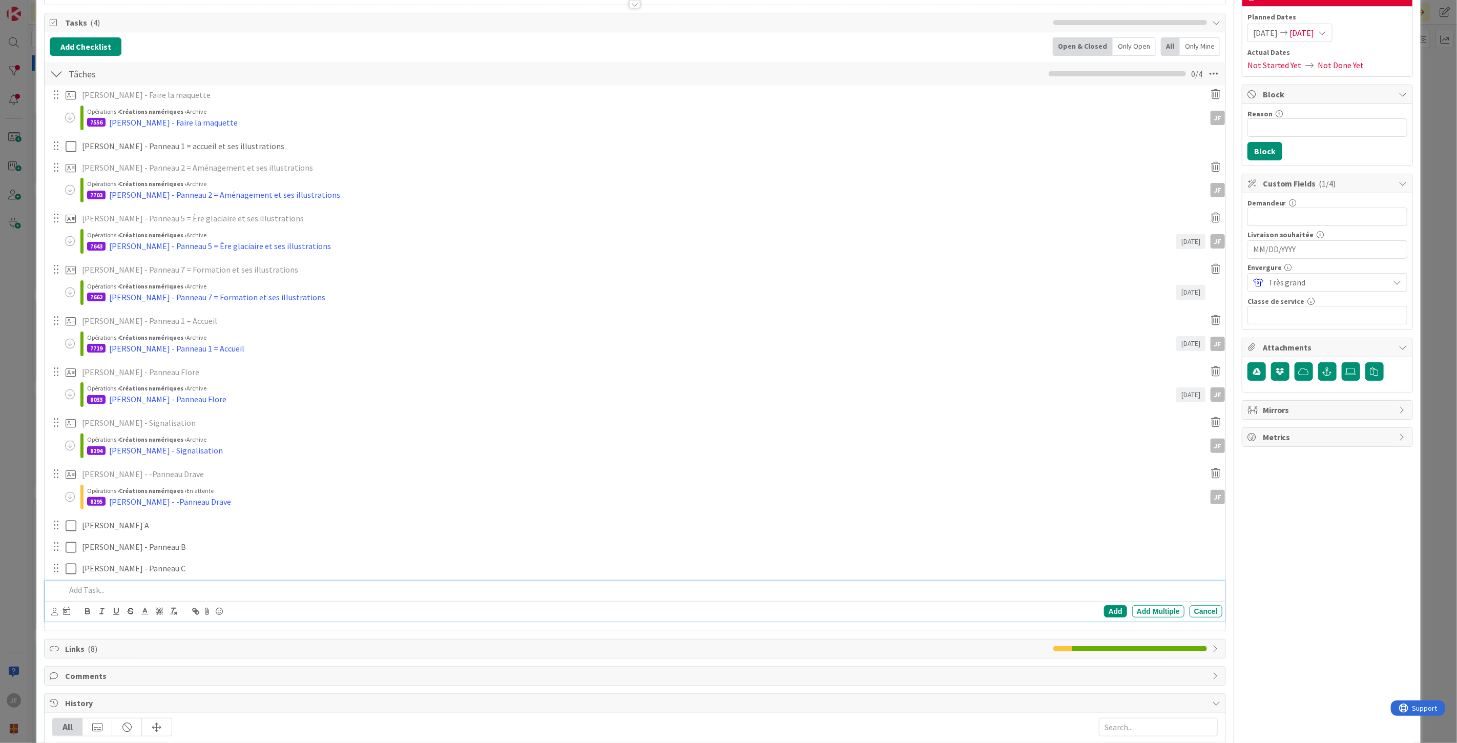
click at [103, 592] on p at bounding box center [642, 590] width 1152 height 12
drag, startPoint x: 142, startPoint y: 590, endPoint x: 95, endPoint y: 590, distance: 47.6
click at [95, 590] on p "[PERSON_NAME] A" at bounding box center [642, 590] width 1152 height 12
click at [1111, 606] on div "Add" at bounding box center [1115, 611] width 23 height 12
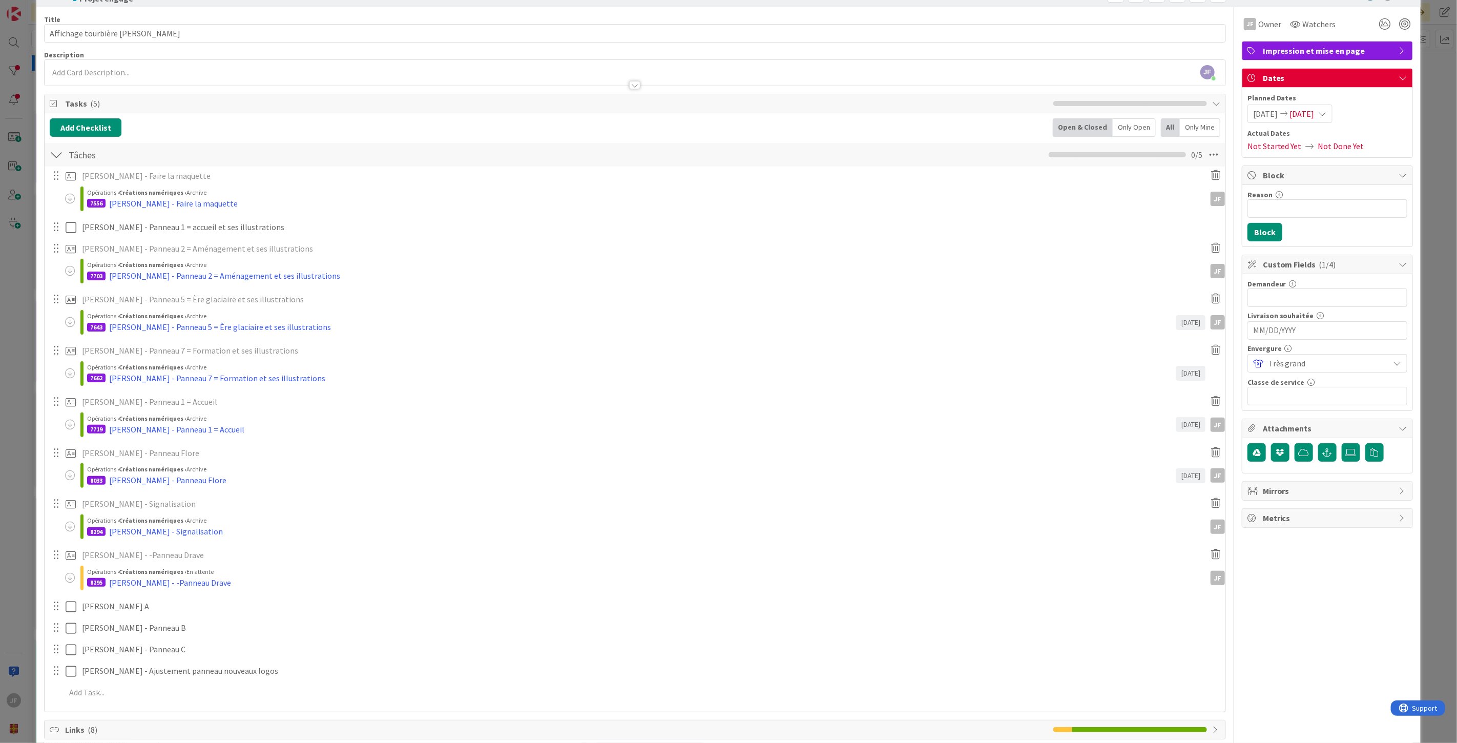
scroll to position [0, 0]
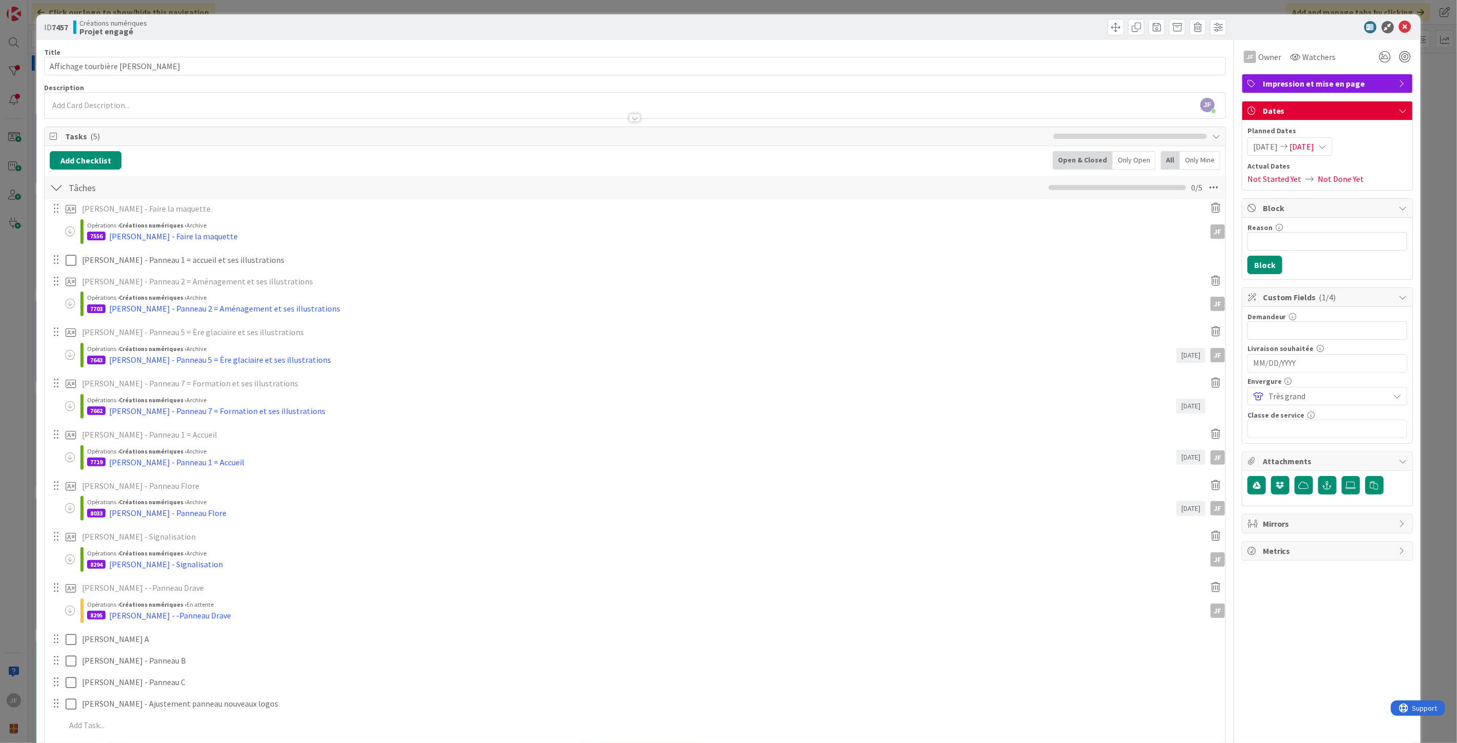
click at [1326, 146] on icon at bounding box center [1322, 146] width 8 height 8
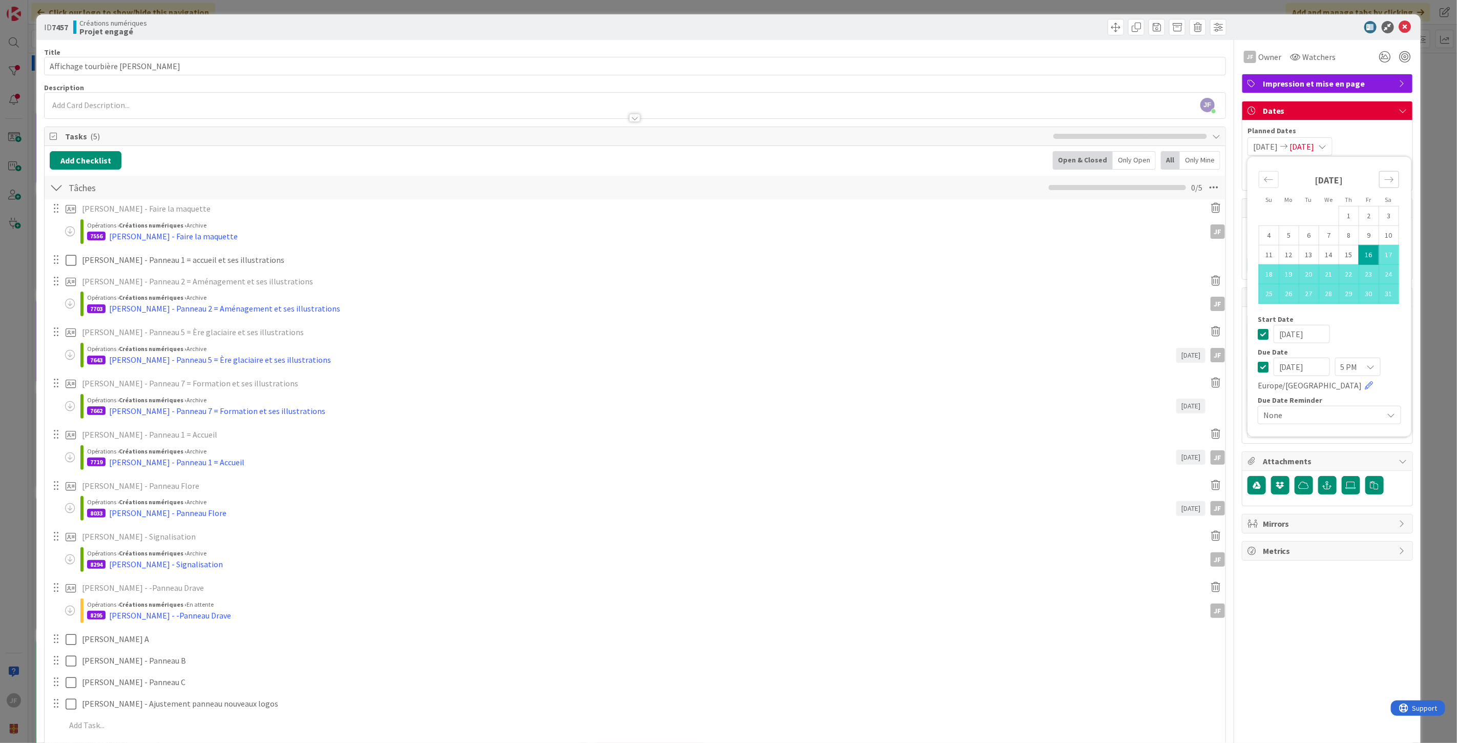
click at [1385, 181] on div "Move forward to switch to the next month." at bounding box center [1389, 179] width 20 height 17
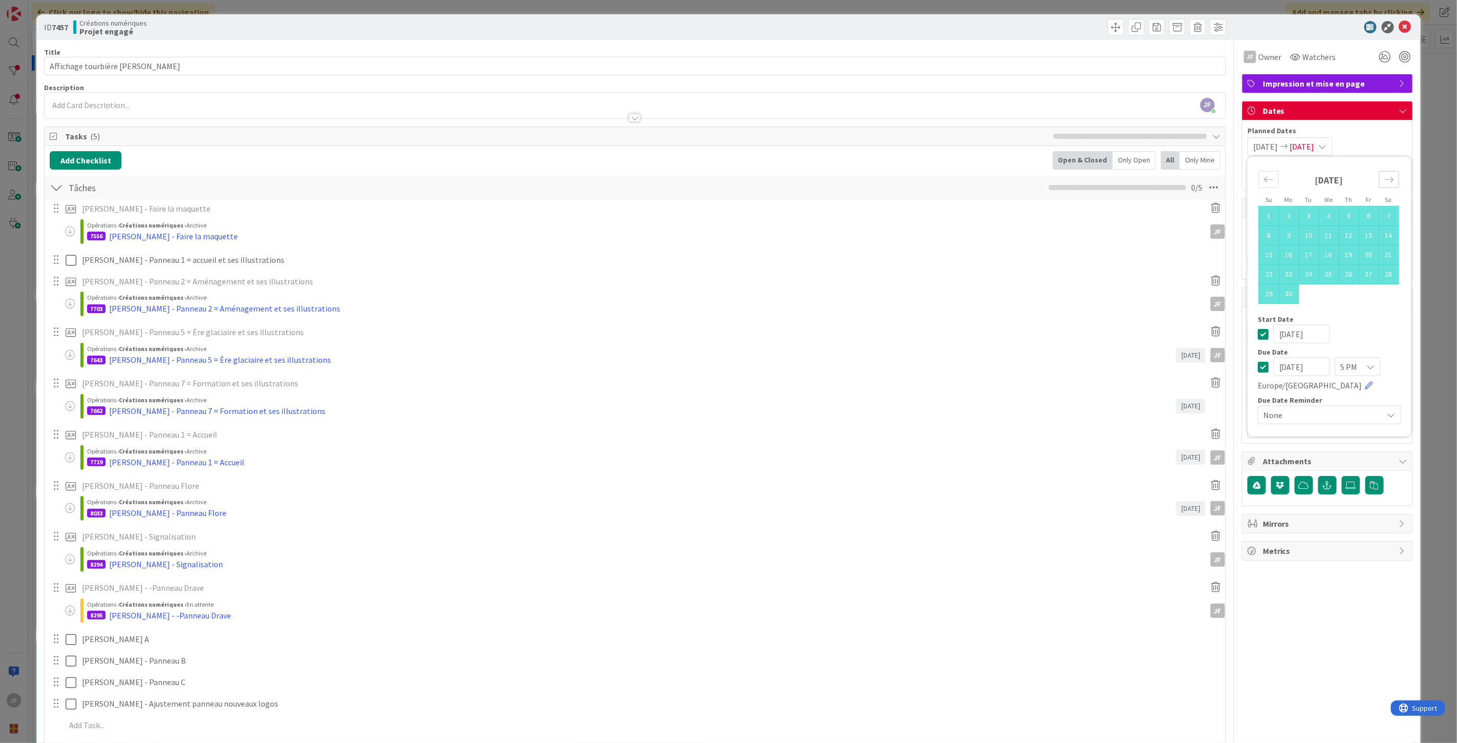
click at [1385, 181] on div "Move forward to switch to the next month." at bounding box center [1389, 179] width 20 height 17
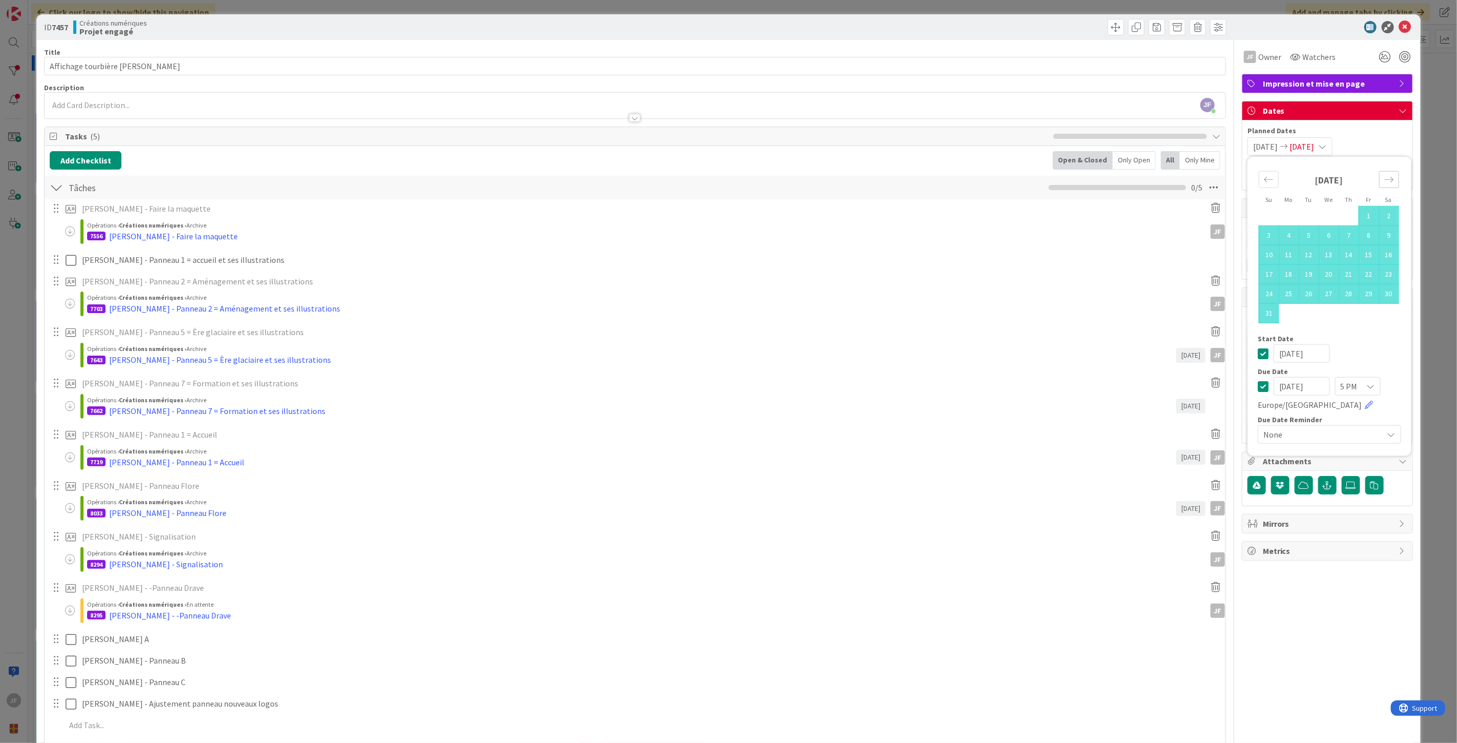
click at [1385, 181] on div "Move forward to switch to the next month." at bounding box center [1389, 179] width 20 height 17
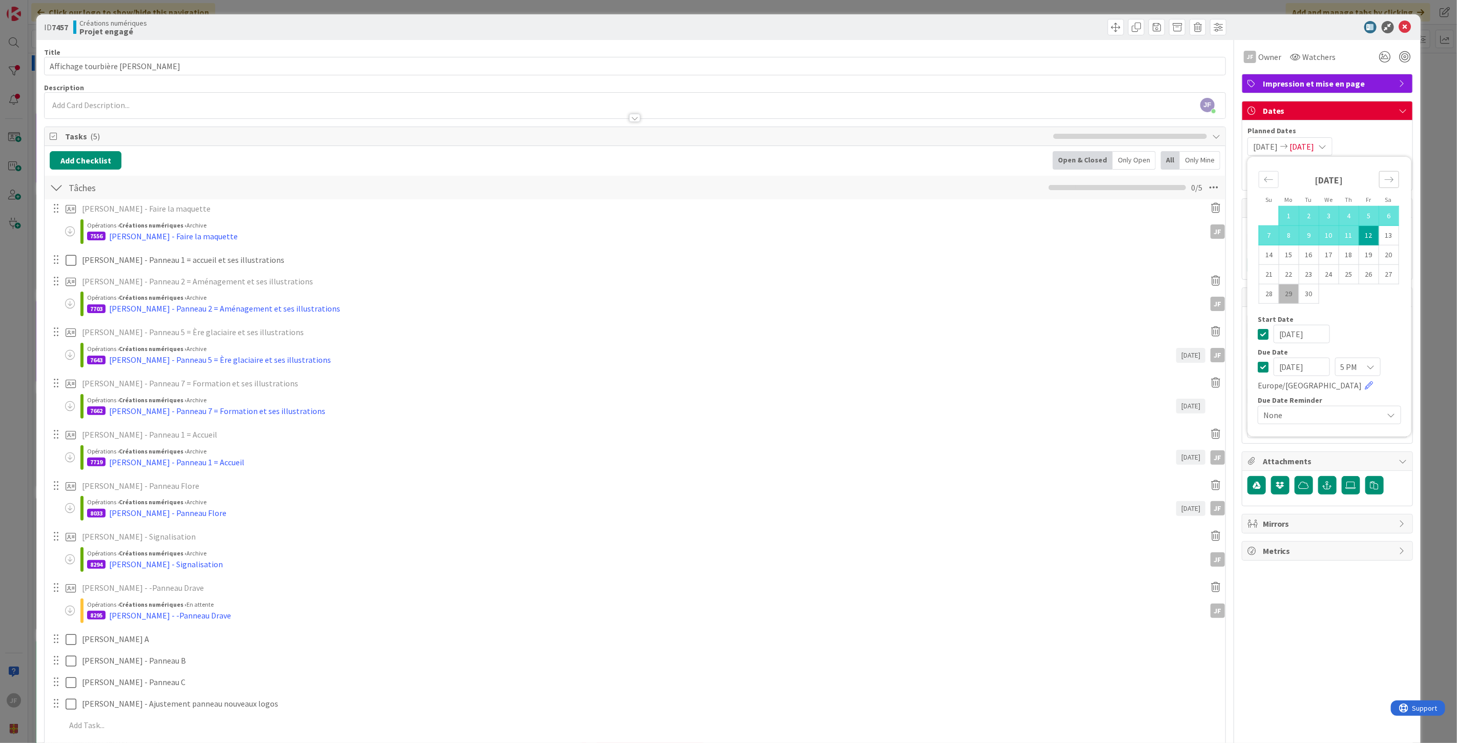
click at [1385, 181] on div "Move forward to switch to the next month." at bounding box center [1389, 179] width 20 height 17
click at [1322, 296] on td "31" at bounding box center [1328, 293] width 20 height 19
type input "[DATE]"
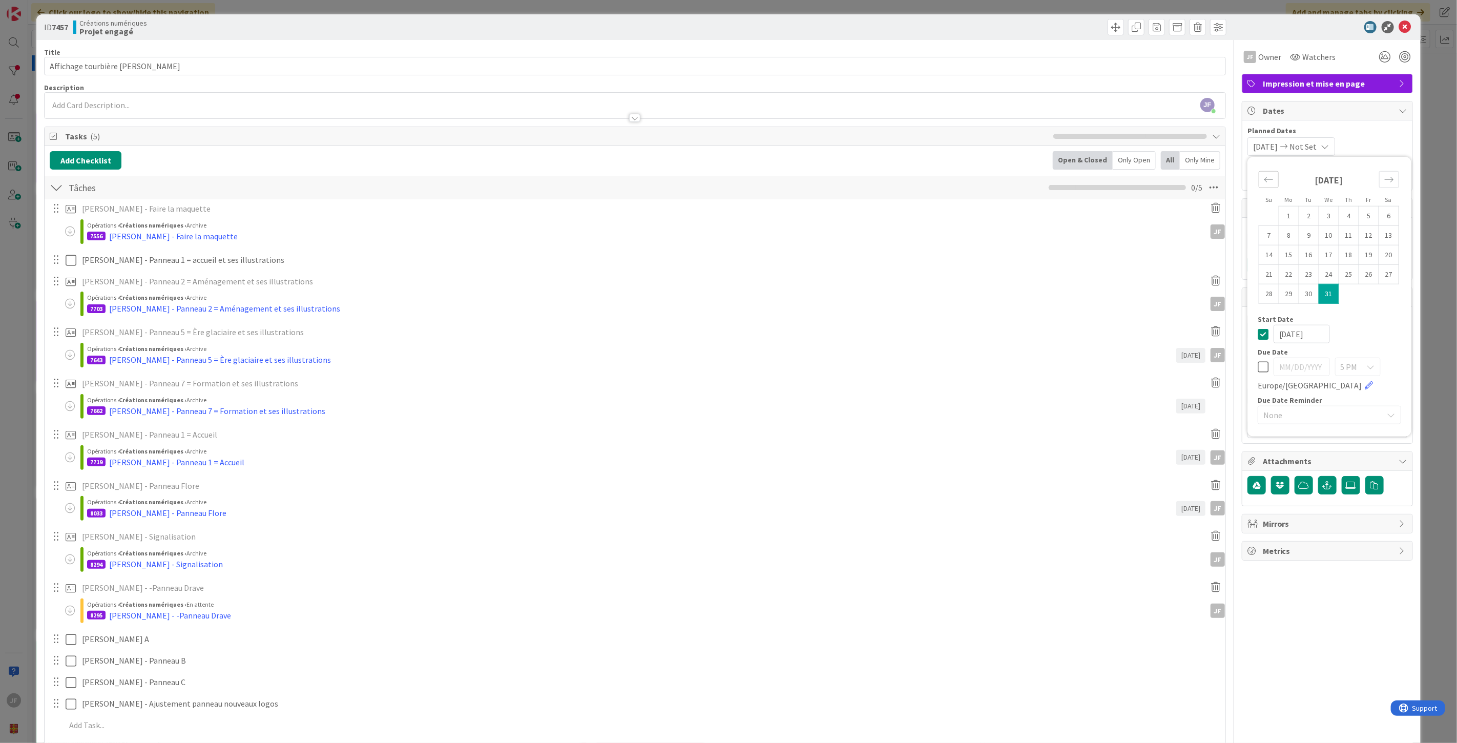
click at [1263, 176] on icon "Move backward to switch to the previous month." at bounding box center [1268, 180] width 10 height 10
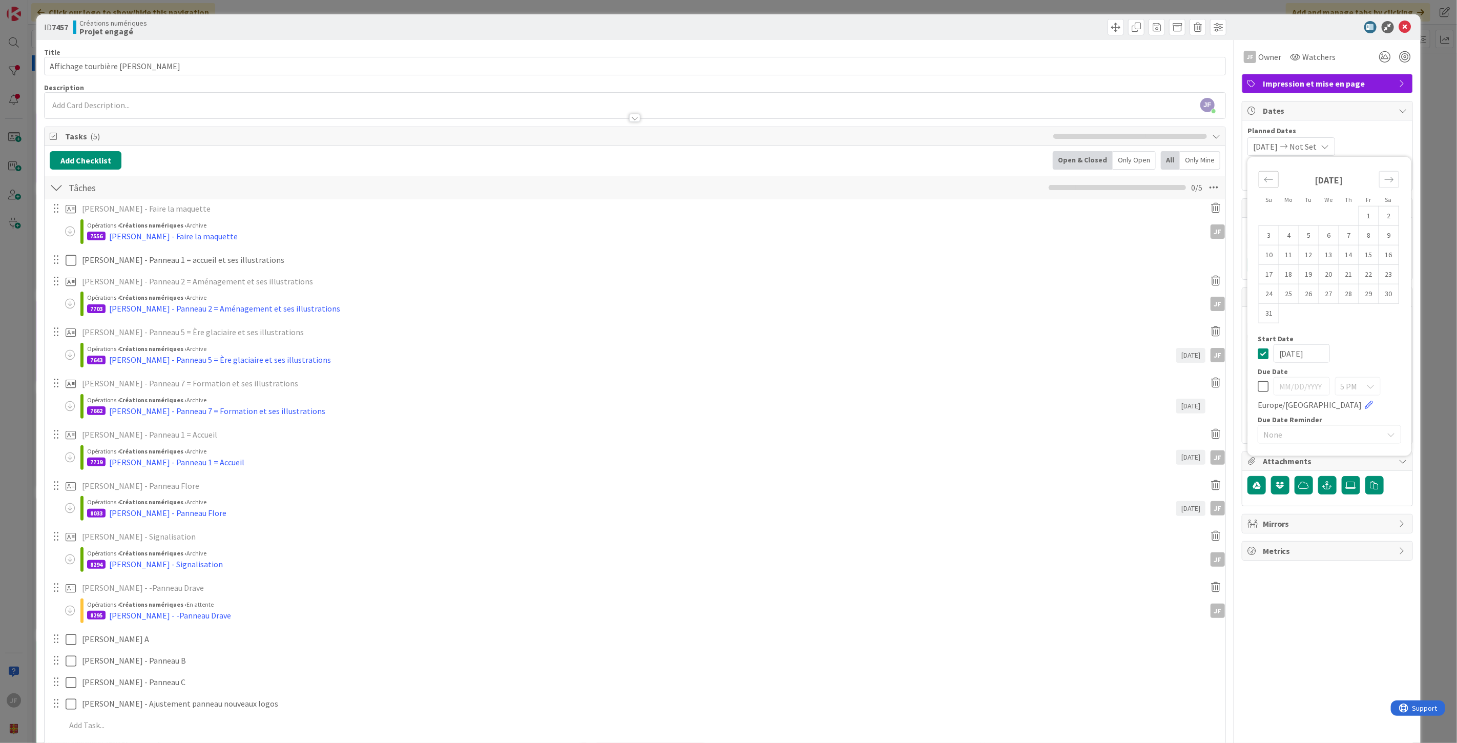
click at [1263, 175] on icon "Move backward to switch to the previous month." at bounding box center [1268, 180] width 10 height 10
click at [1339, 213] on td "1" at bounding box center [1348, 215] width 20 height 19
type input "[DATE]"
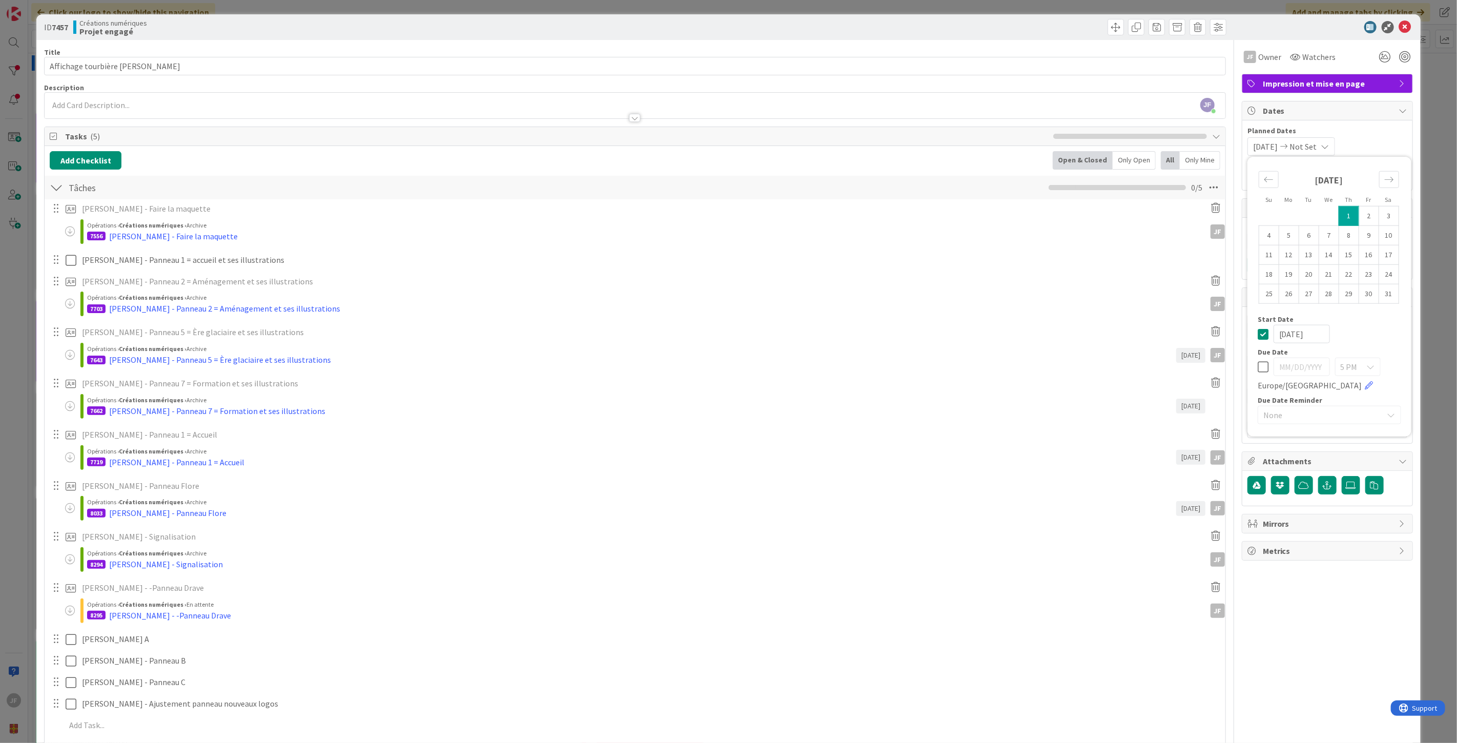
click at [1325, 143] on icon at bounding box center [1325, 146] width 8 height 8
click at [1328, 143] on icon at bounding box center [1325, 146] width 8 height 8
click at [1379, 176] on div "Move forward to switch to the next month." at bounding box center [1389, 179] width 20 height 17
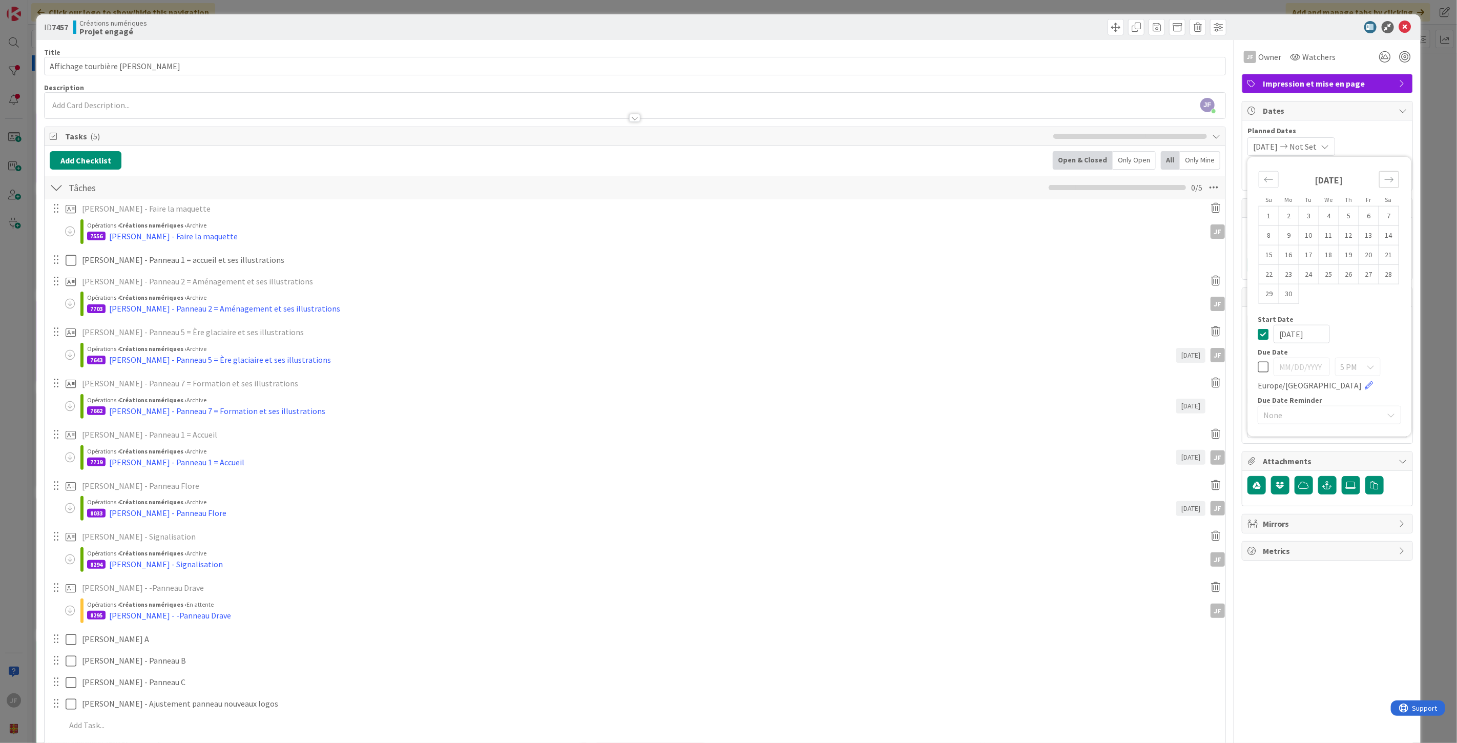
click at [1379, 176] on div "Move forward to switch to the next month." at bounding box center [1389, 179] width 20 height 17
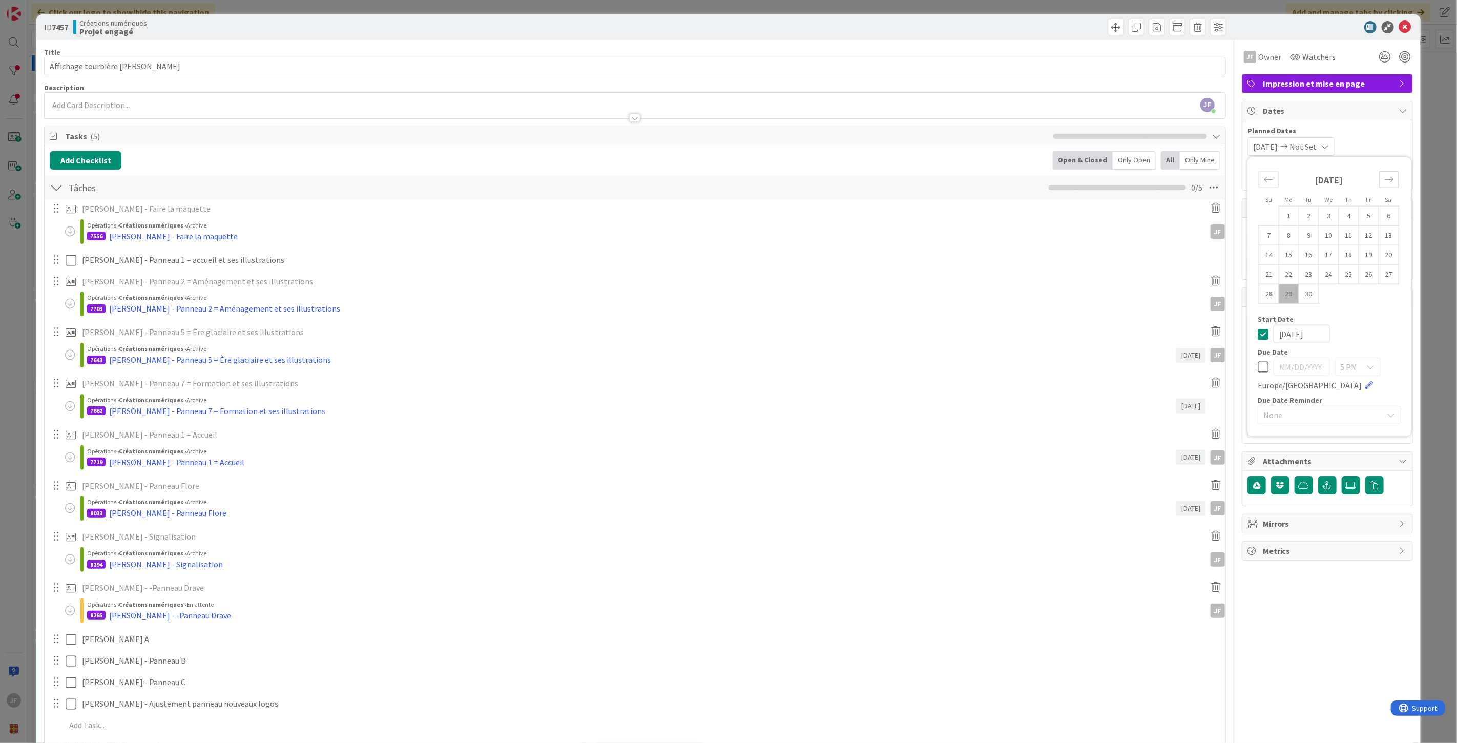
click at [1379, 176] on div "Move forward to switch to the next month." at bounding box center [1389, 179] width 20 height 17
click at [1338, 210] on td "1" at bounding box center [1348, 215] width 20 height 19
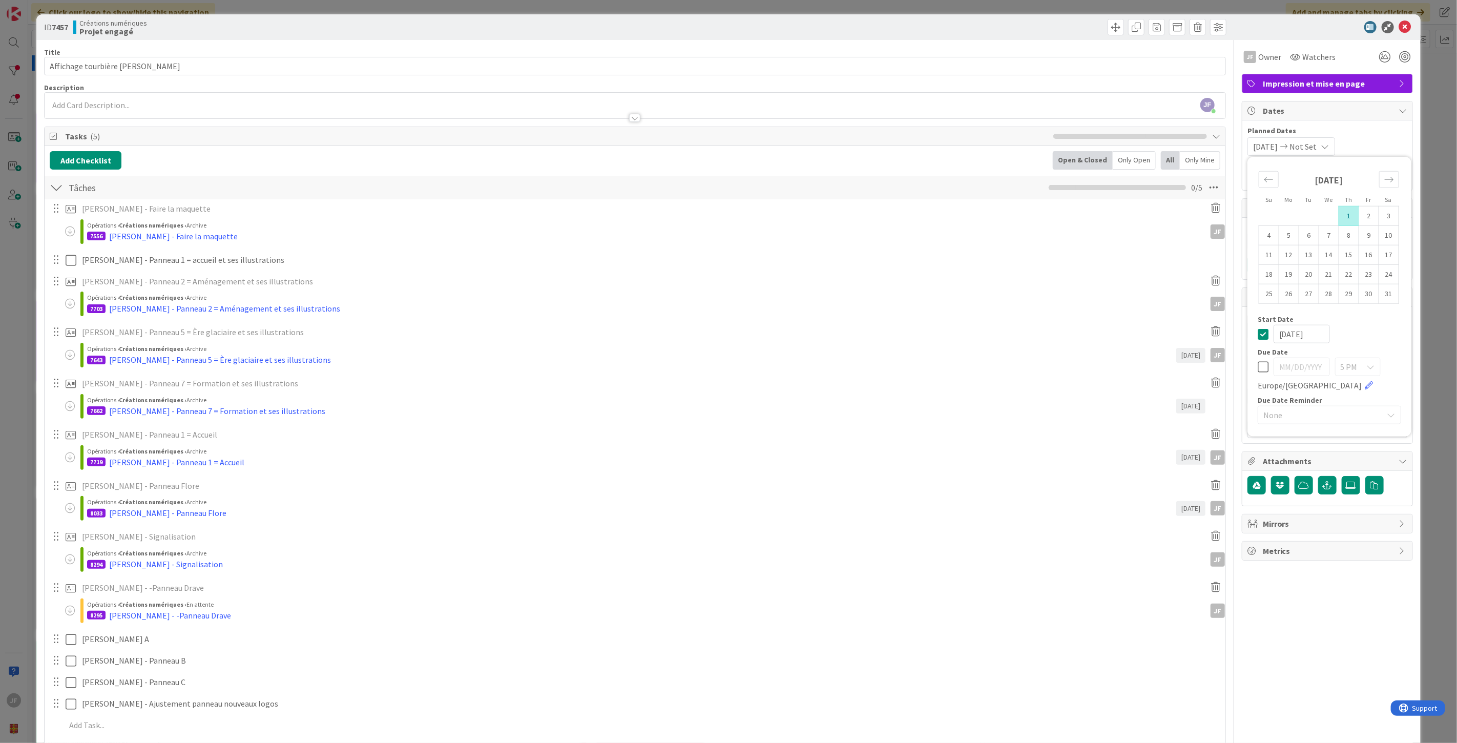
type input "[DATE]"
click at [1366, 141] on div "[DATE] [DATE] Su Mo Tu We Th Fr Sa [DATE] 1 2 3 4 5 6 7 8 9 10 11 12 13 14 15 1…" at bounding box center [1327, 146] width 160 height 18
click at [1267, 331] on input "text" at bounding box center [1327, 330] width 160 height 18
type input "[PERSON_NAME]"
click at [1399, 25] on icon at bounding box center [1405, 27] width 12 height 12
